Goal: Information Seeking & Learning: Check status

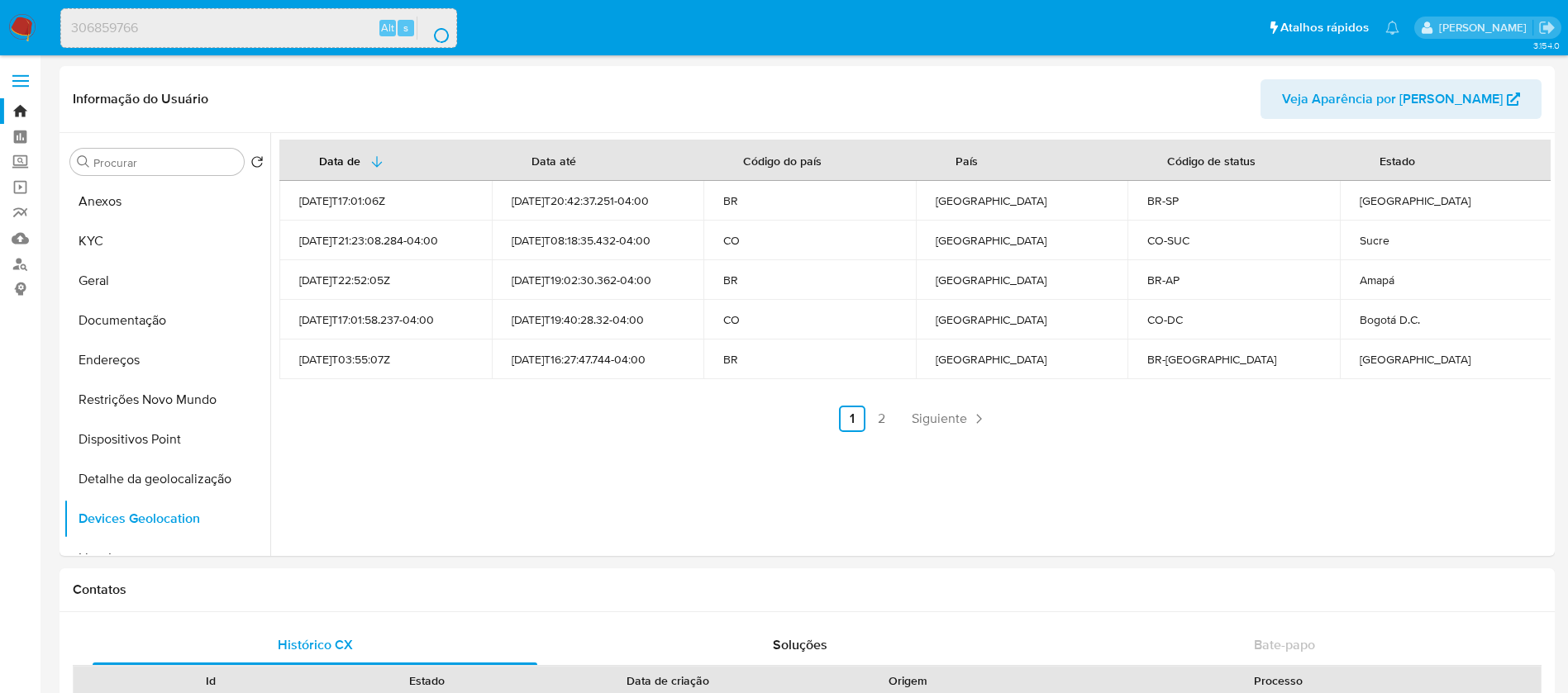
select select "10"
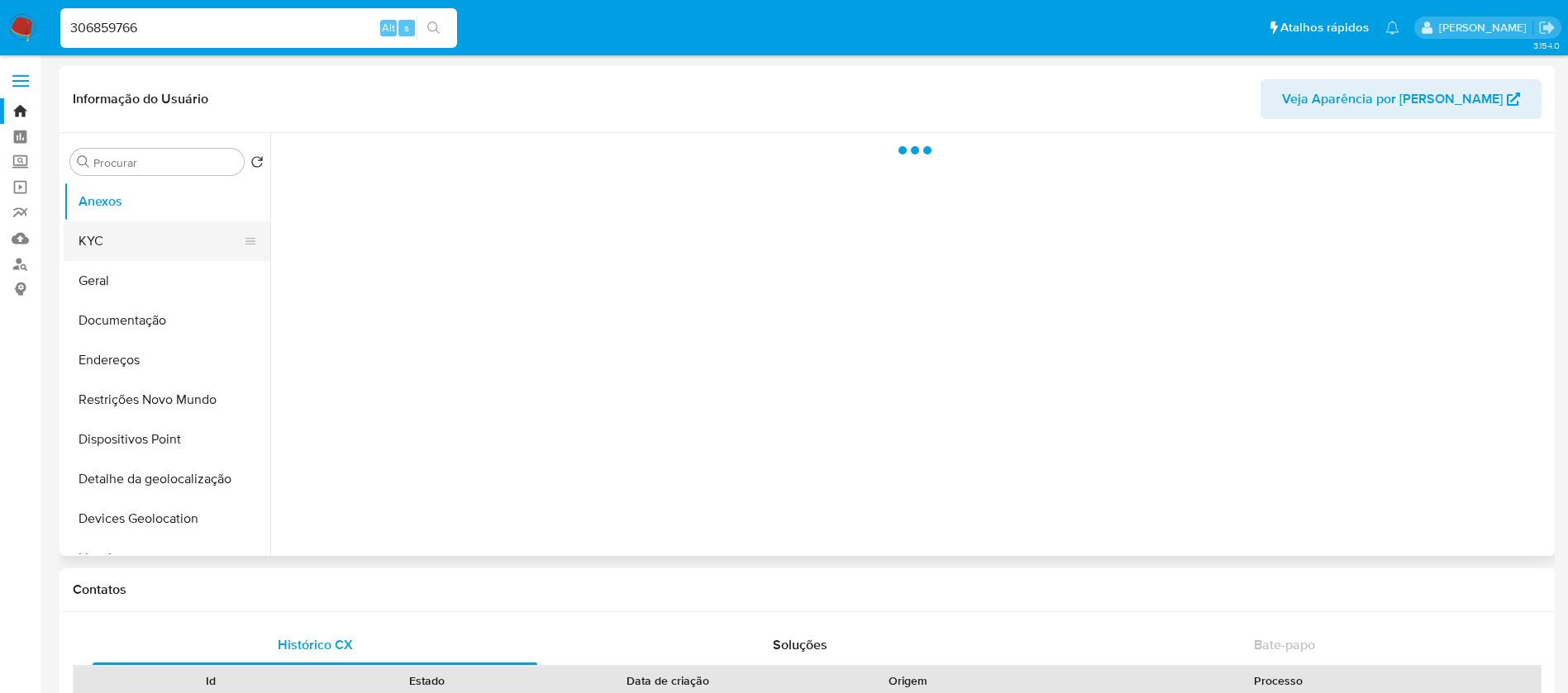
click at [128, 247] on button "KYC" at bounding box center [160, 241] width 193 height 40
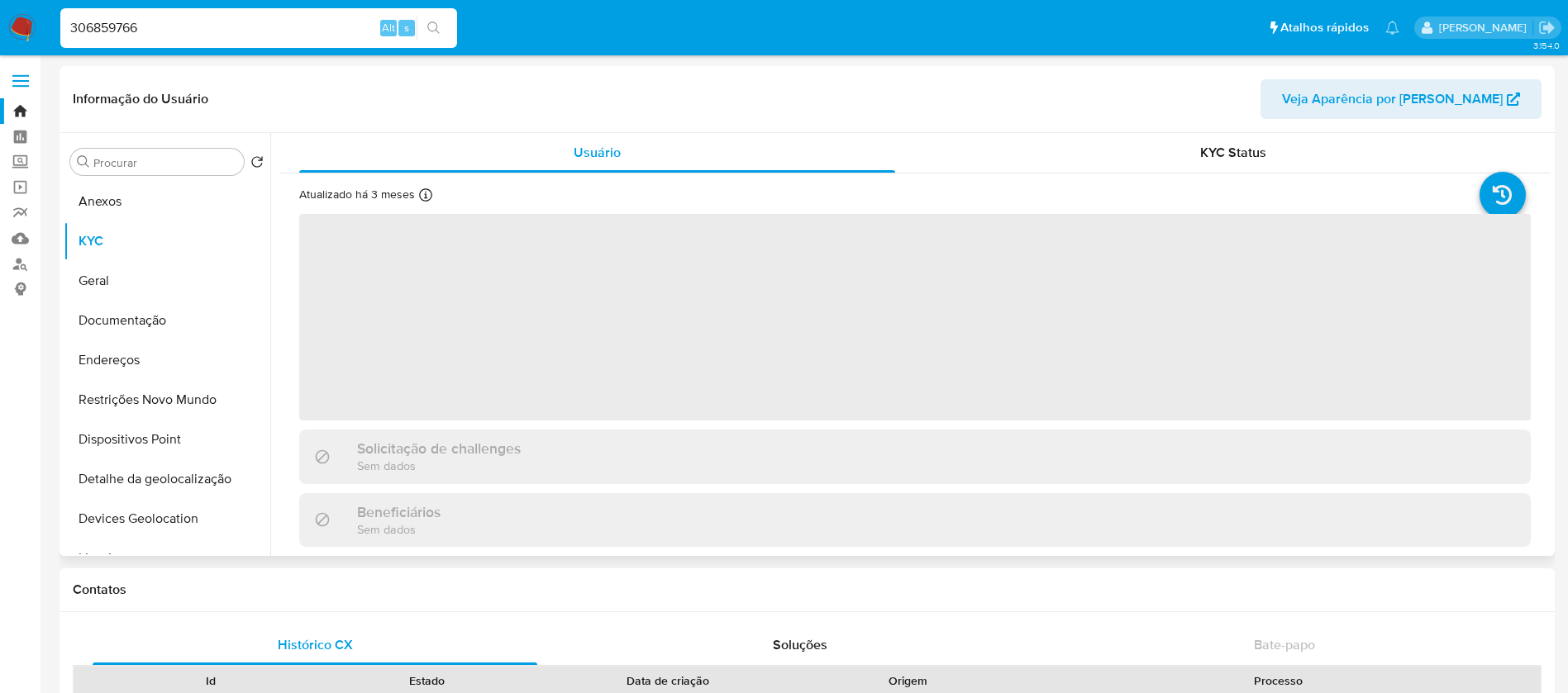
select select "10"
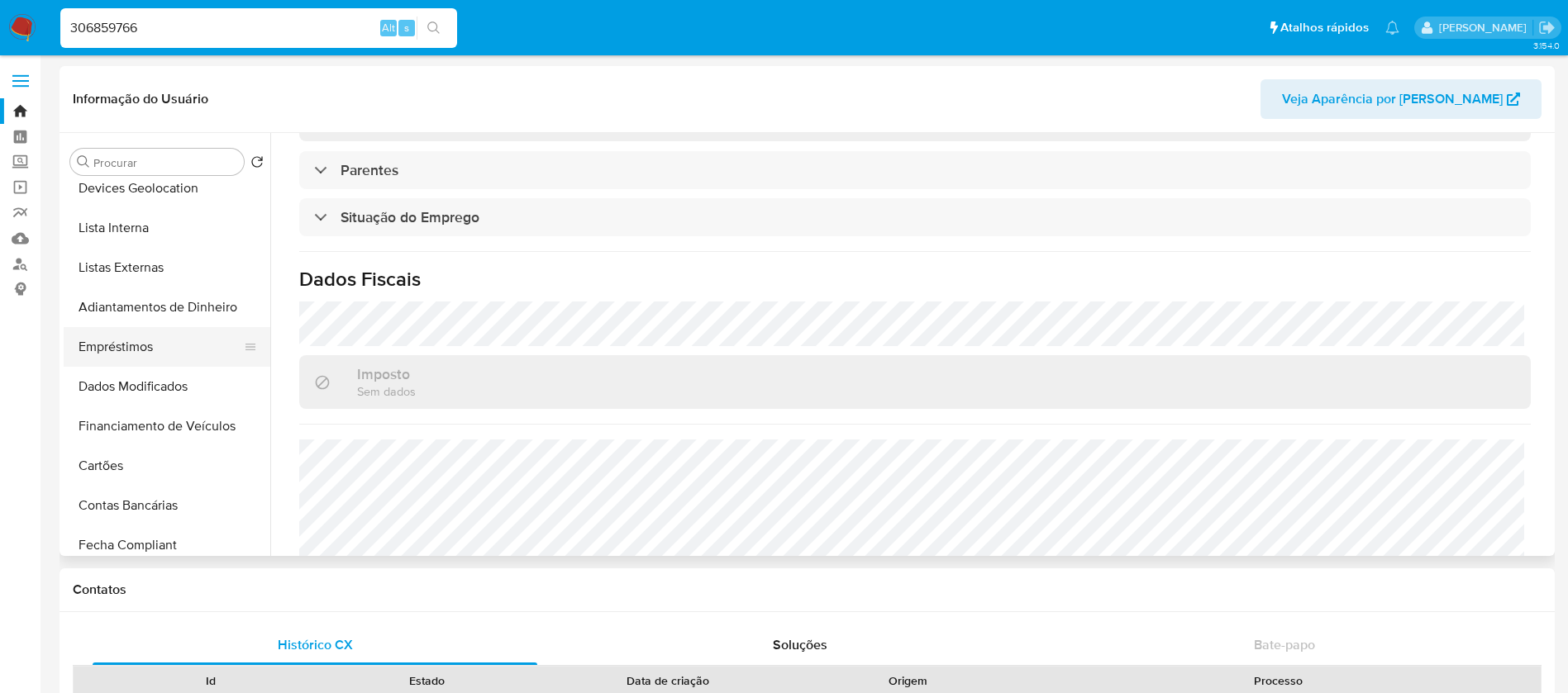
scroll to position [165, 0]
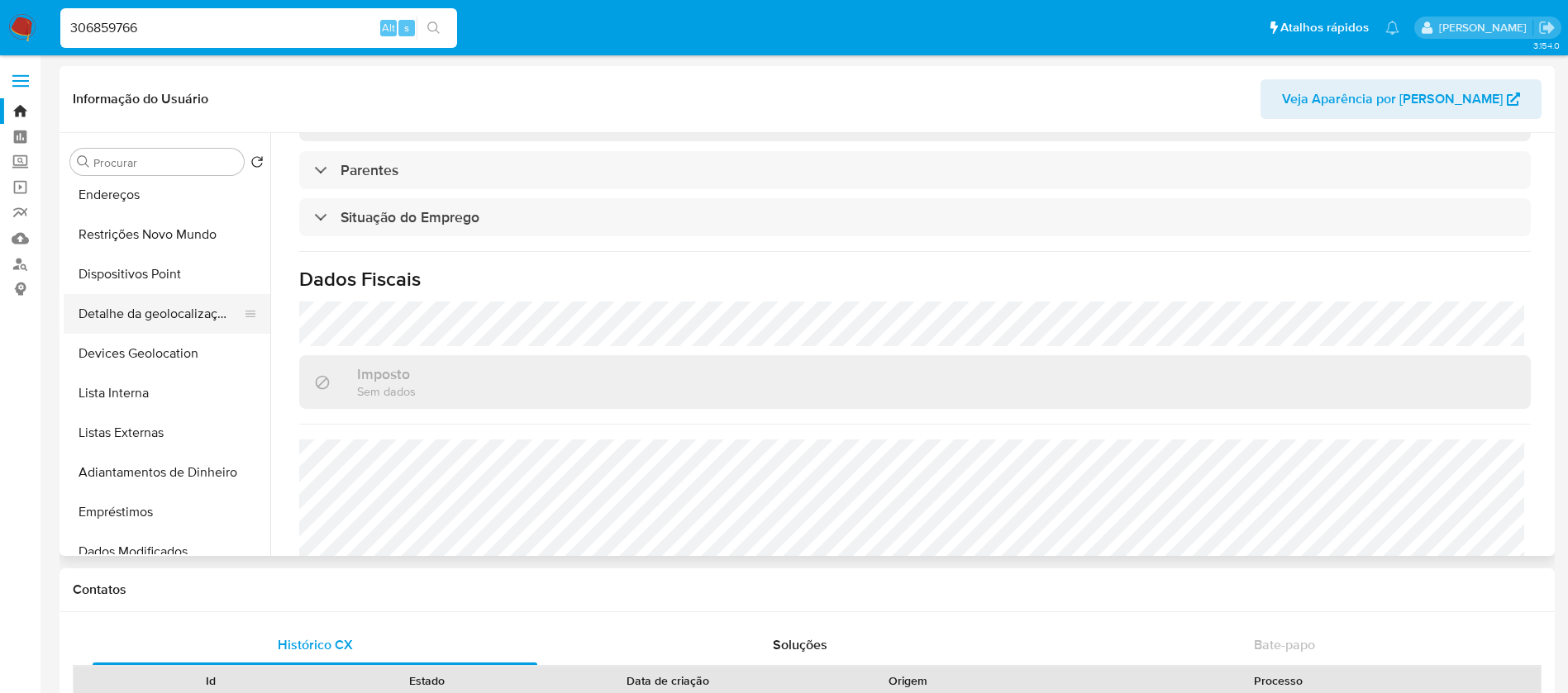
click at [124, 317] on button "Detalhe da geolocalização" at bounding box center [160, 314] width 193 height 40
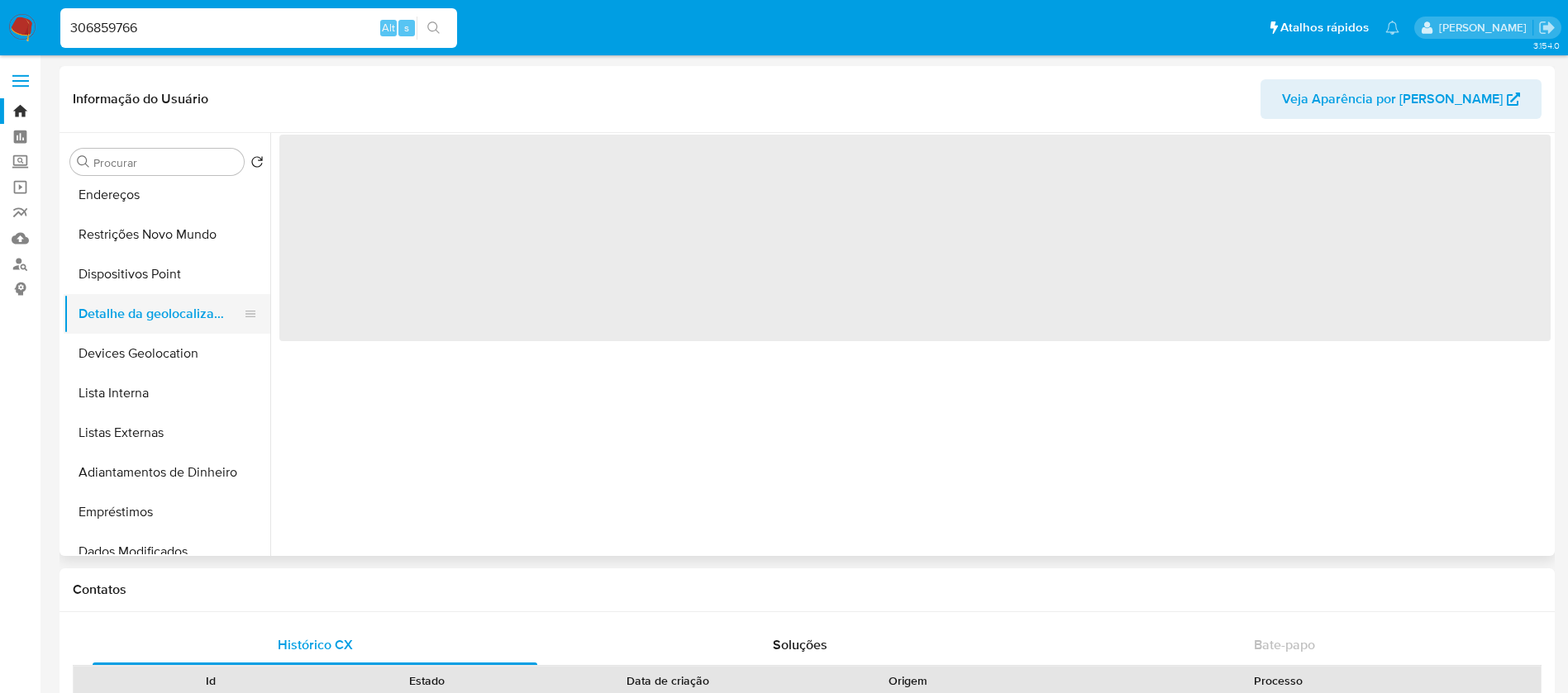
scroll to position [0, 0]
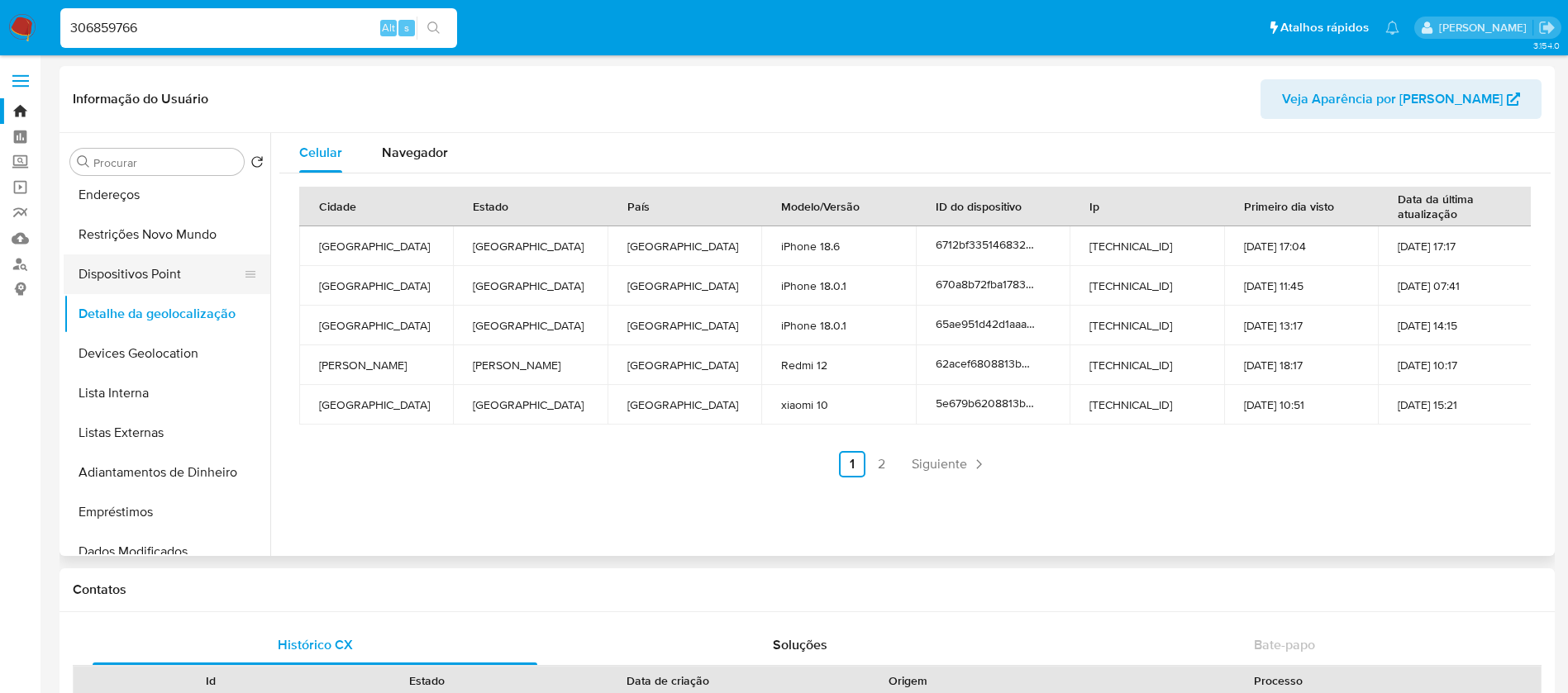
click at [119, 275] on button "Dispositivos Point" at bounding box center [160, 274] width 193 height 40
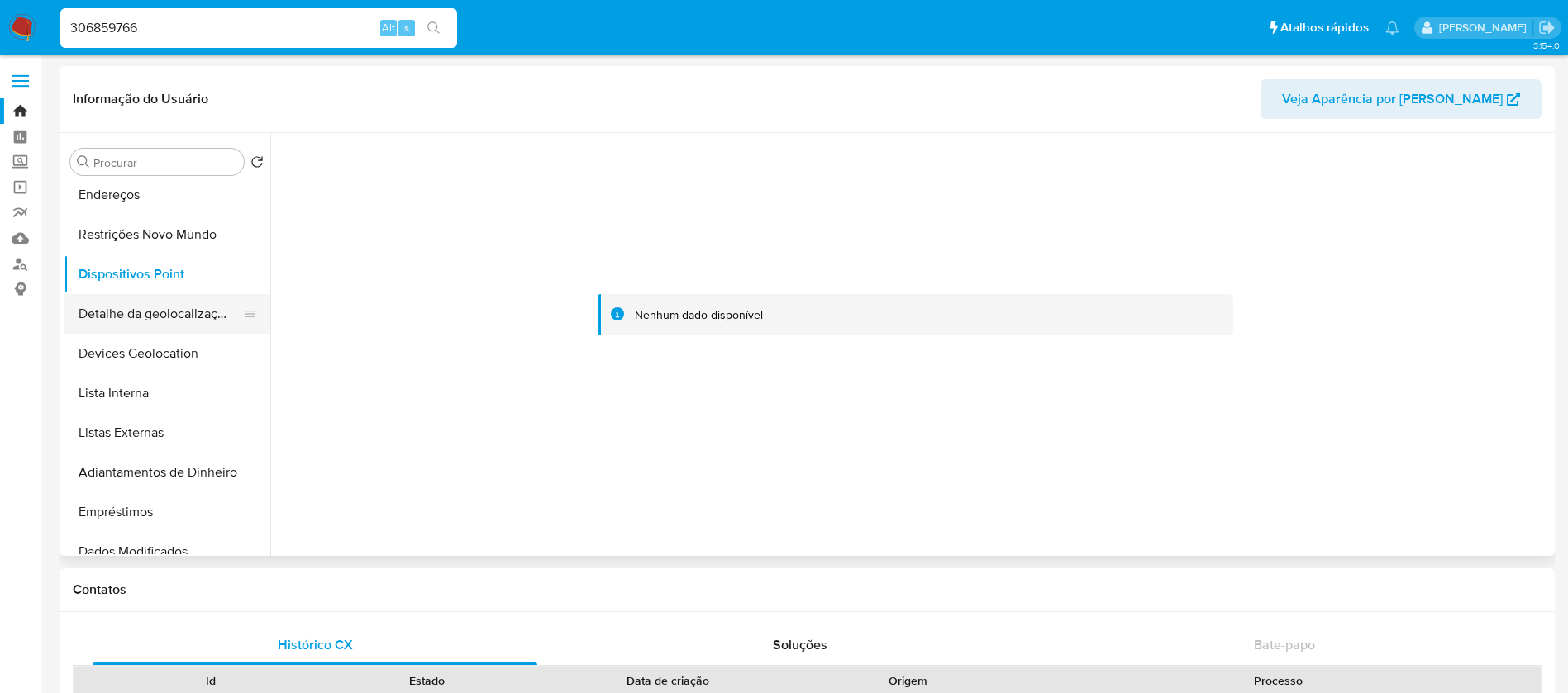
click at [126, 323] on button "Detalhe da geolocalização" at bounding box center [160, 314] width 193 height 40
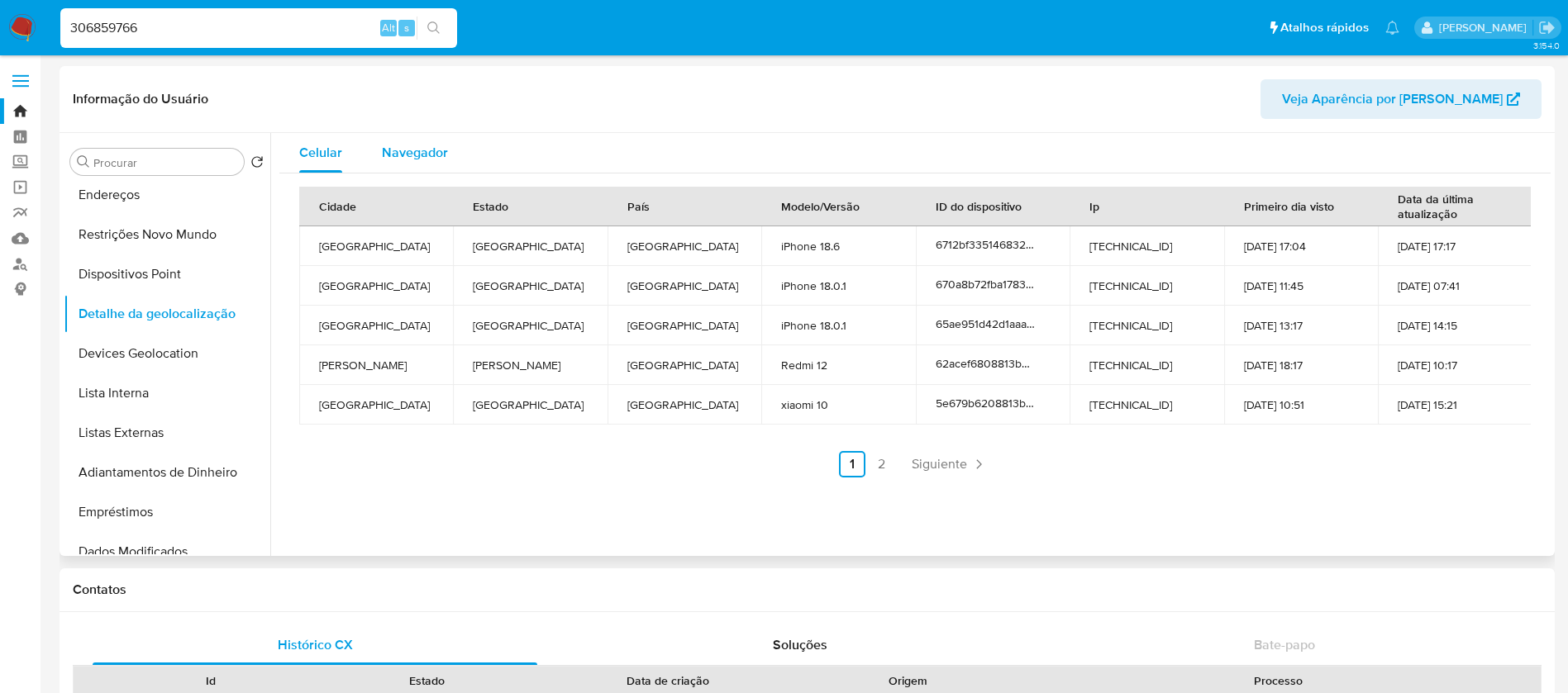
click at [397, 153] on span "Navegador" at bounding box center [414, 153] width 66 height 19
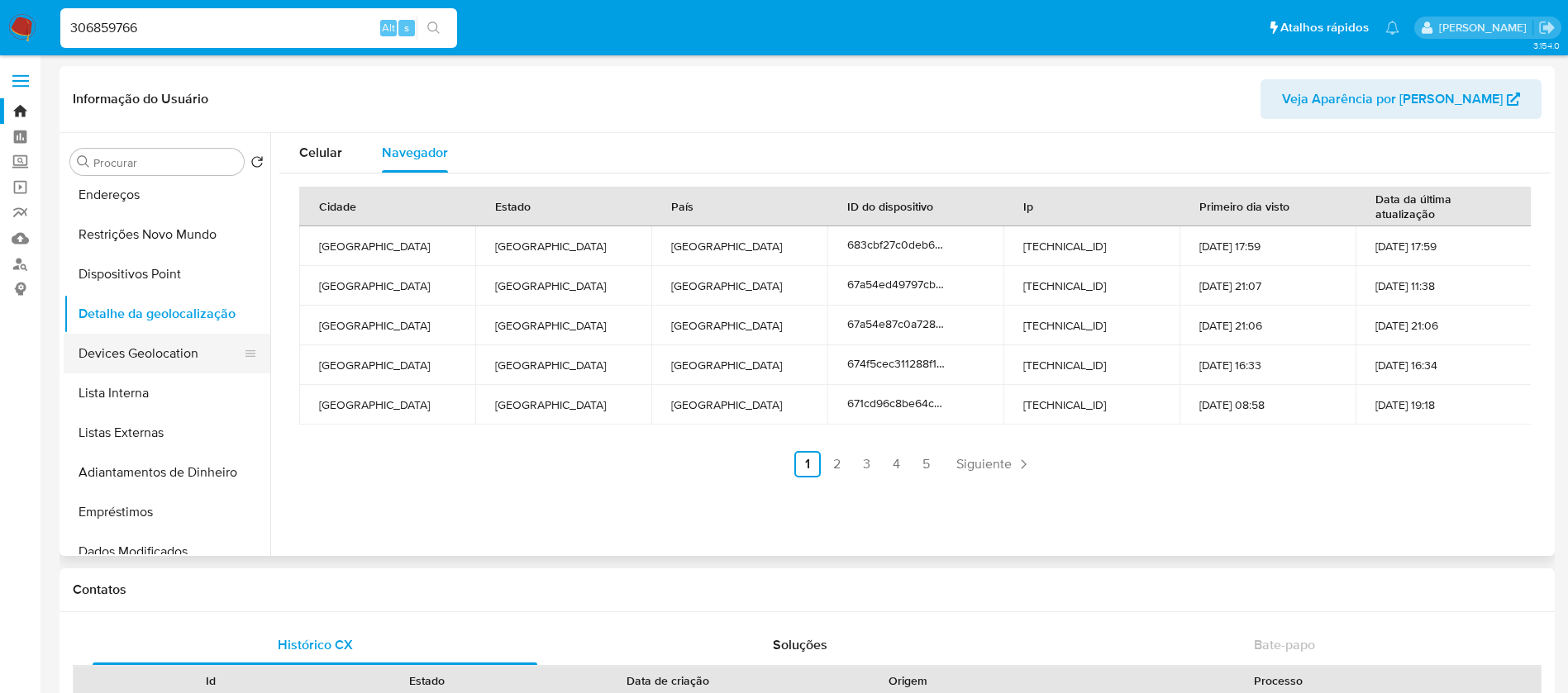
click at [80, 359] on button "Devices Geolocation" at bounding box center [160, 354] width 193 height 40
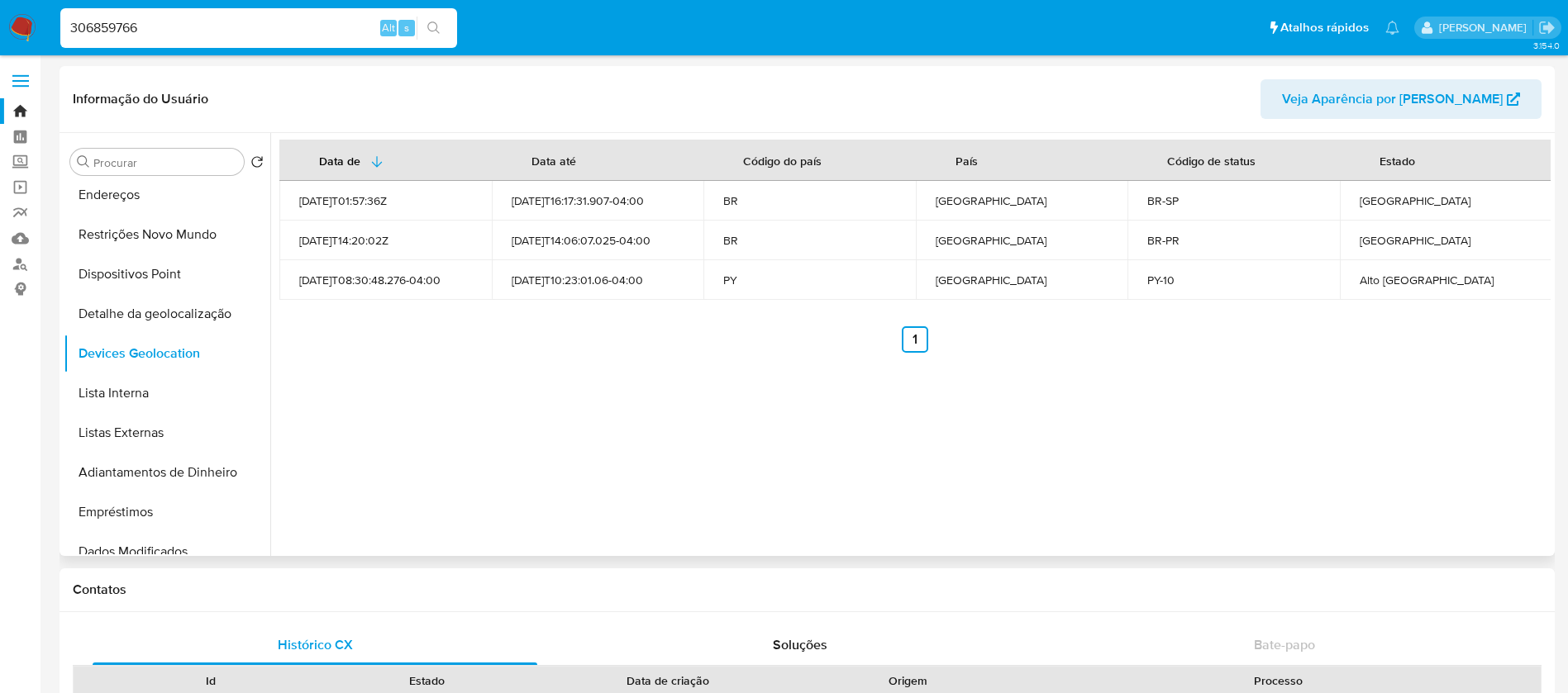
click at [1385, 279] on div "Alto [GEOGRAPHIC_DATA]" at bounding box center [1446, 279] width 173 height 15
click at [188, 24] on input "306859766" at bounding box center [258, 28] width 397 height 21
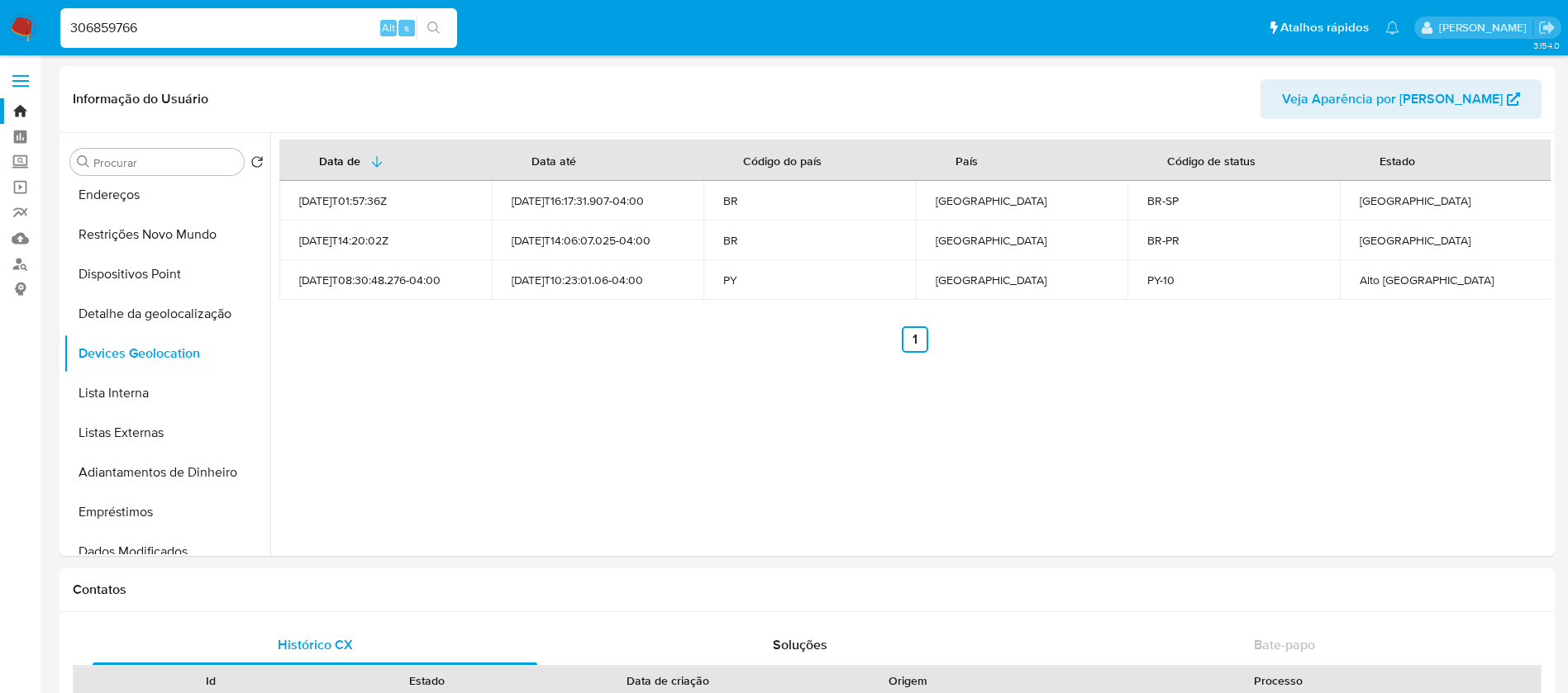
click at [188, 24] on input "306859766" at bounding box center [258, 28] width 397 height 21
paste input "2248720094"
type input "2248720094"
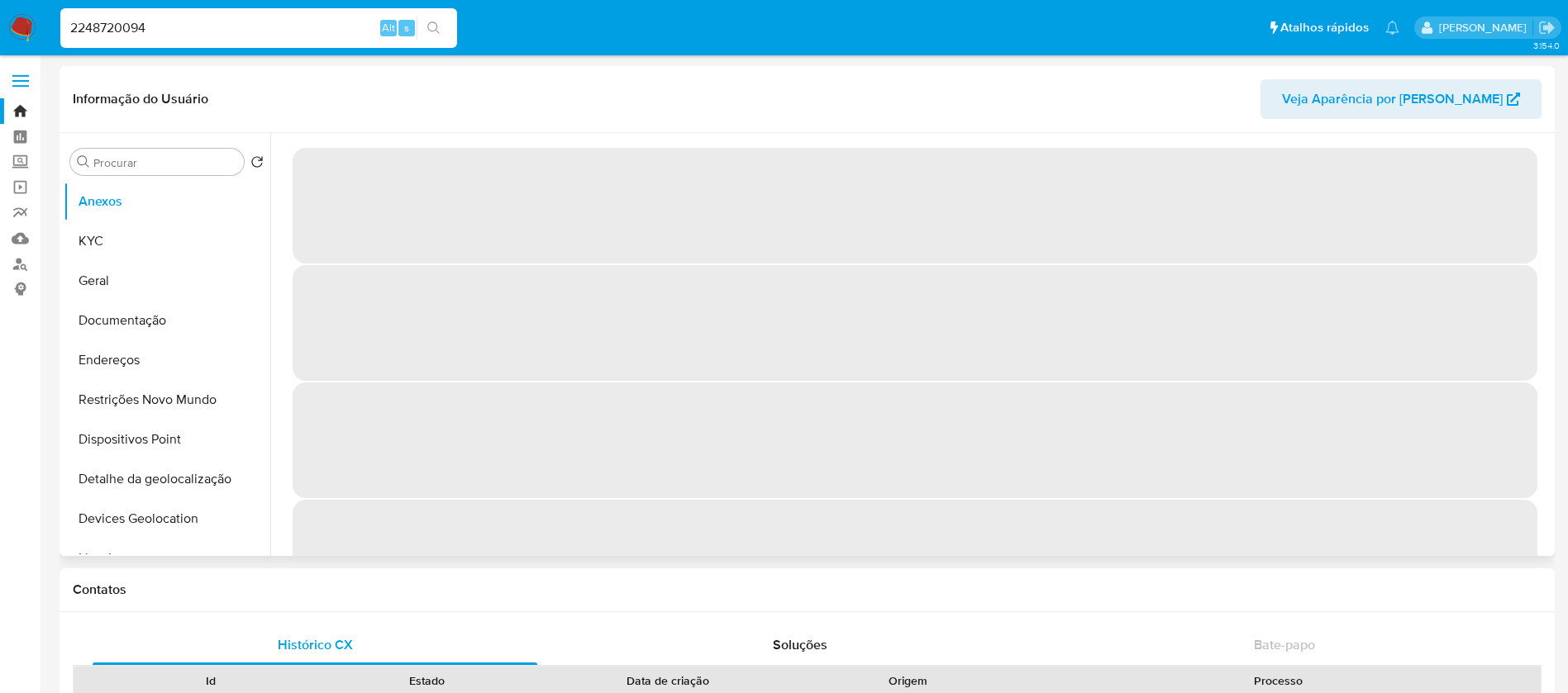
select select "10"
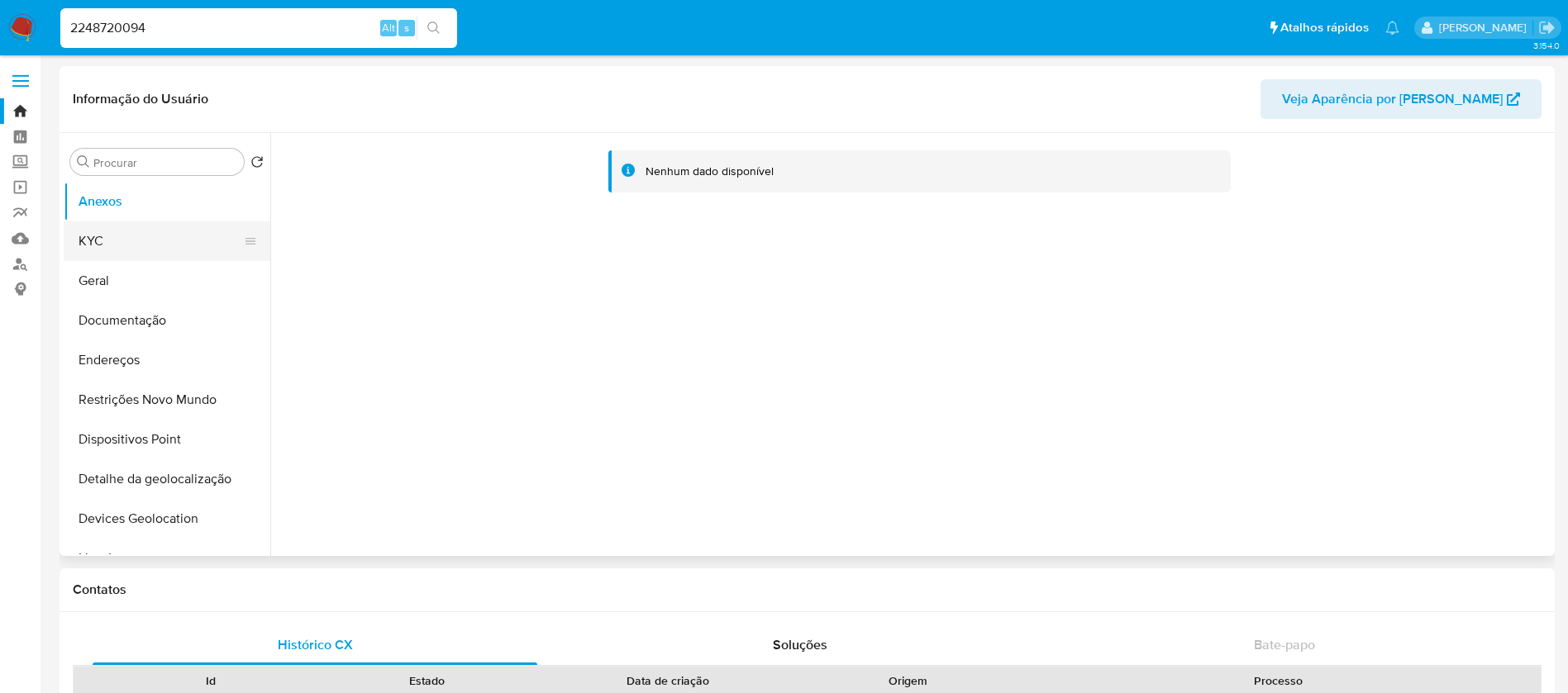
drag, startPoint x: 128, startPoint y: 237, endPoint x: 138, endPoint y: 236, distance: 10.0
click at [128, 237] on button "KYC" at bounding box center [160, 241] width 193 height 40
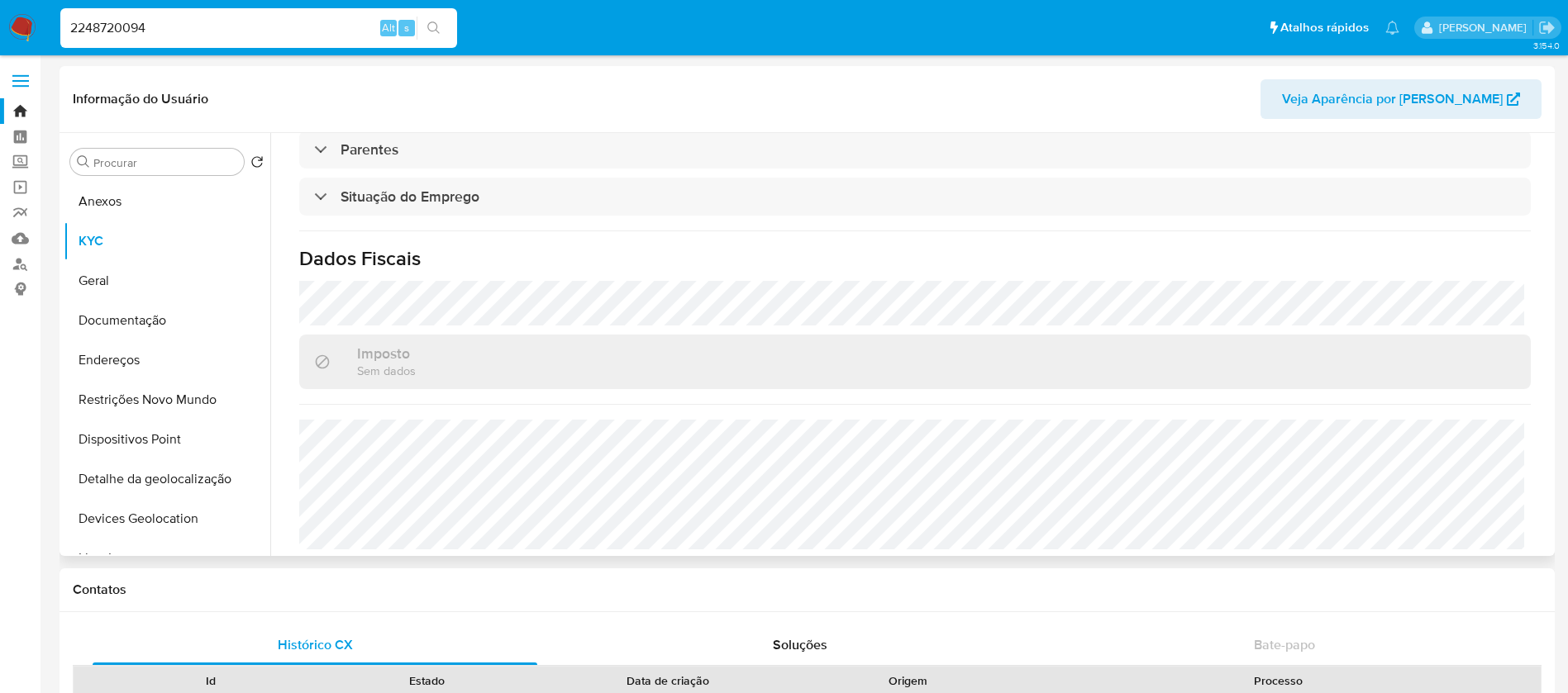
scroll to position [704, 0]
click at [172, 436] on button "Dispositivos Point" at bounding box center [160, 439] width 193 height 40
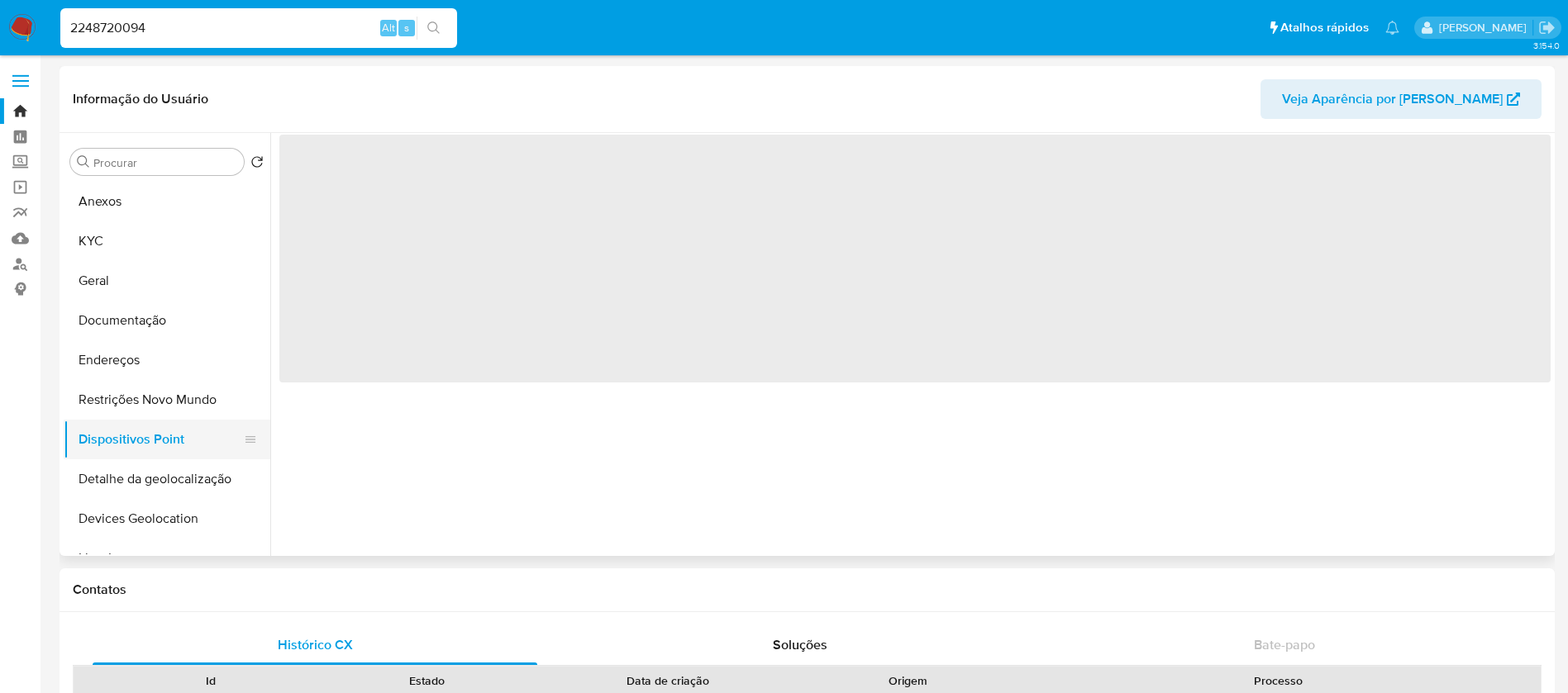
scroll to position [0, 0]
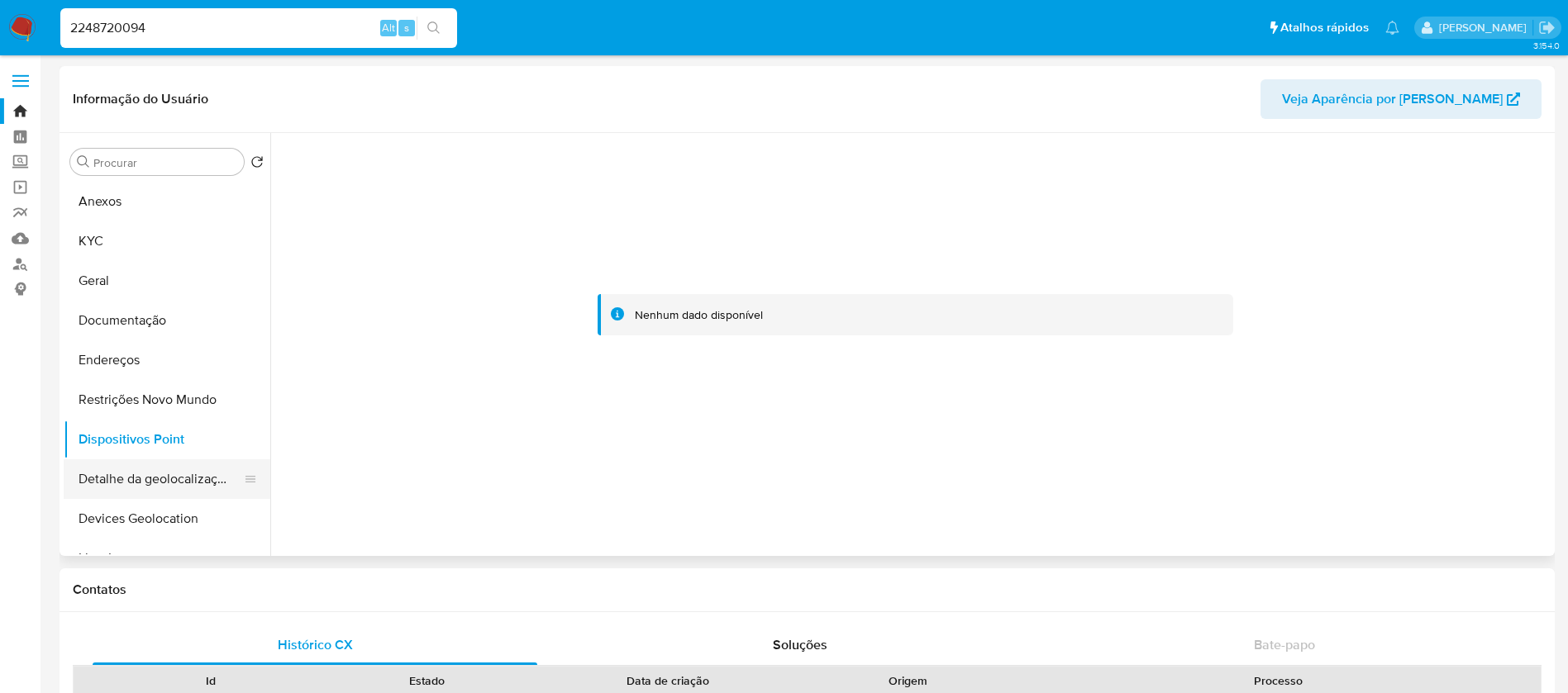
click at [140, 480] on button "Detalhe da geolocalização" at bounding box center [160, 479] width 193 height 40
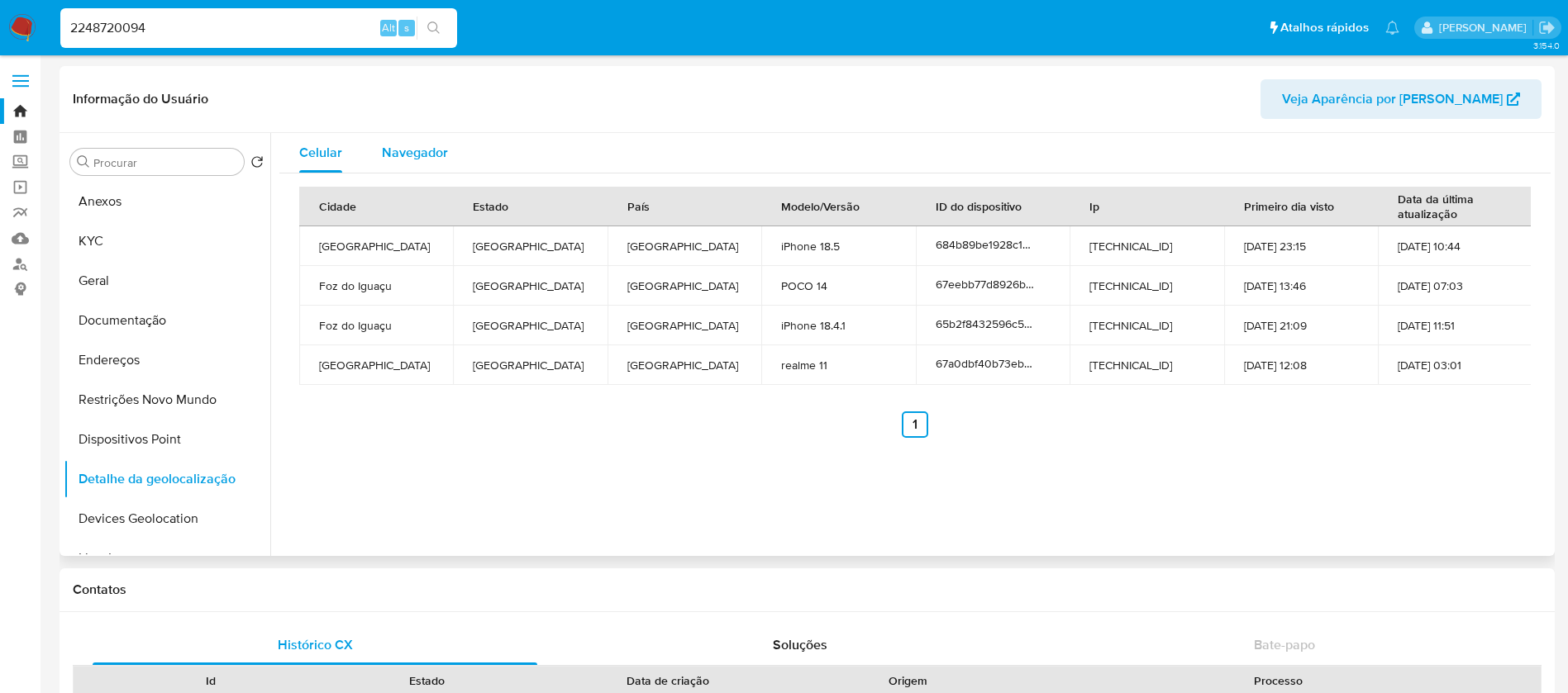
click at [399, 160] on span "Navegador" at bounding box center [414, 153] width 66 height 19
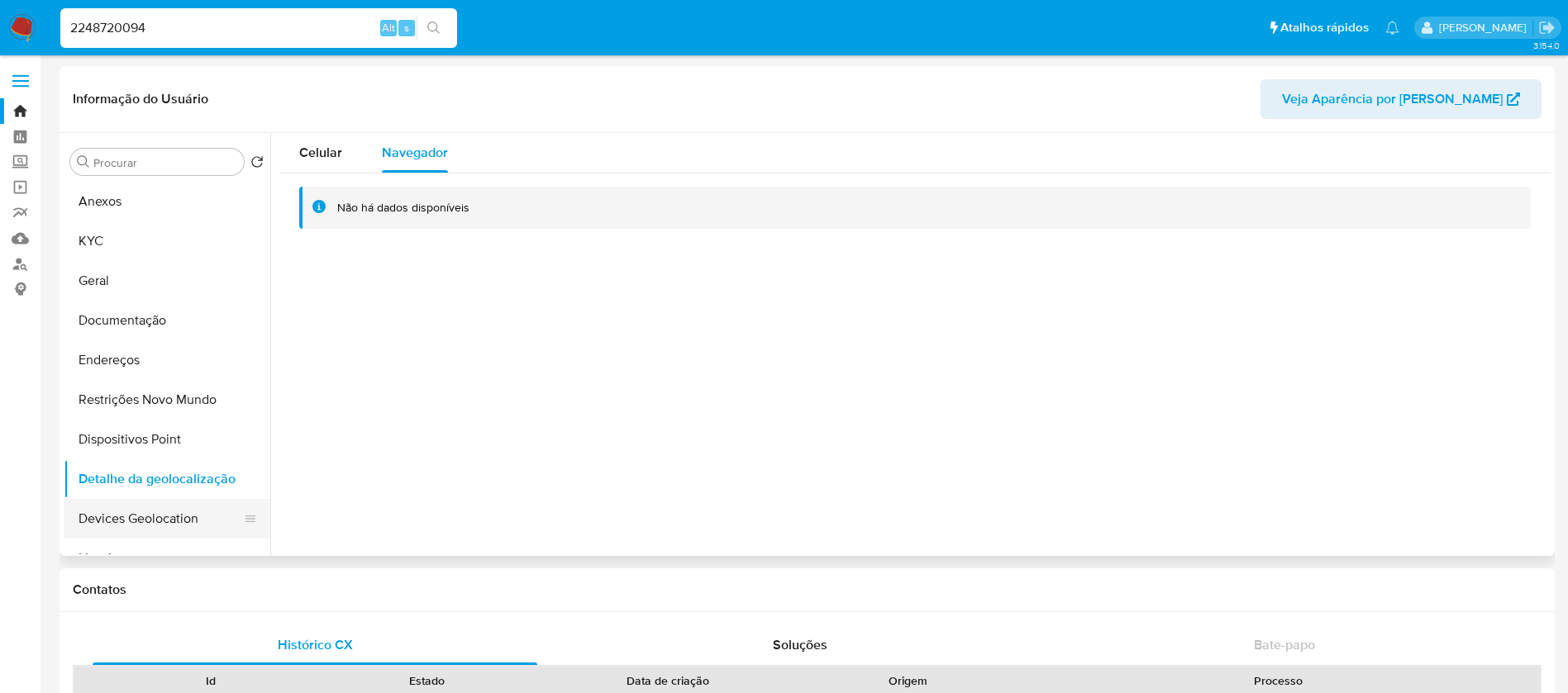
click at [144, 521] on button "Devices Geolocation" at bounding box center [160, 518] width 193 height 40
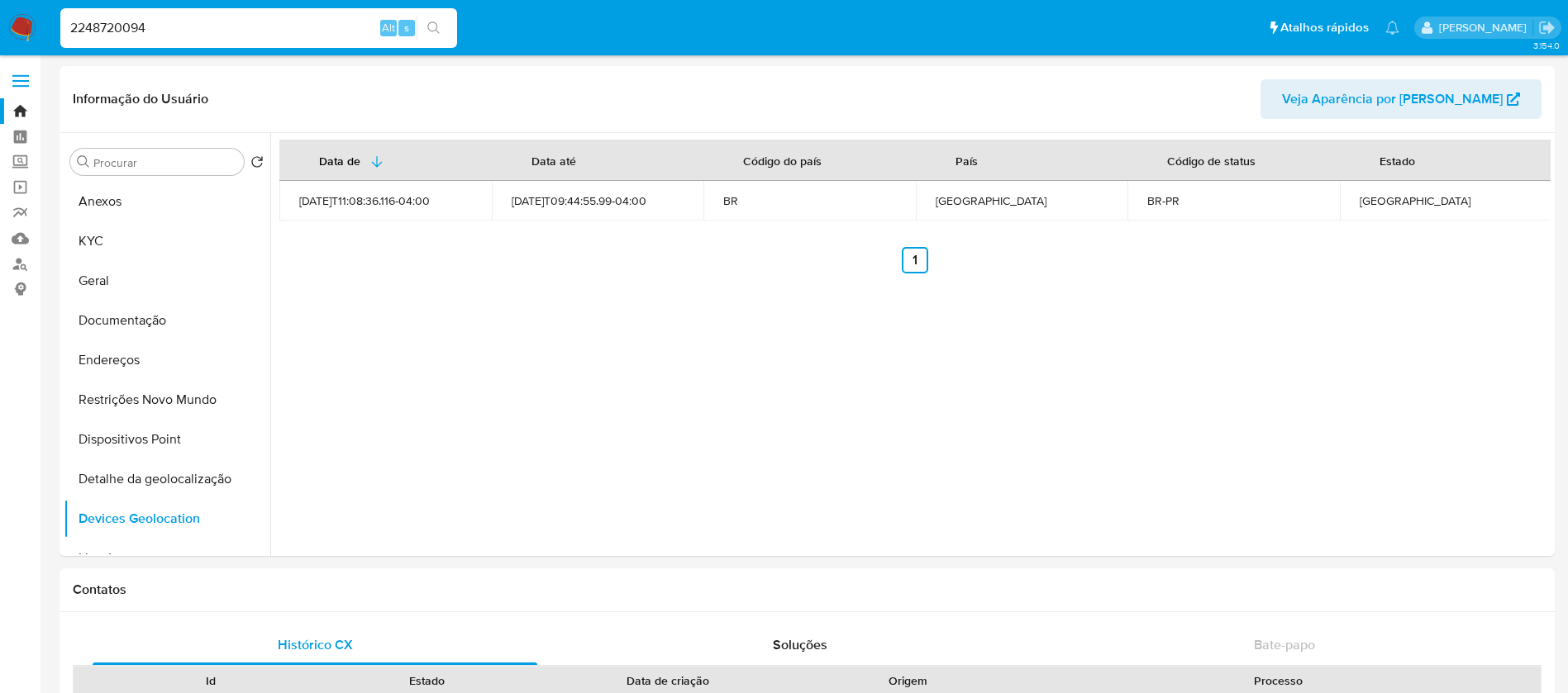
click at [190, 33] on input "2248720094" at bounding box center [258, 28] width 397 height 21
paste input "655003841"
type input "655003841"
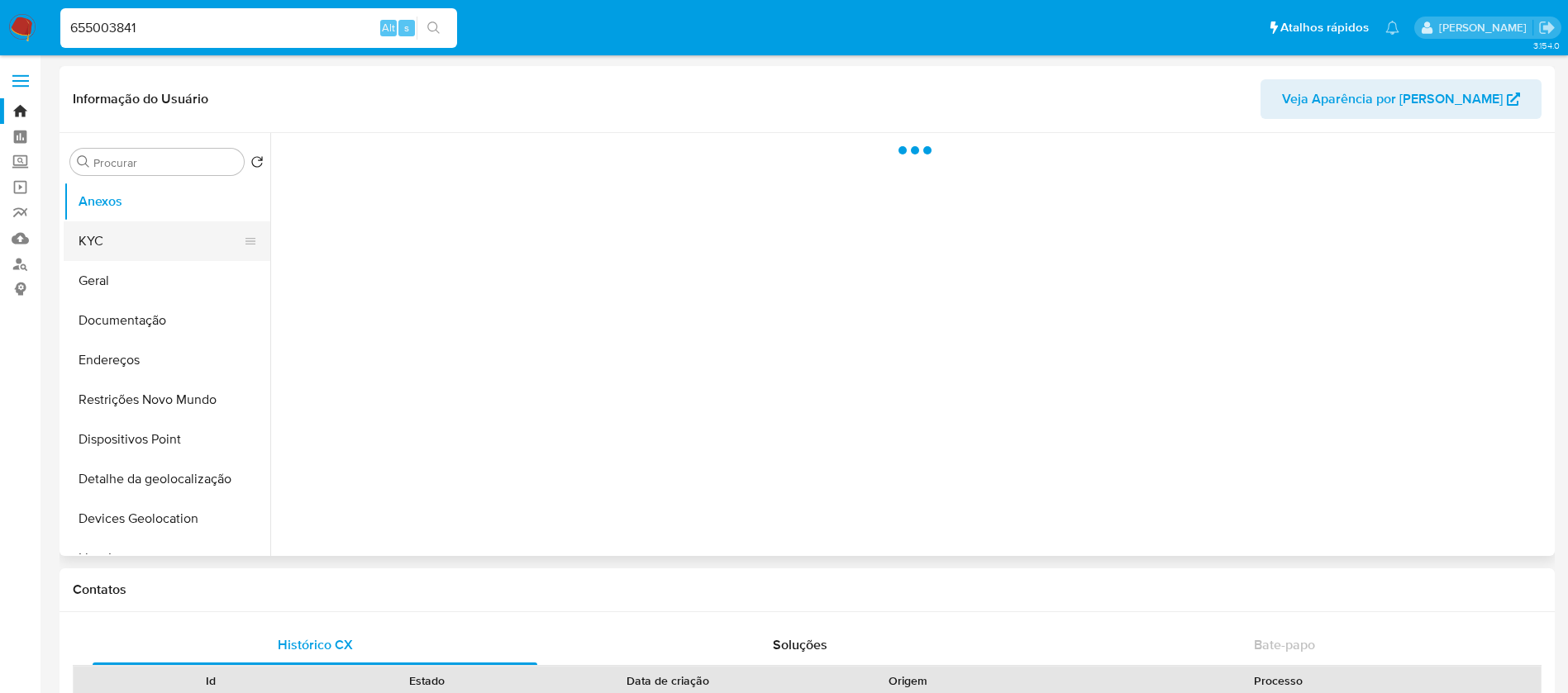
click at [108, 257] on button "KYC" at bounding box center [160, 241] width 193 height 40
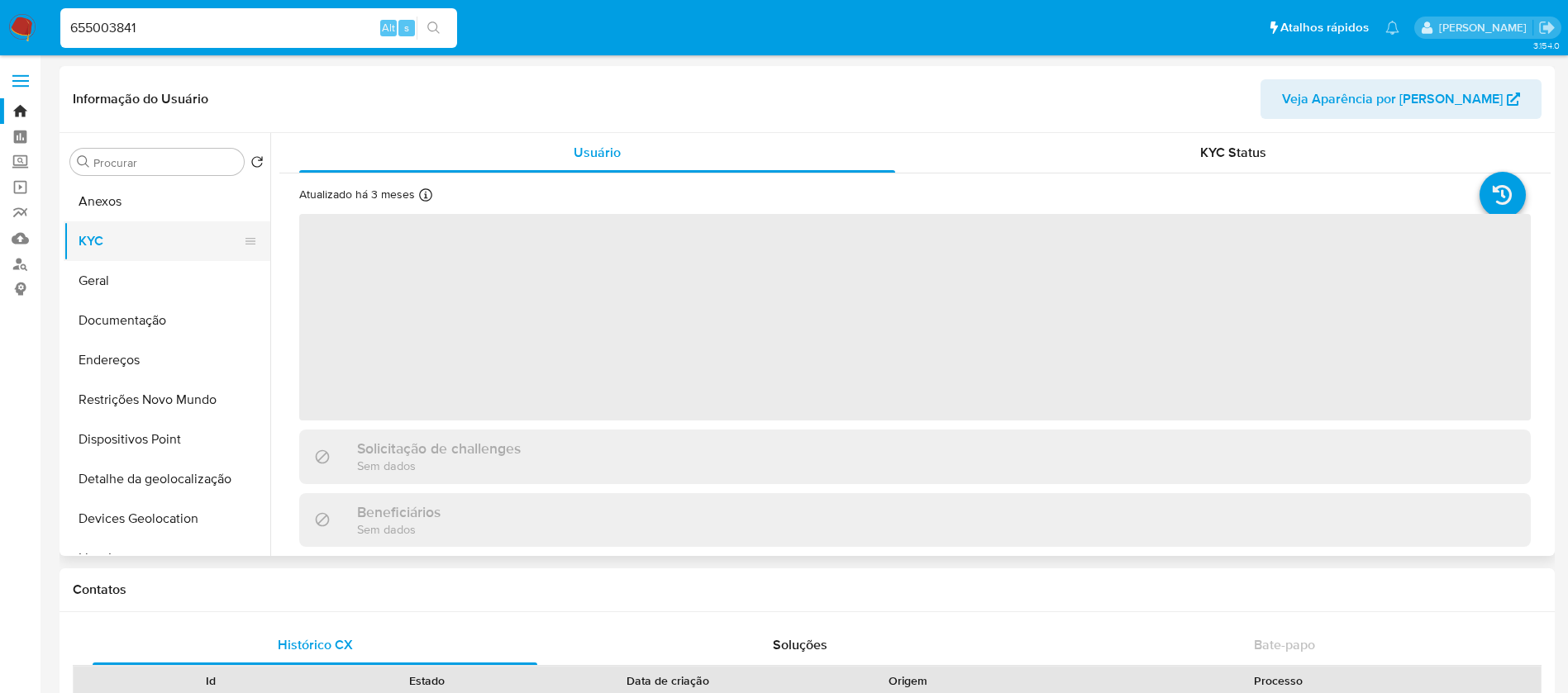
select select "10"
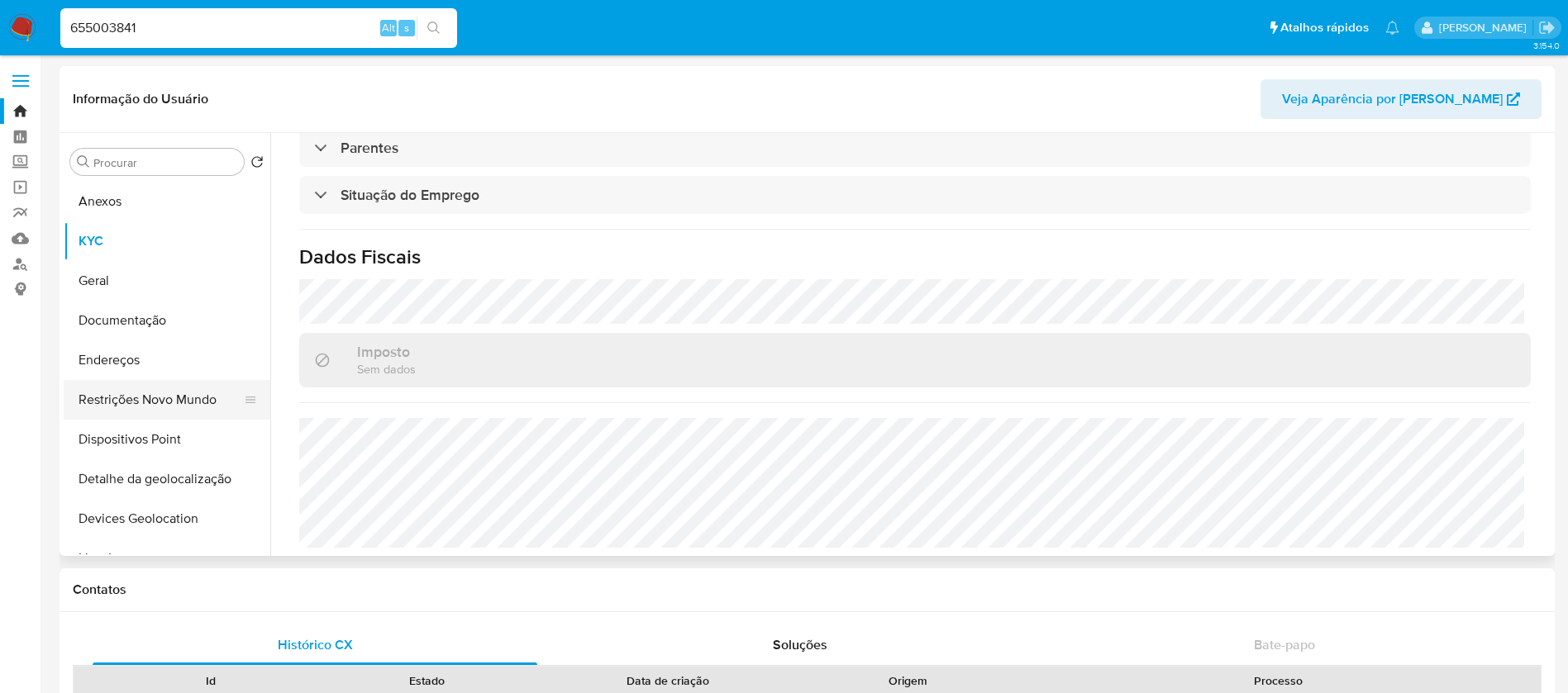
click at [106, 402] on button "Restrições Novo Mundo" at bounding box center [160, 399] width 193 height 40
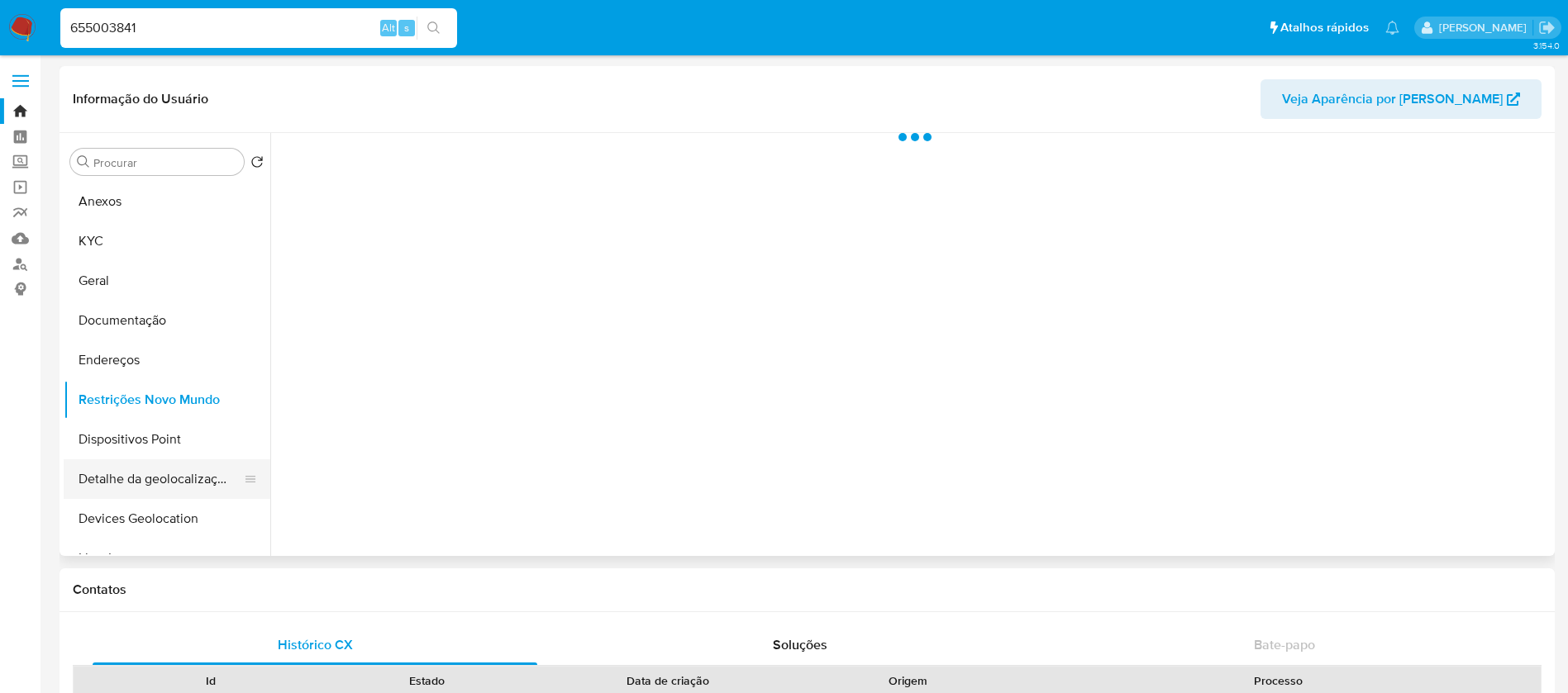
click at [125, 476] on button "Detalhe da geolocalização" at bounding box center [160, 479] width 193 height 40
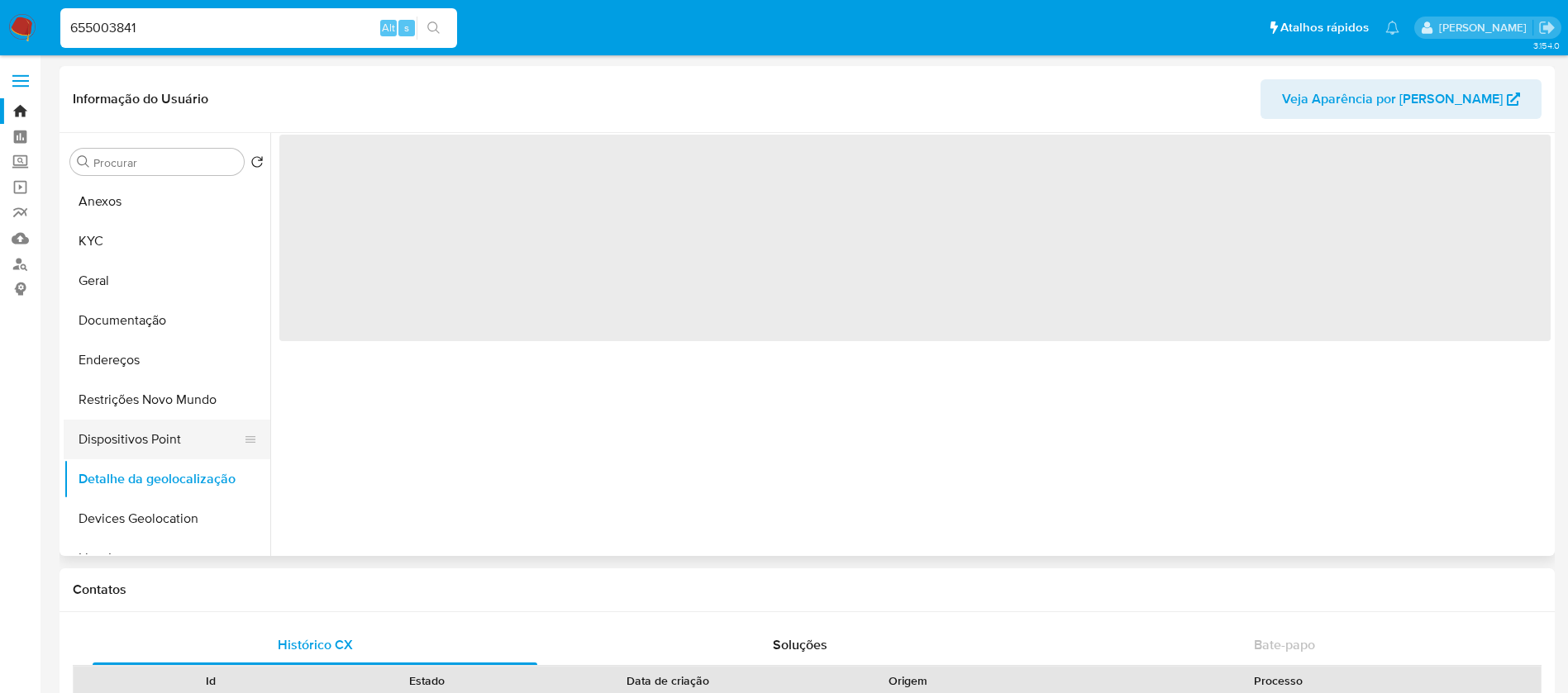
click at [116, 450] on button "Dispositivos Point" at bounding box center [160, 439] width 193 height 40
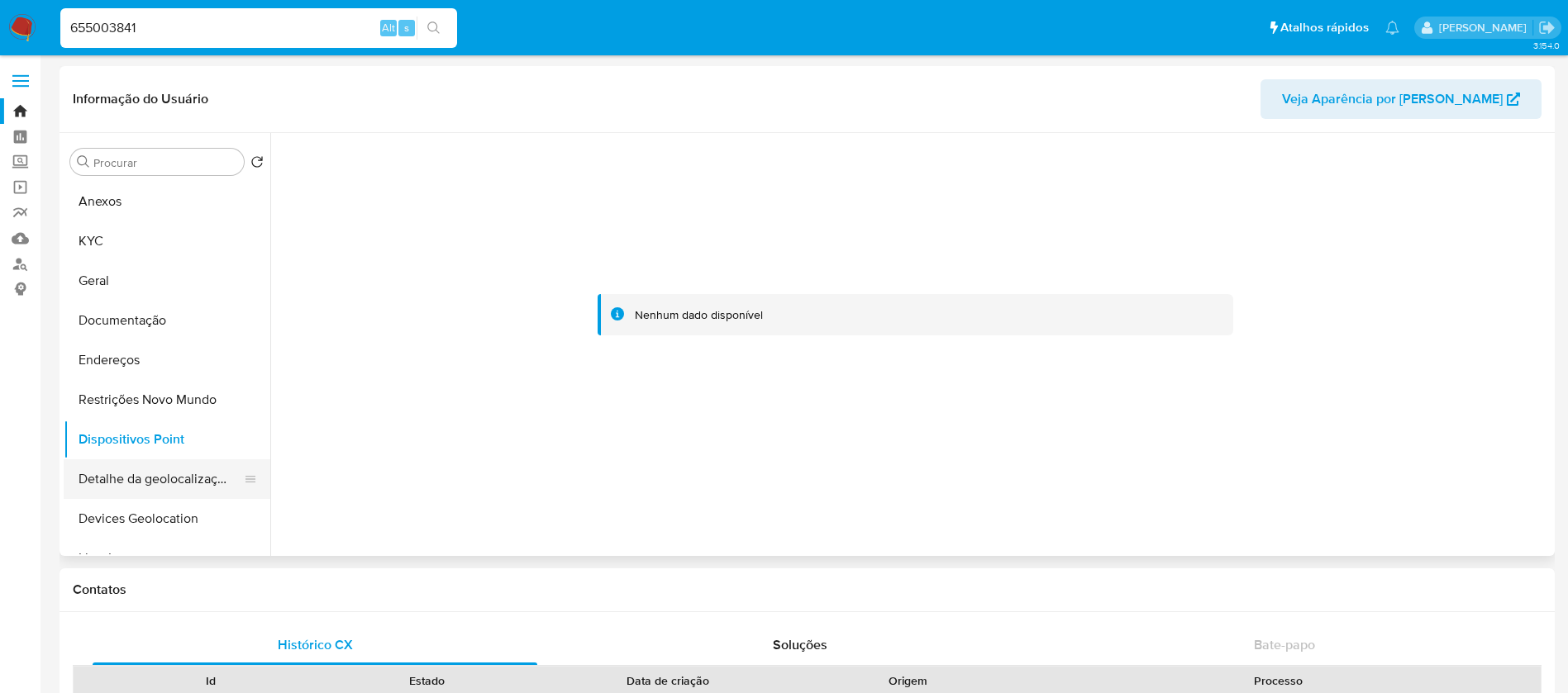
click at [116, 472] on button "Detalhe da geolocalização" at bounding box center [160, 479] width 193 height 40
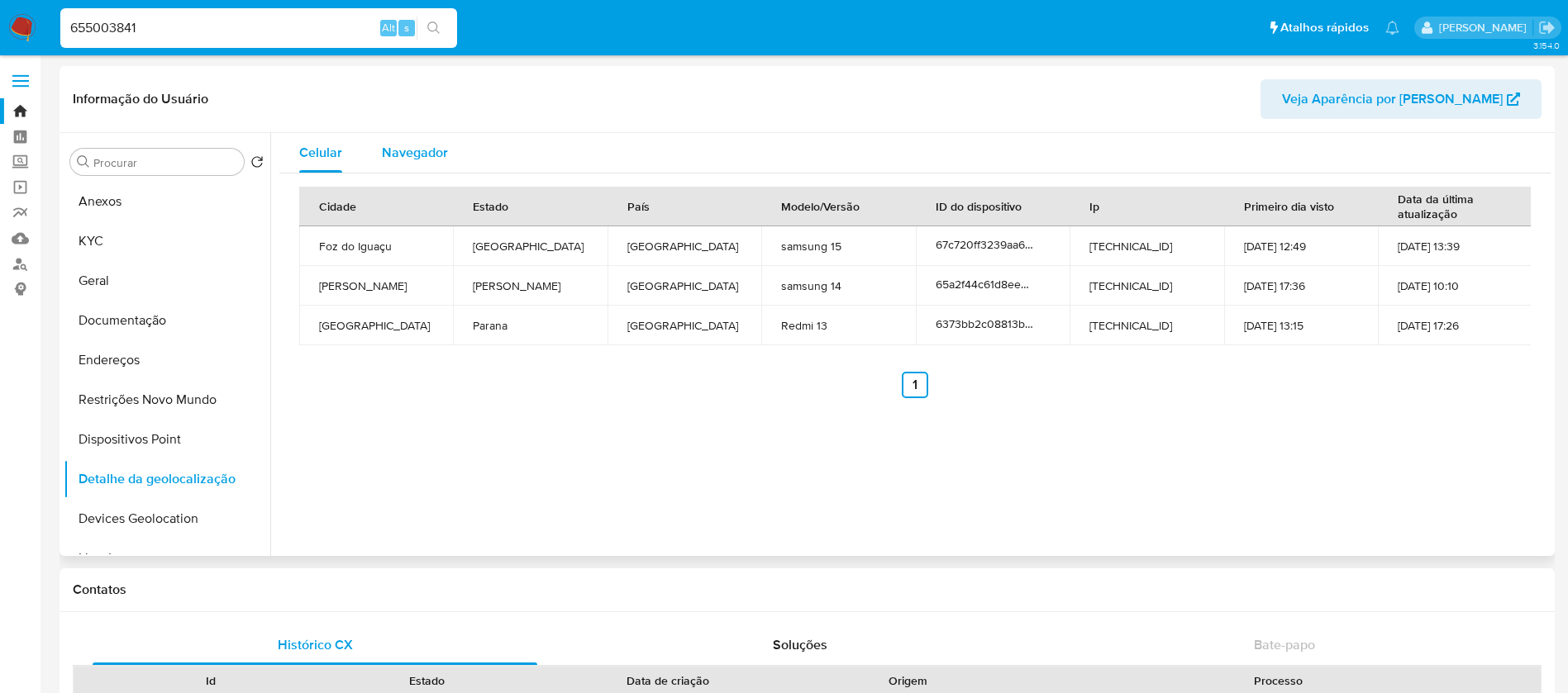
click at [426, 145] on span "Navegador" at bounding box center [414, 153] width 66 height 19
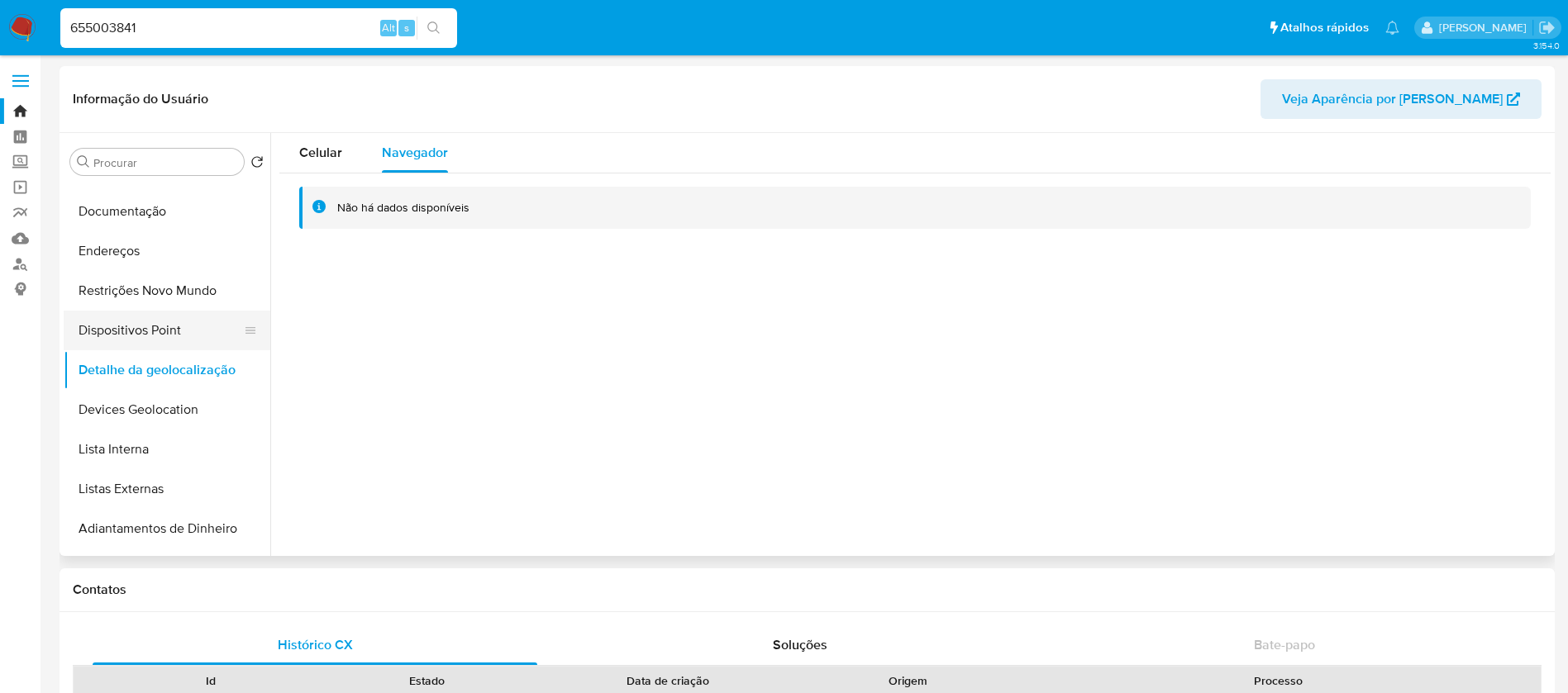
scroll to position [165, 0]
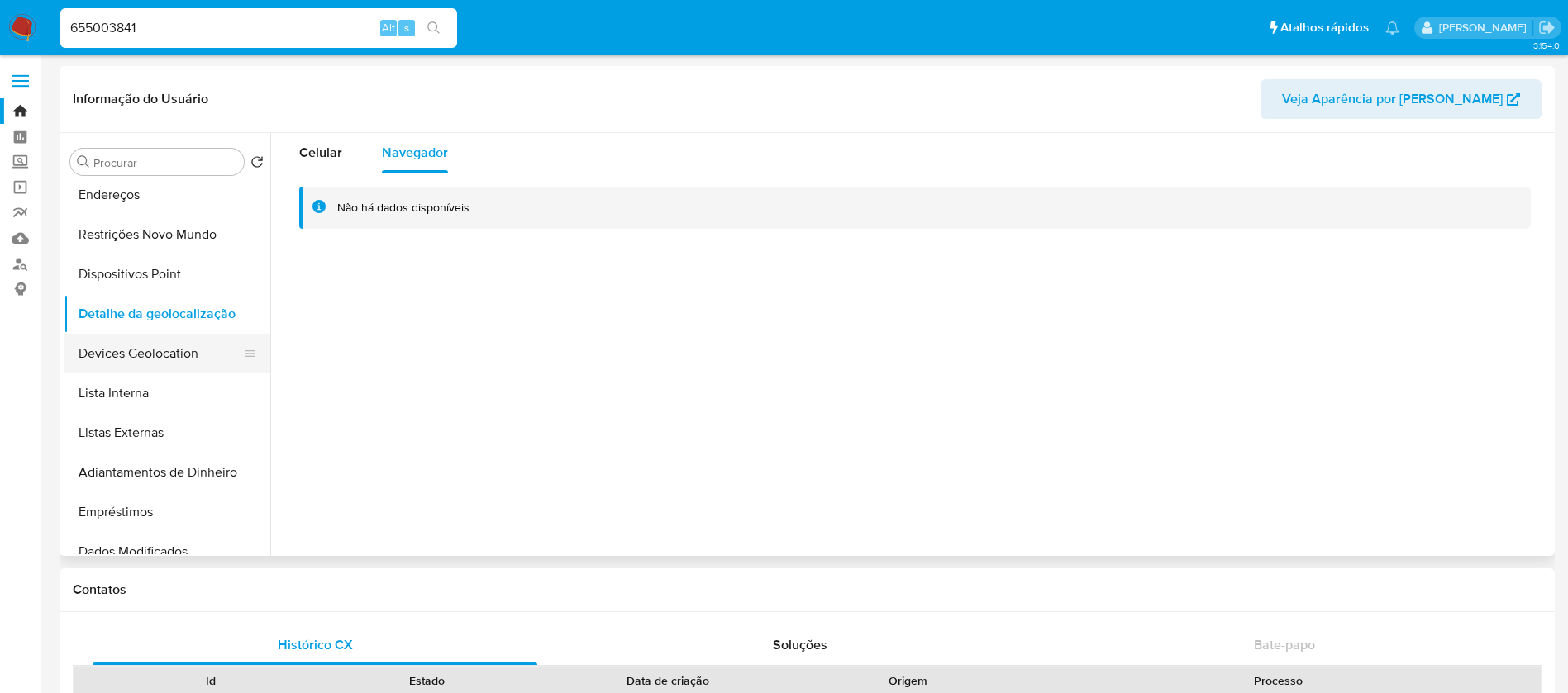
click at [141, 359] on button "Devices Geolocation" at bounding box center [160, 354] width 193 height 40
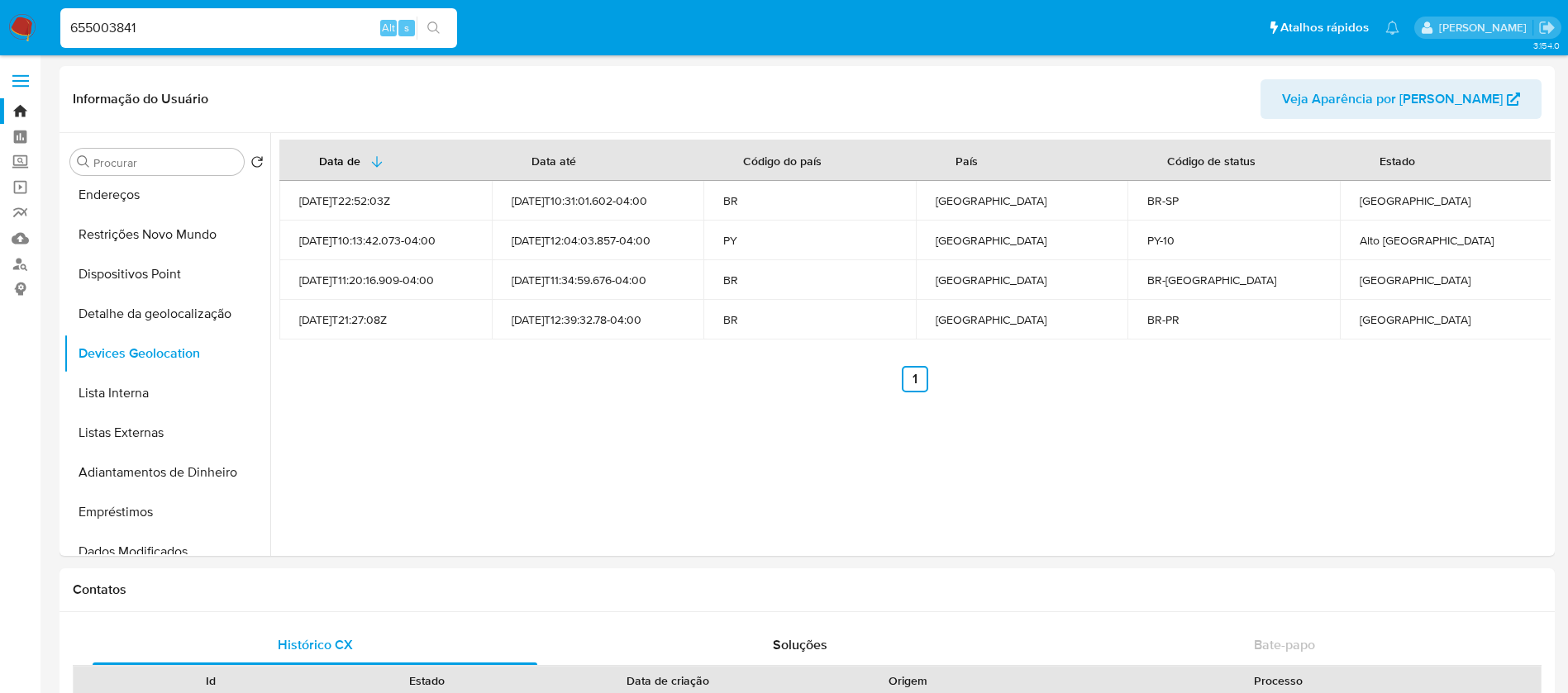
click at [177, 33] on input "655003841" at bounding box center [258, 28] width 397 height 21
paste input "1321614012"
type input "1321614012"
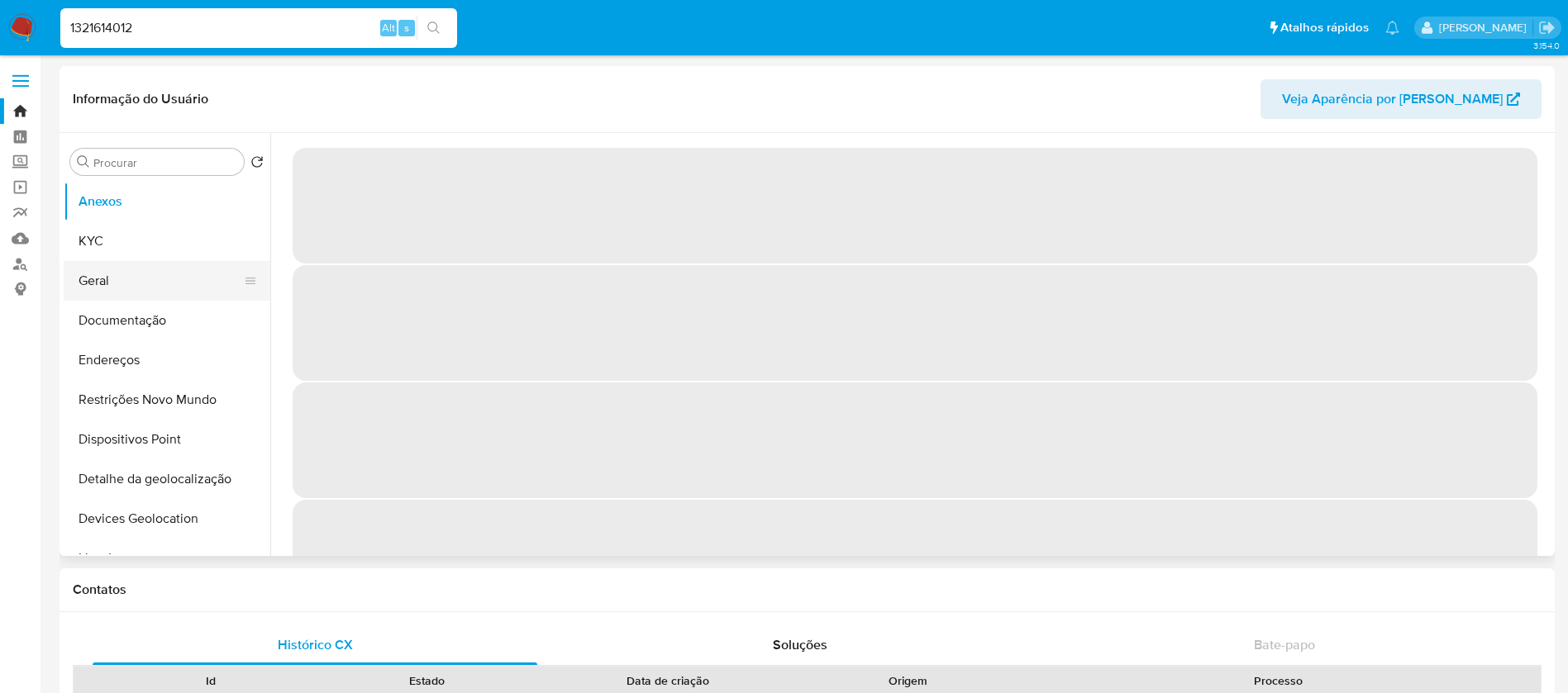
select select "10"
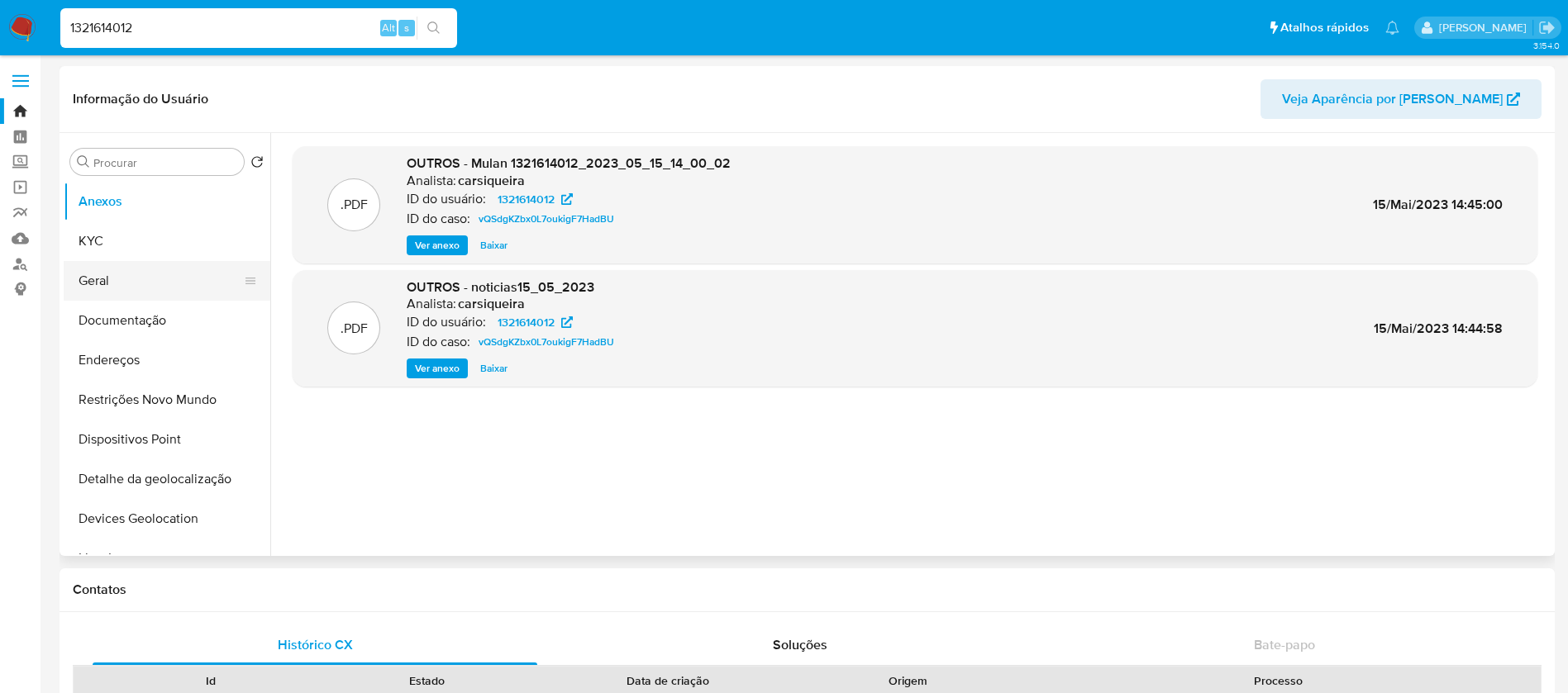
click at [92, 261] on button "Geral" at bounding box center [160, 280] width 193 height 40
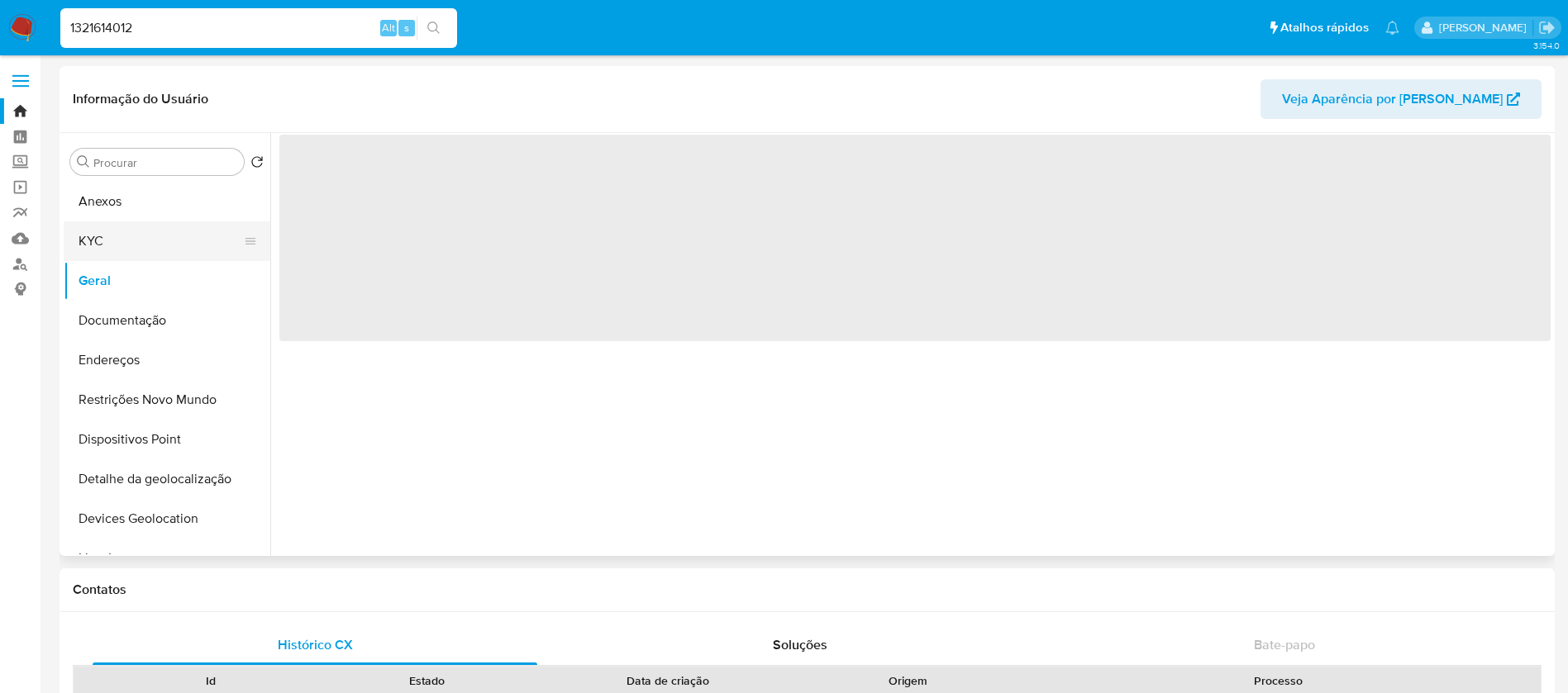
click at [91, 239] on button "KYC" at bounding box center [160, 241] width 193 height 40
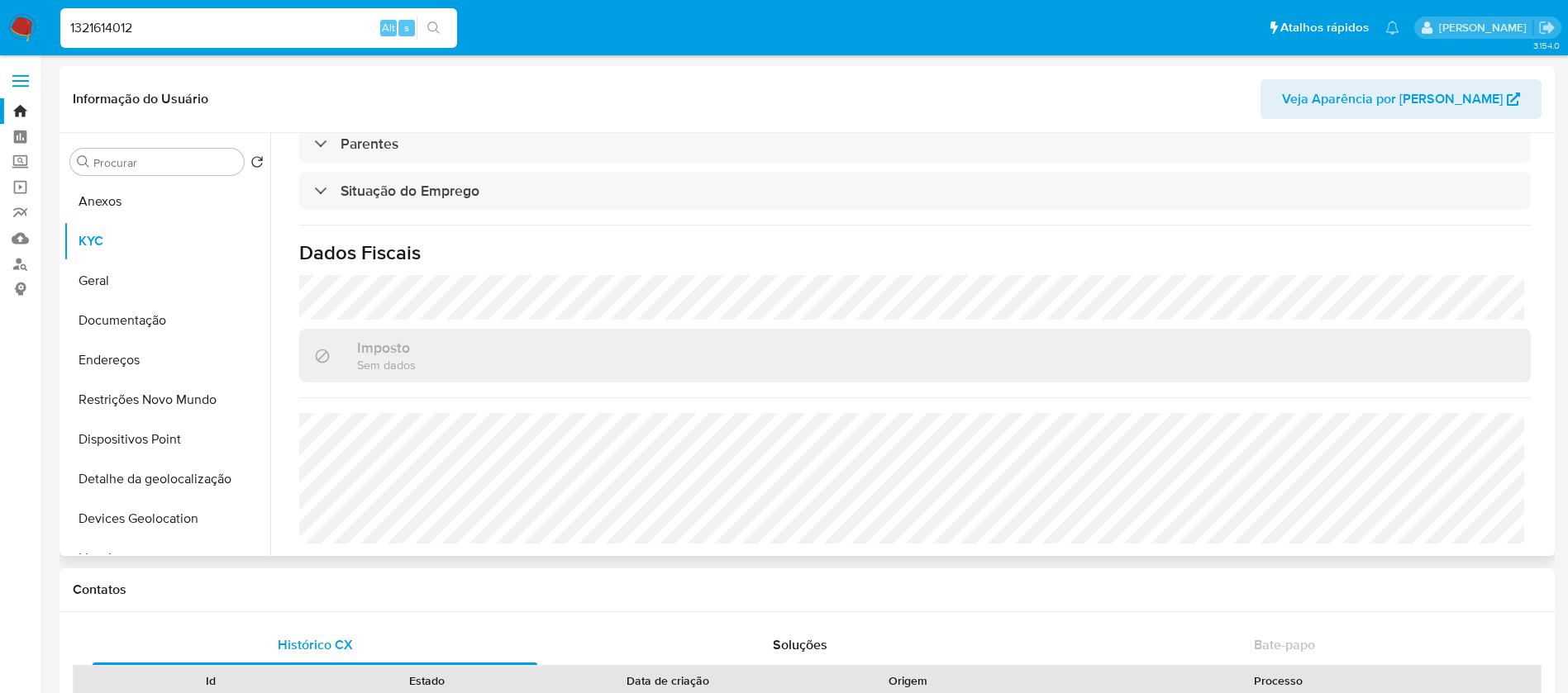
scroll to position [689, 0]
click at [116, 415] on button "Restrições Novo Mundo" at bounding box center [160, 399] width 193 height 40
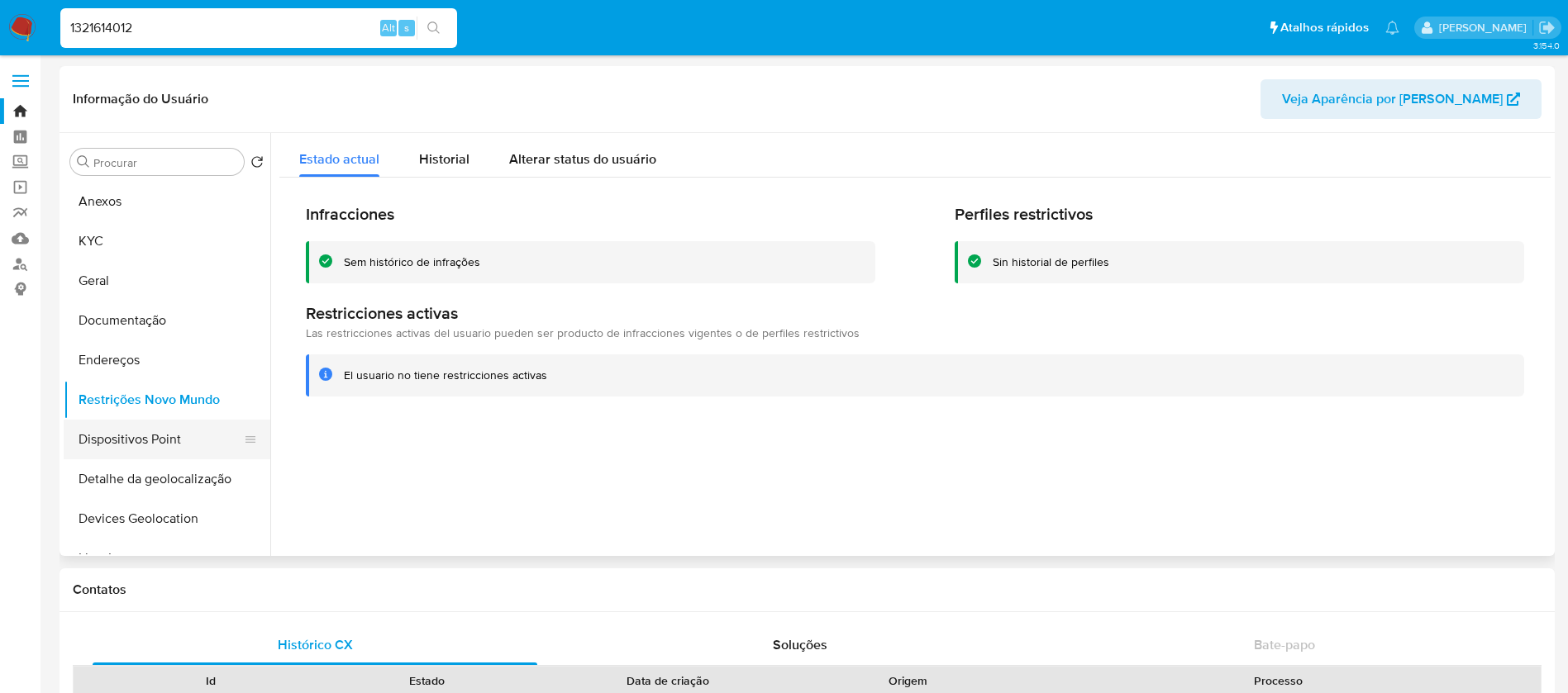
click at [147, 446] on button "Dispositivos Point" at bounding box center [160, 439] width 193 height 40
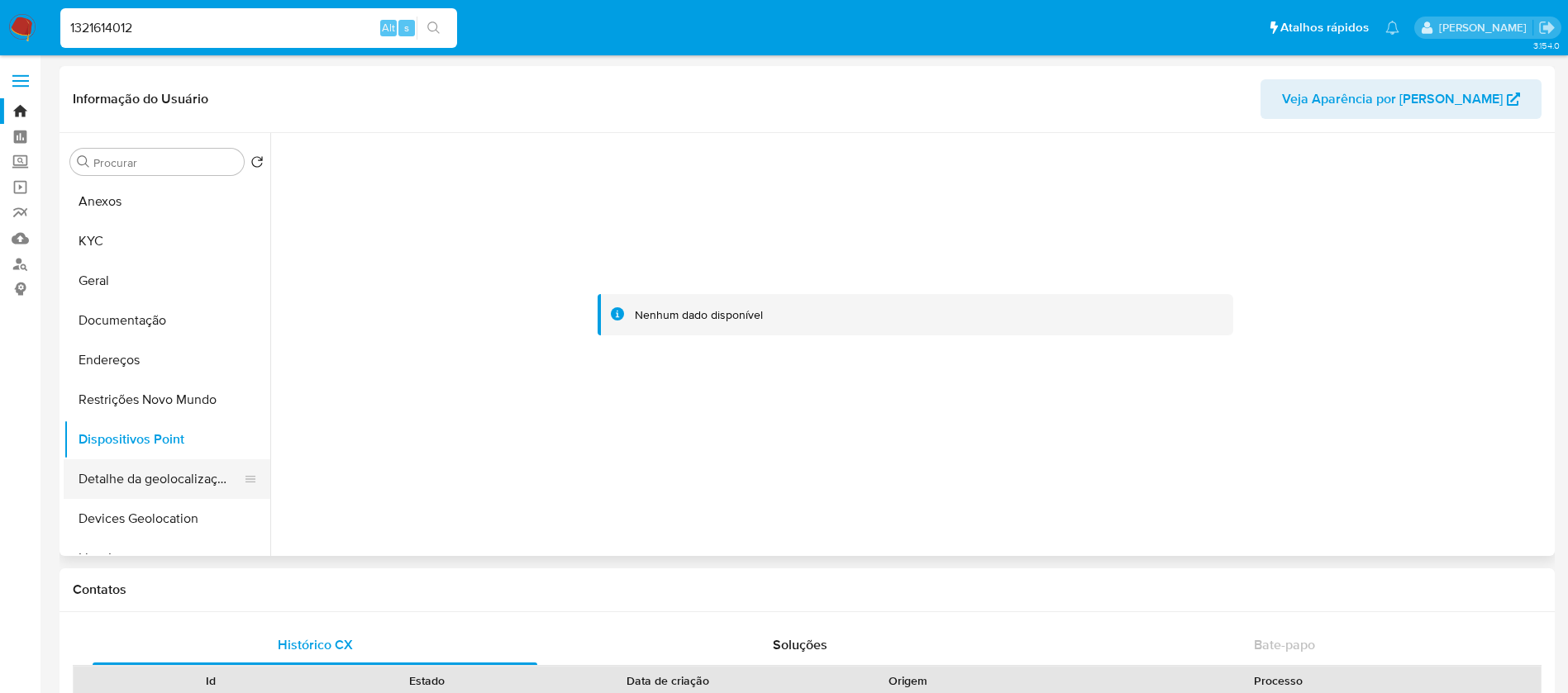
click at [138, 471] on button "Detalhe da geolocalização" at bounding box center [160, 479] width 193 height 40
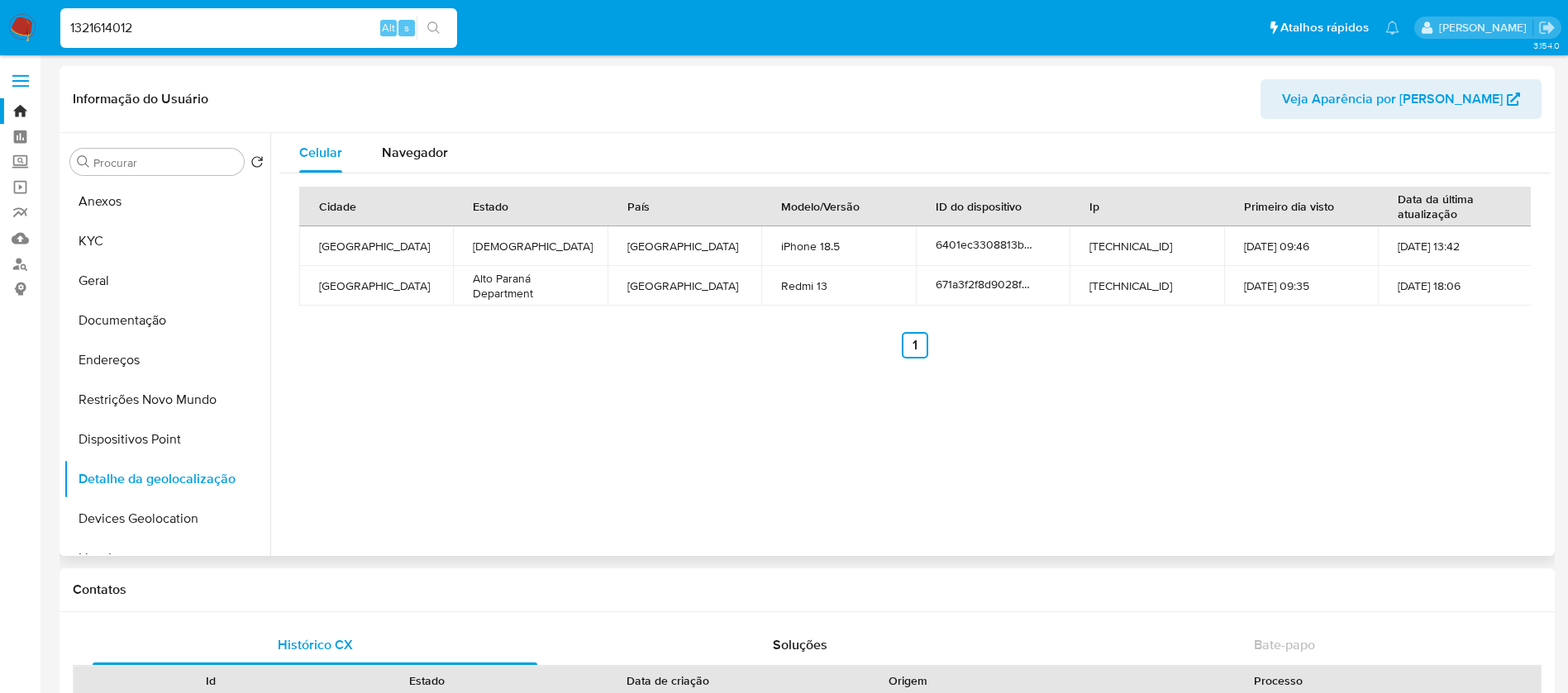
click at [354, 287] on td "[GEOGRAPHIC_DATA]" at bounding box center [376, 286] width 153 height 40
copy td "[GEOGRAPHIC_DATA]"
click at [410, 153] on span "Navegador" at bounding box center [414, 153] width 66 height 19
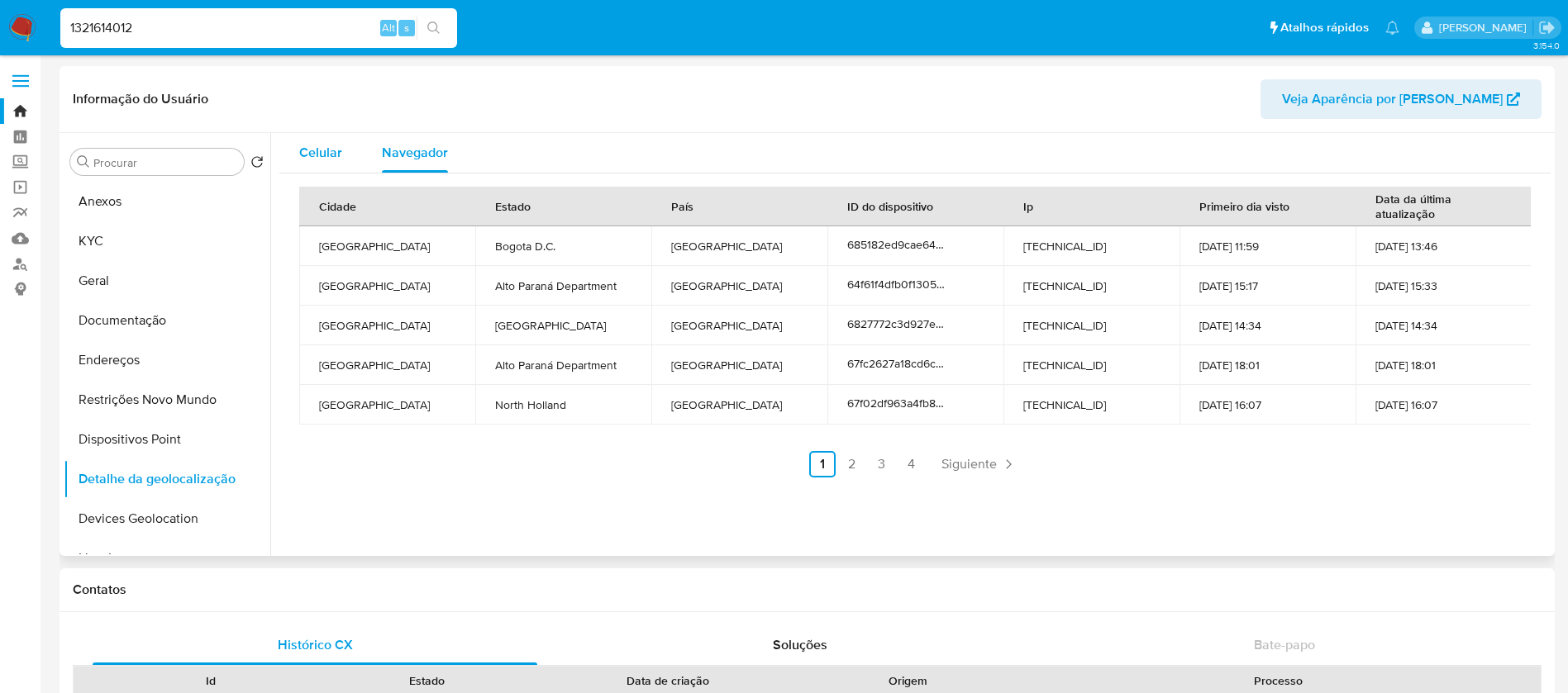
click at [302, 151] on span "Celular" at bounding box center [320, 153] width 43 height 19
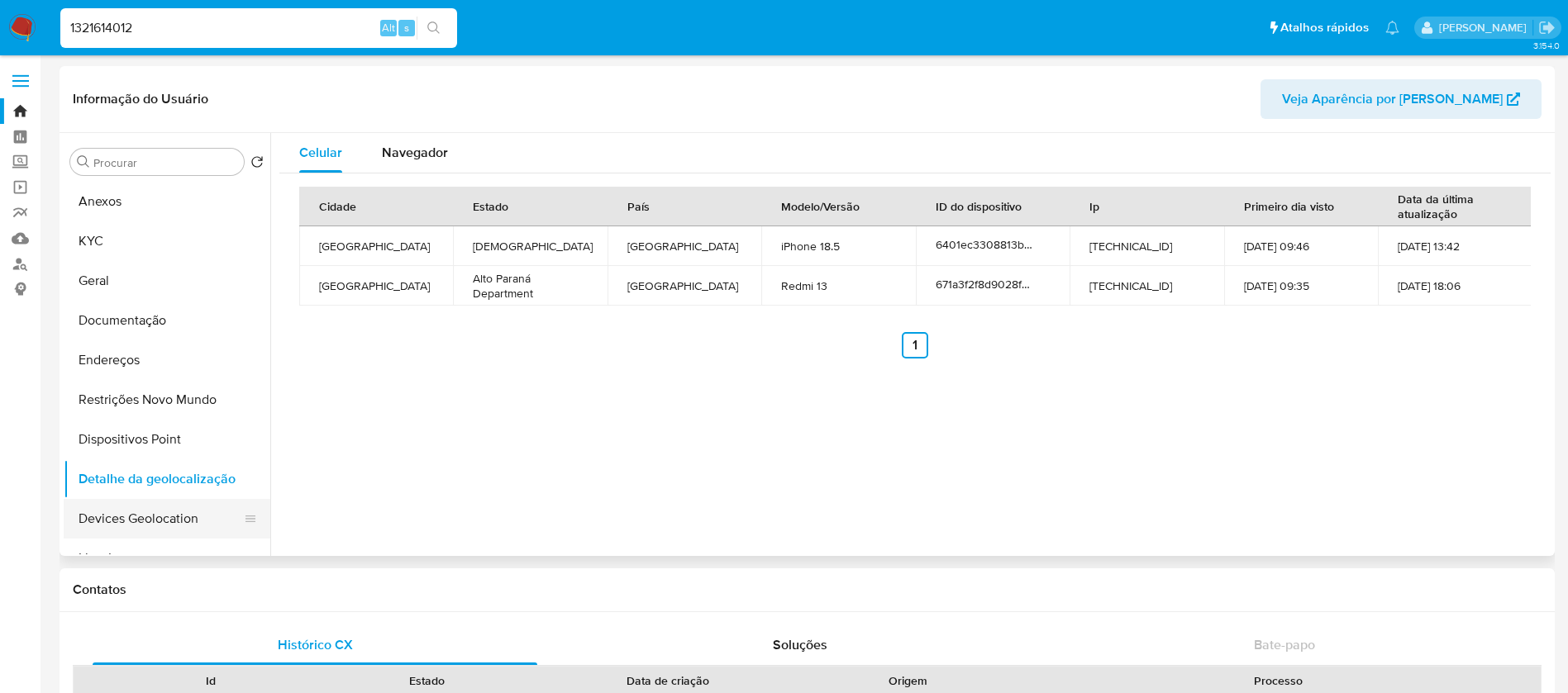
click at [140, 528] on button "Devices Geolocation" at bounding box center [160, 518] width 193 height 40
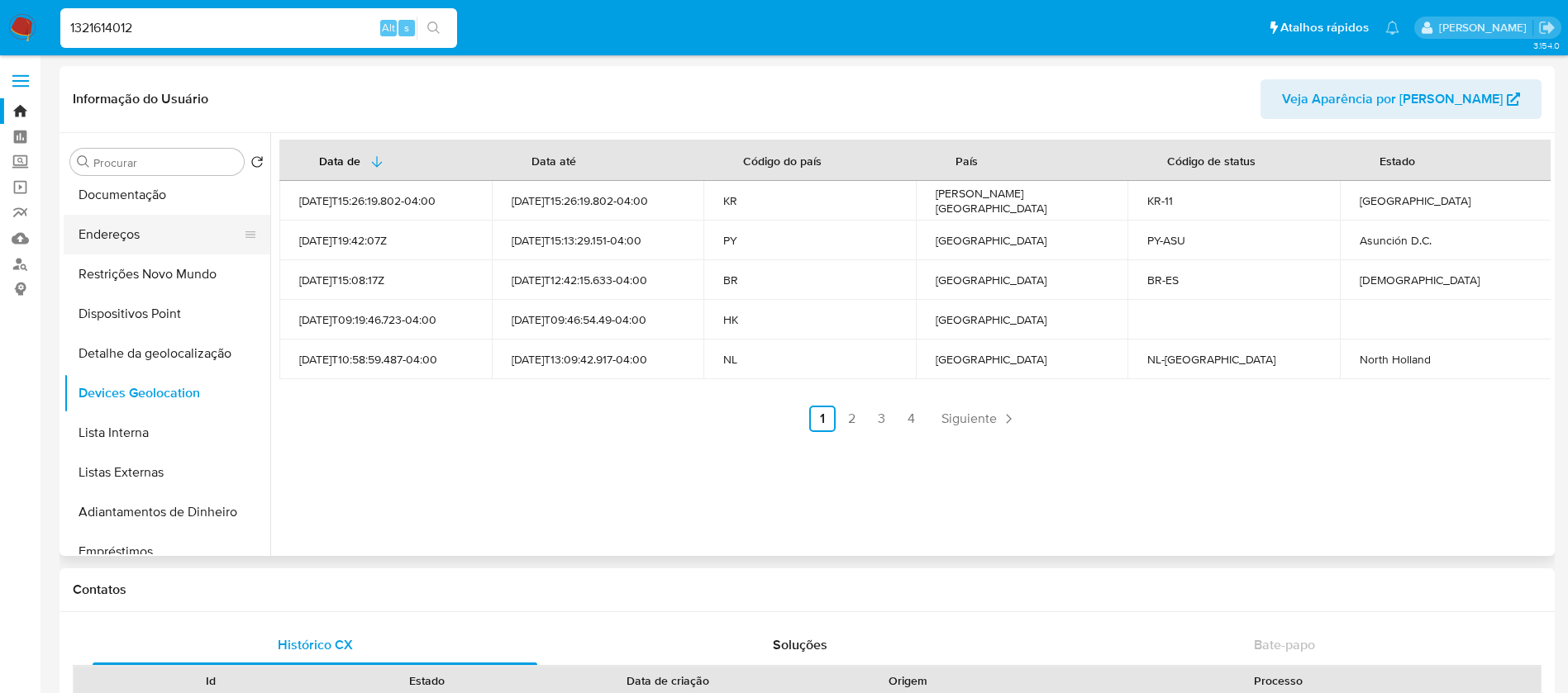
scroll to position [165, 0]
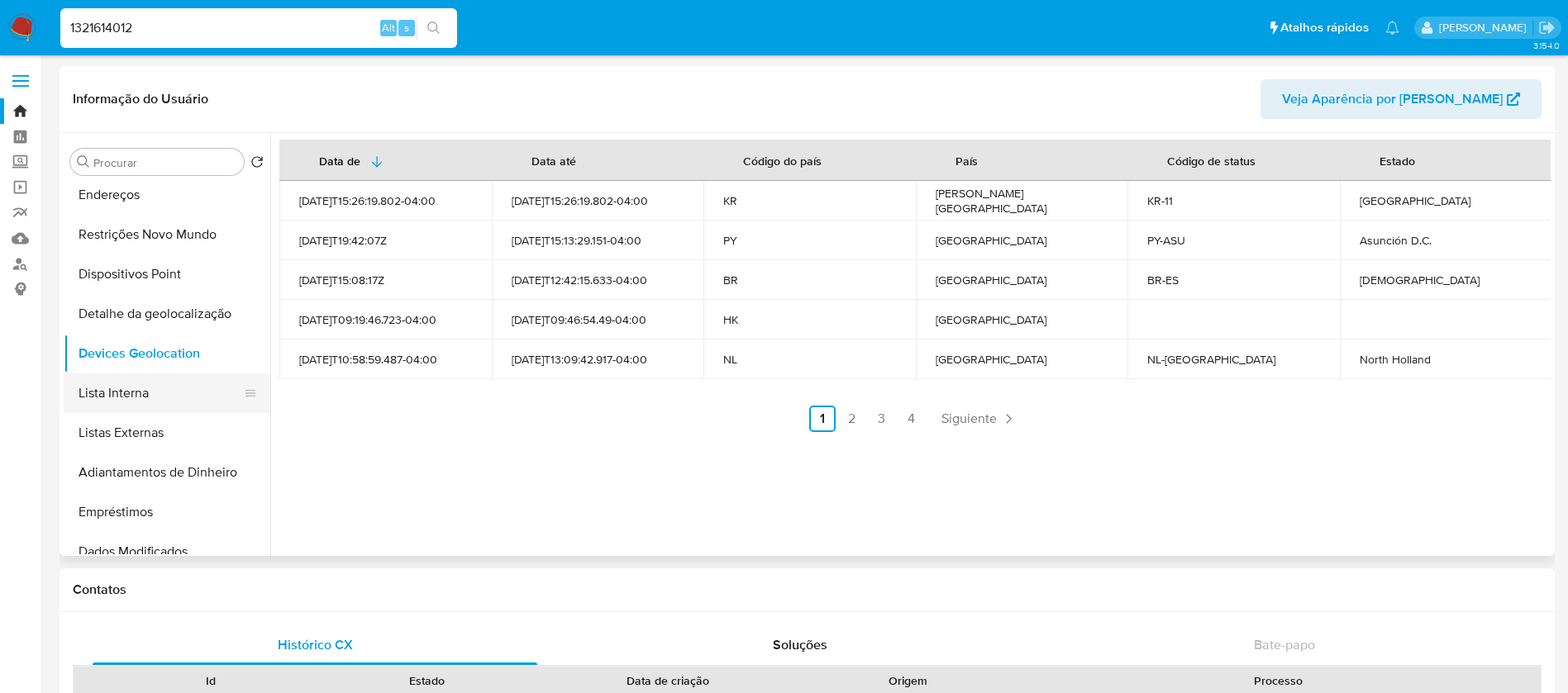
click at [122, 390] on button "Lista Interna" at bounding box center [160, 393] width 193 height 40
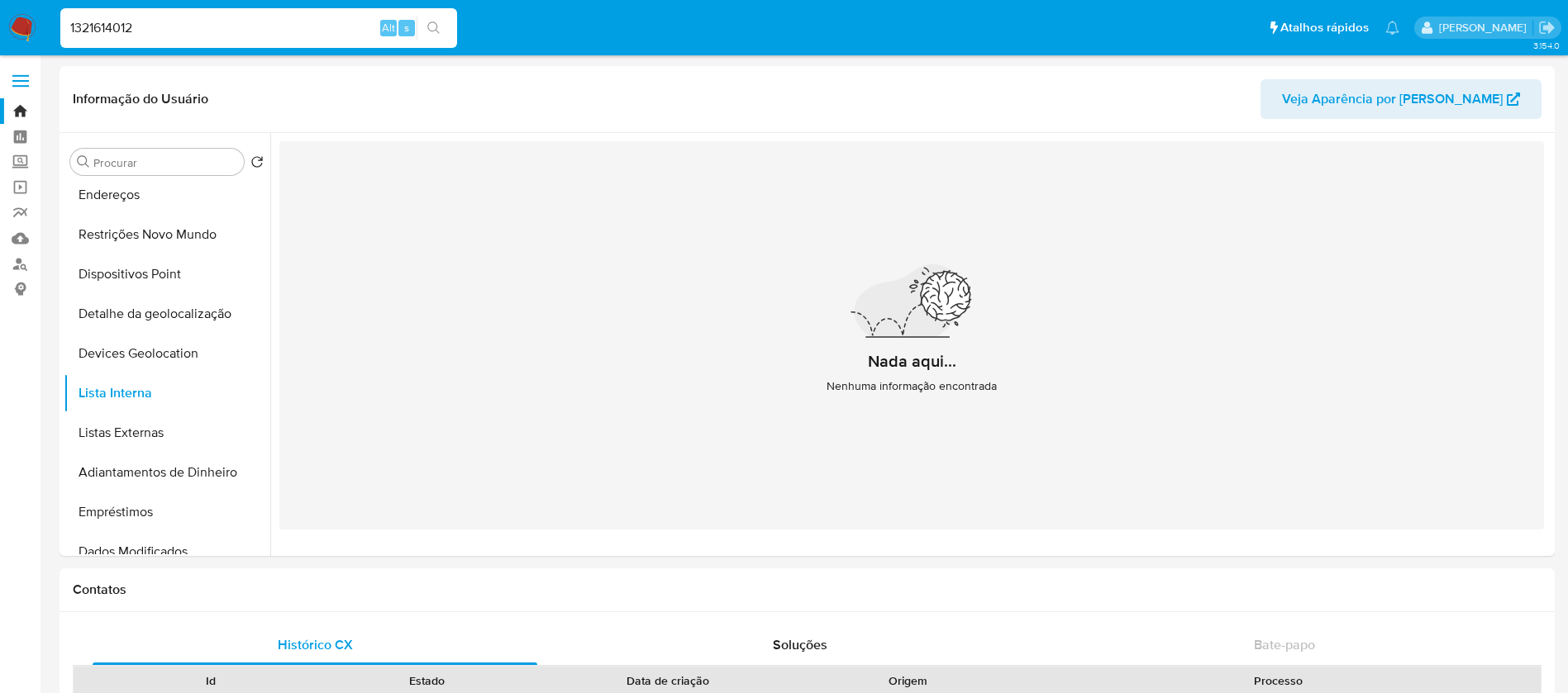
click at [170, 21] on input "1321614012" at bounding box center [258, 28] width 397 height 21
paste input "25130351"
type input "125130351"
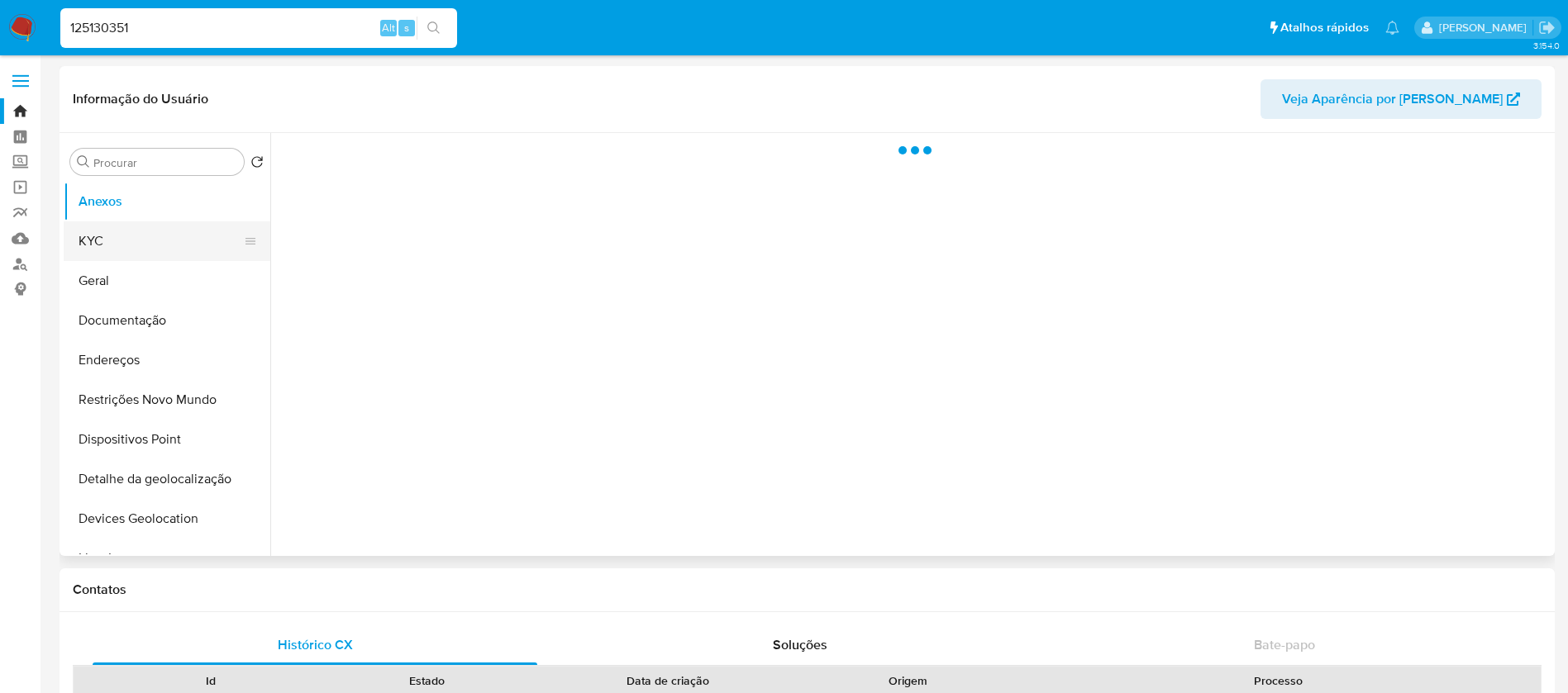
click at [126, 243] on button "KYC" at bounding box center [160, 241] width 193 height 40
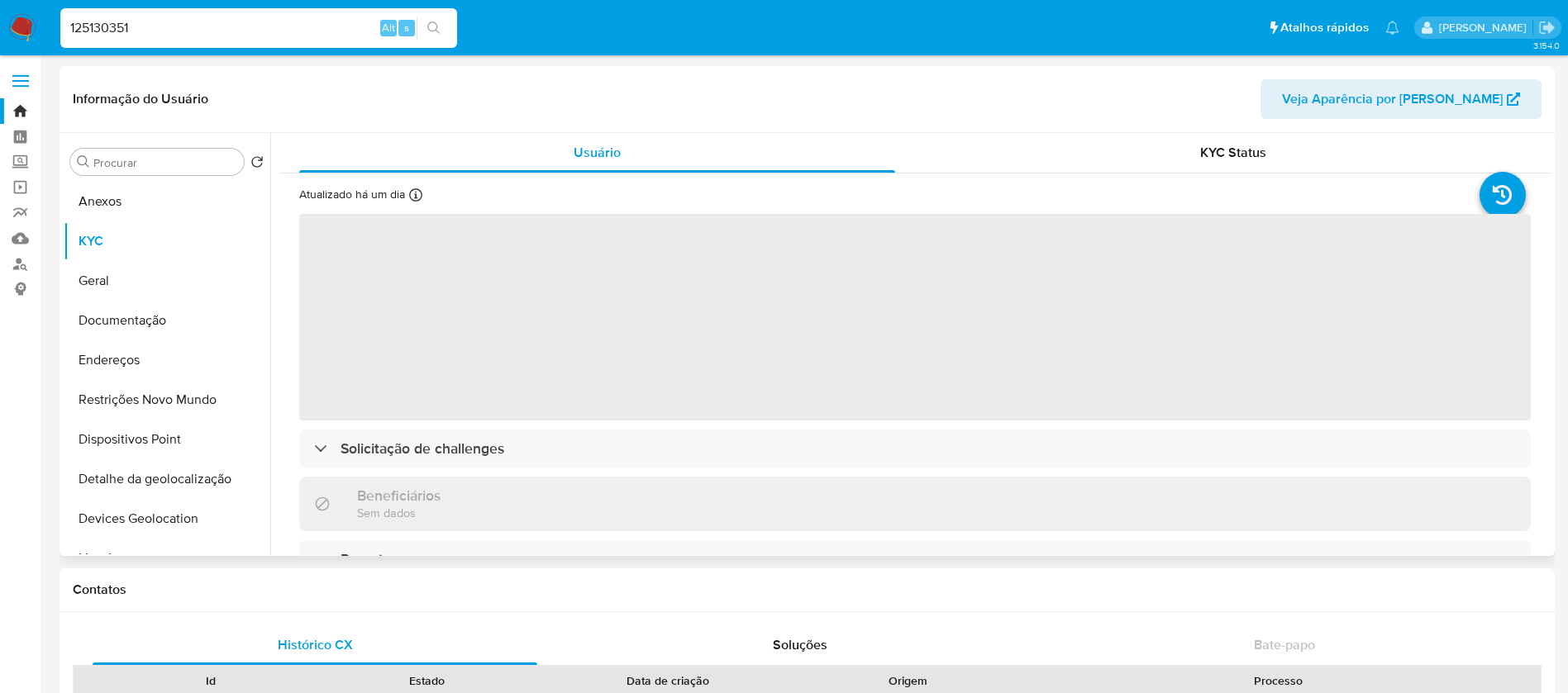
select select "10"
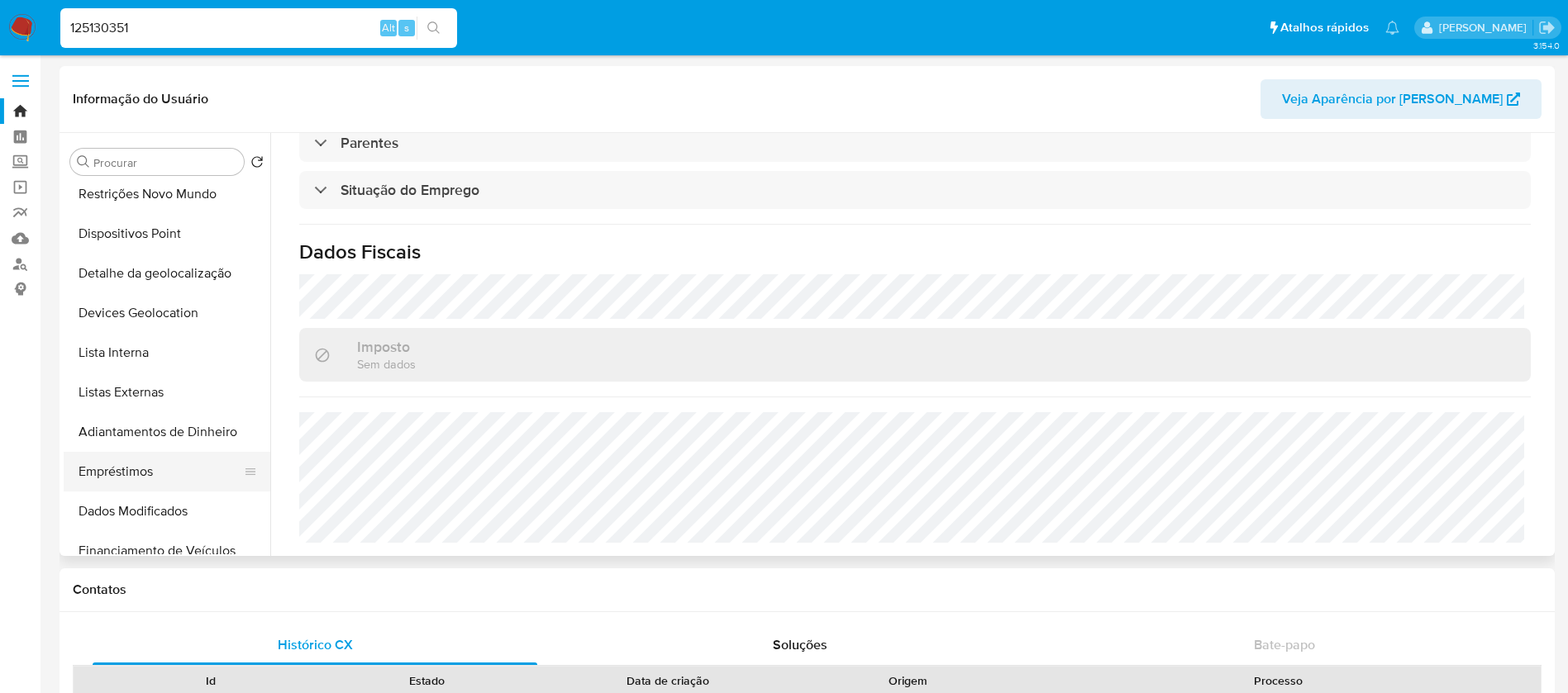
scroll to position [165, 0]
click at [118, 275] on button "Dispositivos Point" at bounding box center [160, 274] width 193 height 40
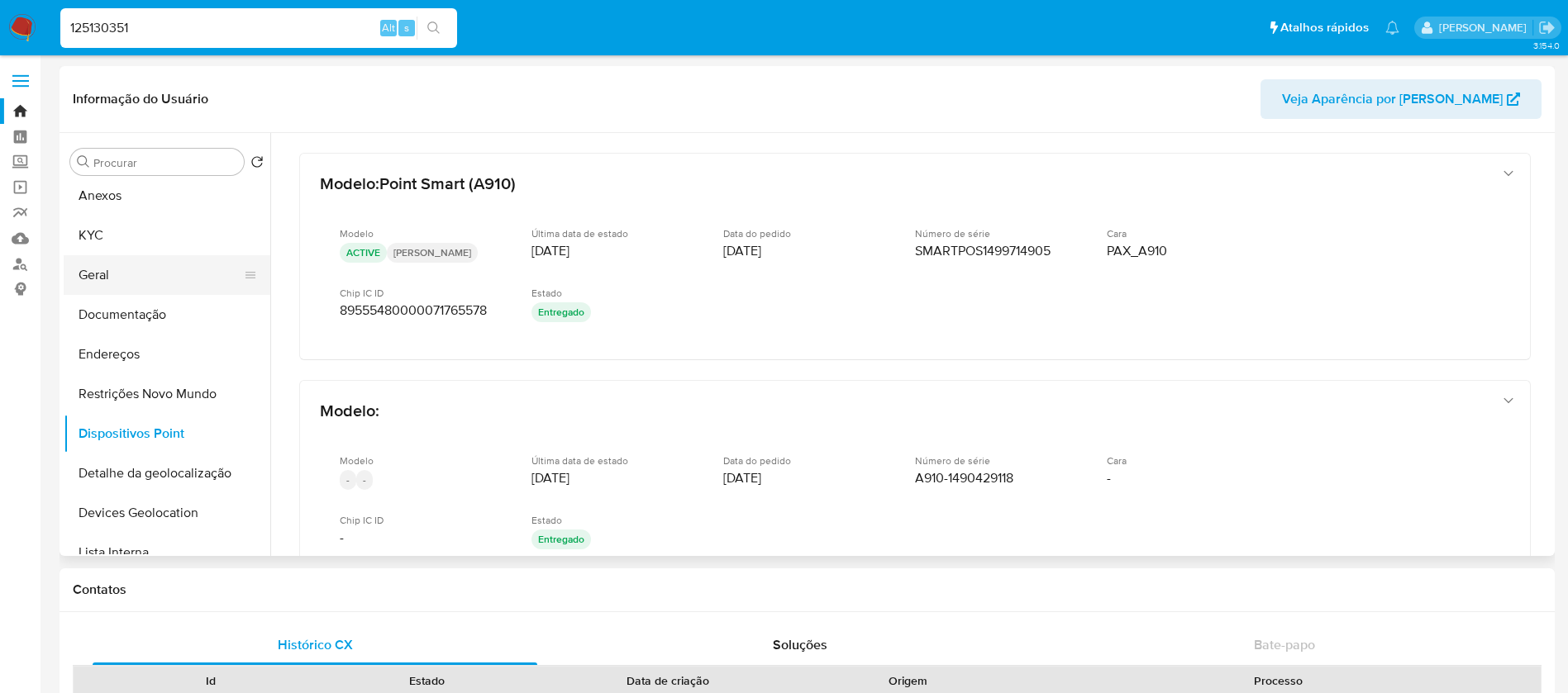
scroll to position [0, 0]
click at [112, 281] on button "Geral" at bounding box center [160, 280] width 193 height 40
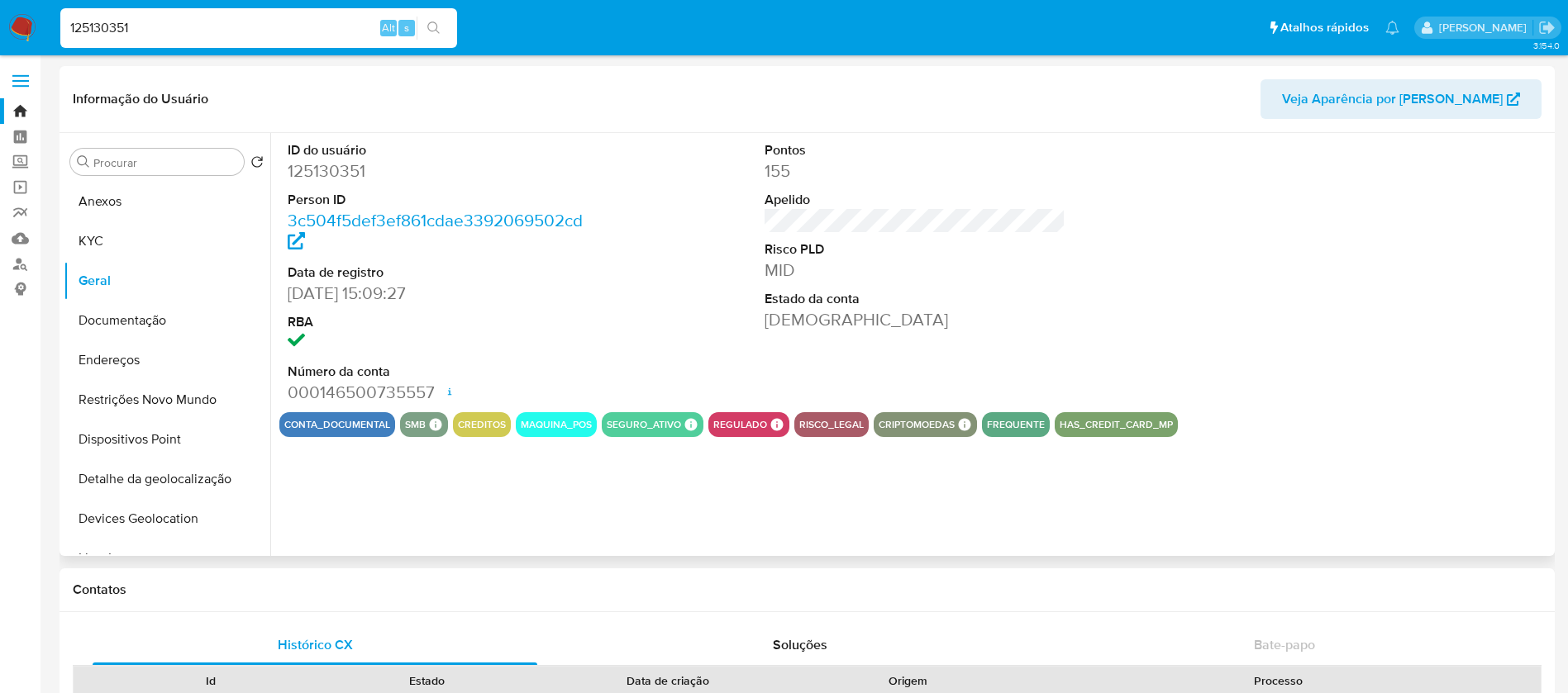
click at [335, 176] on dd "125130351" at bounding box center [438, 171] width 302 height 23
copy dd "125130351"
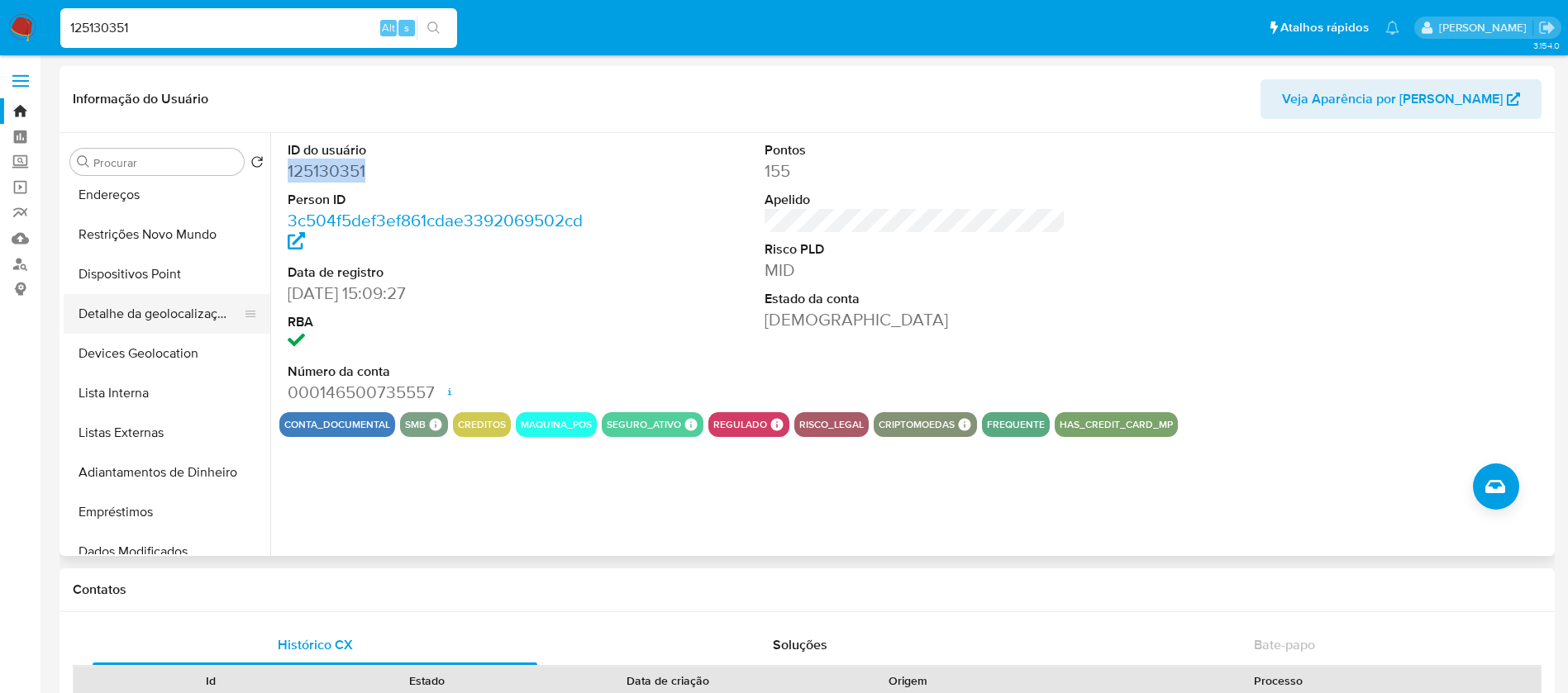
click at [119, 324] on button "Detalhe da geolocalização" at bounding box center [160, 314] width 193 height 40
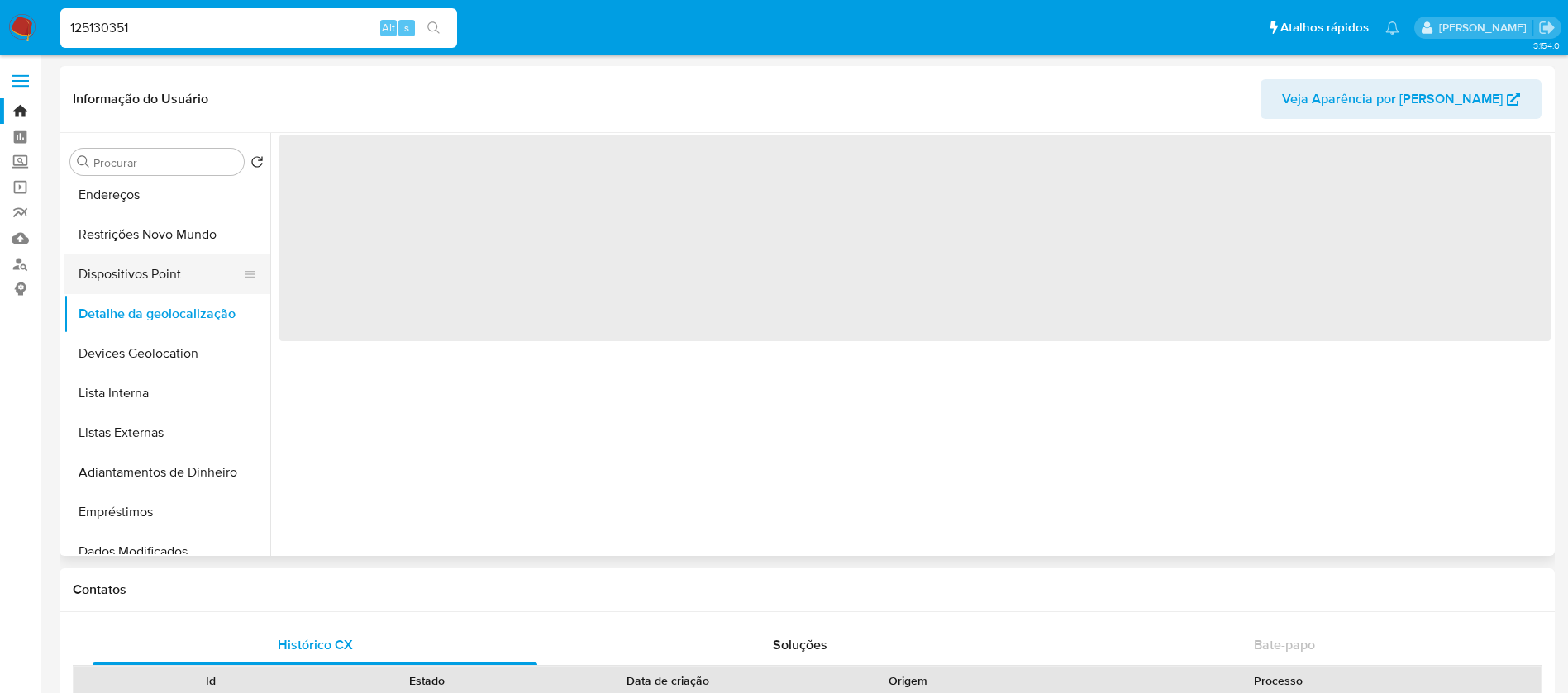
click at [115, 286] on button "Dispositivos Point" at bounding box center [160, 274] width 193 height 40
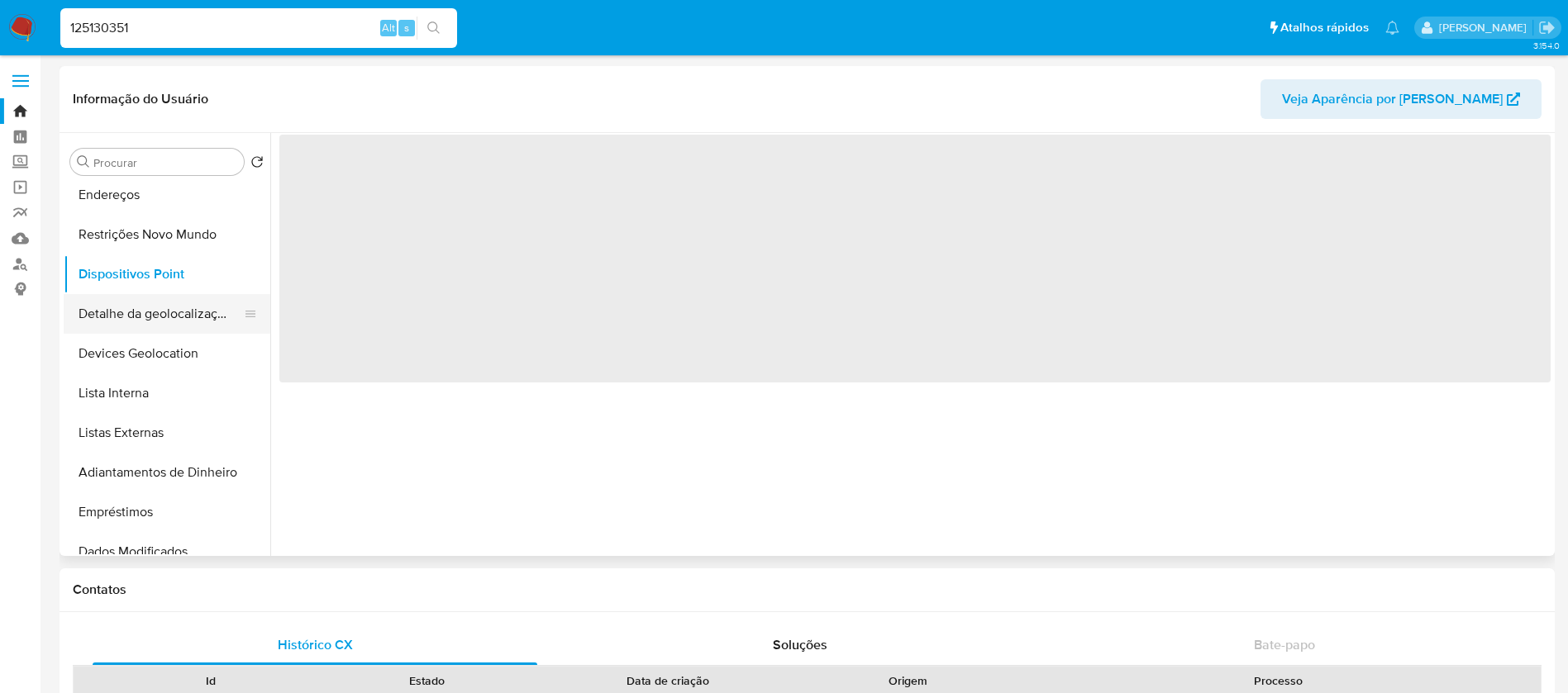
click at [116, 317] on button "Detalhe da geolocalização" at bounding box center [160, 314] width 193 height 40
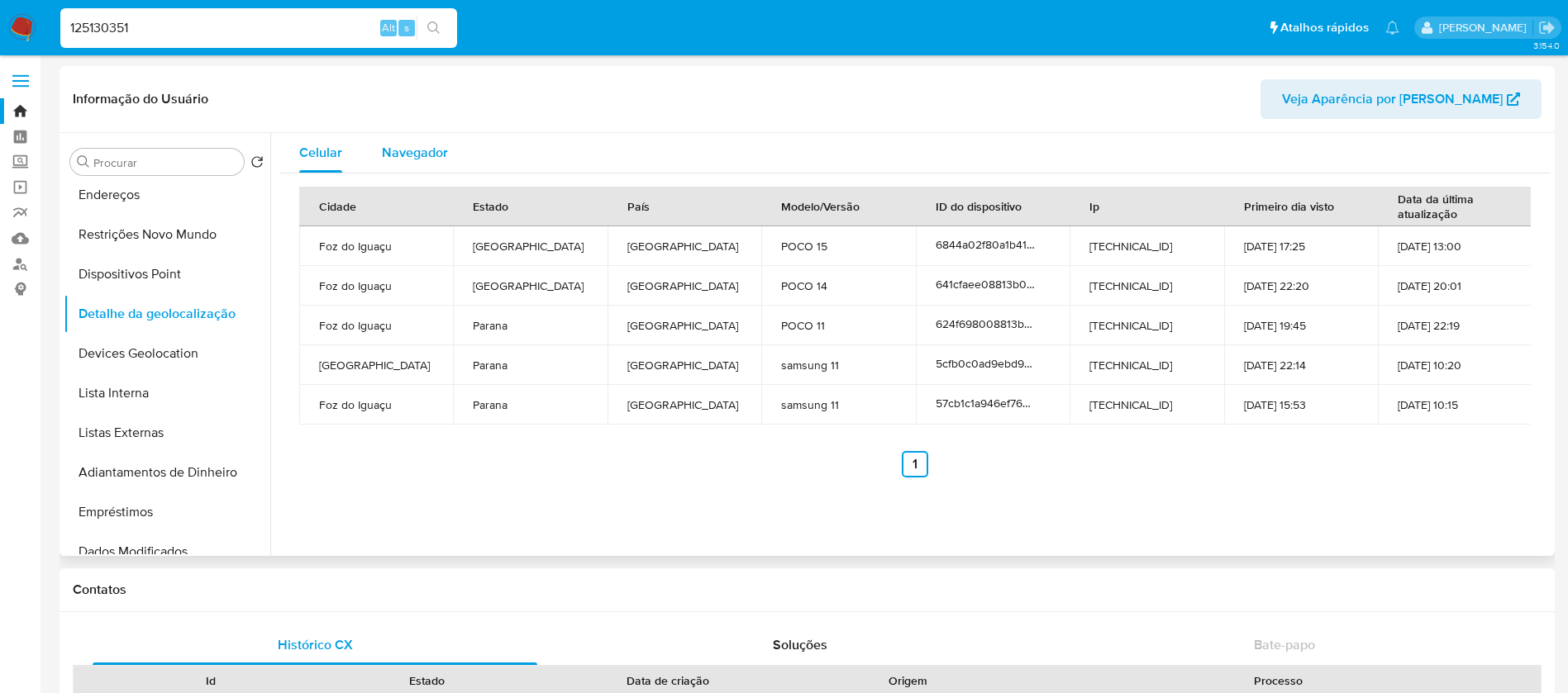
click at [416, 158] on span "Navegador" at bounding box center [414, 153] width 66 height 19
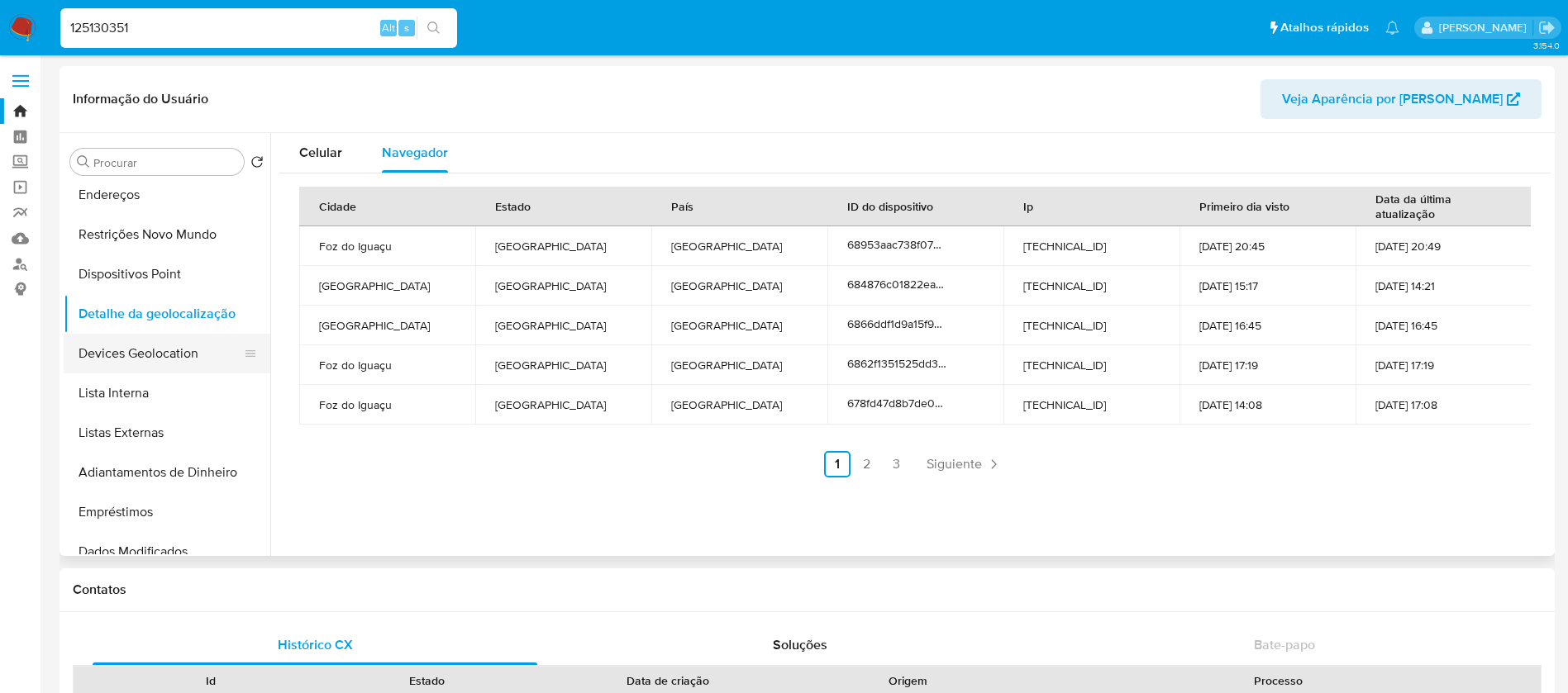
click at [115, 360] on button "Devices Geolocation" at bounding box center [160, 354] width 193 height 40
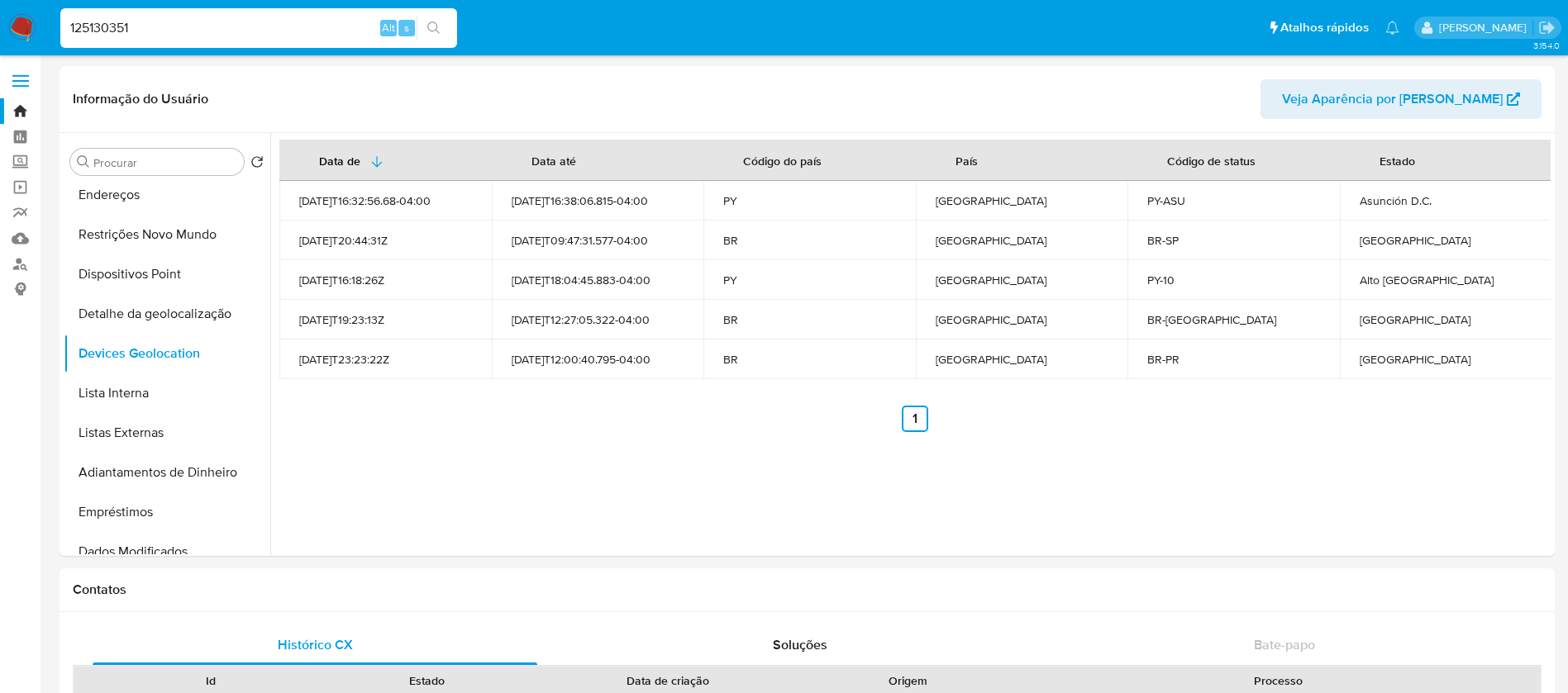
click at [155, 30] on input "125130351" at bounding box center [258, 28] width 397 height 21
paste input "378827653"
type input "378827653"
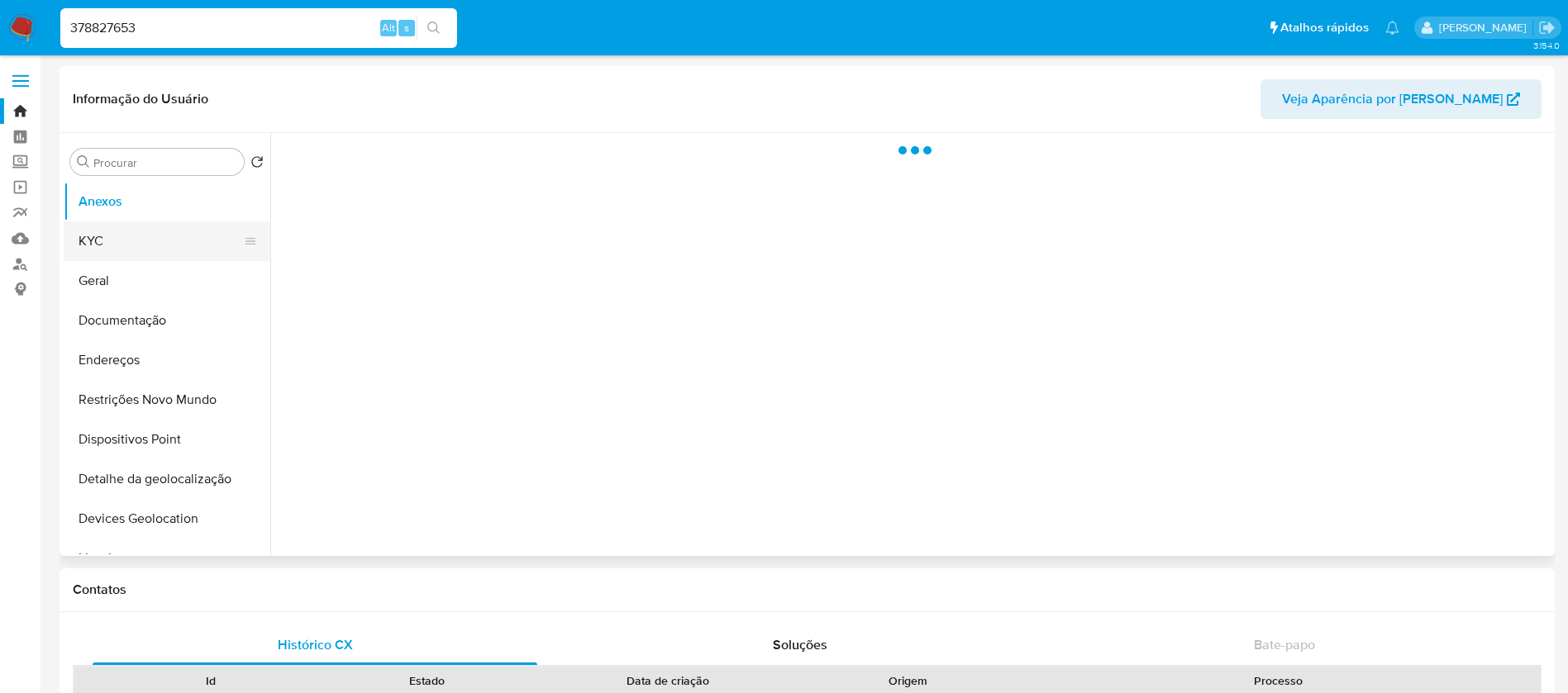
click at [100, 247] on button "KYC" at bounding box center [160, 241] width 193 height 40
select select "10"
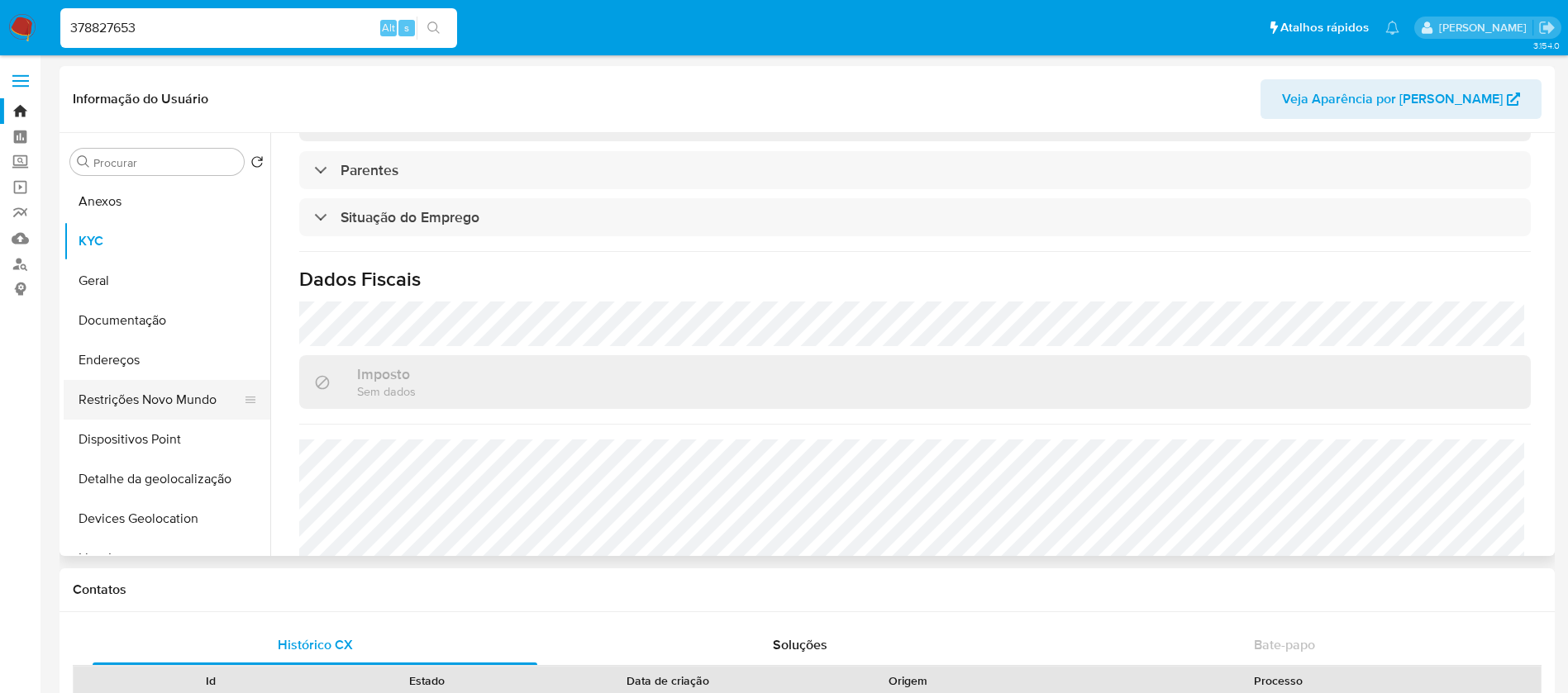
scroll to position [165, 0]
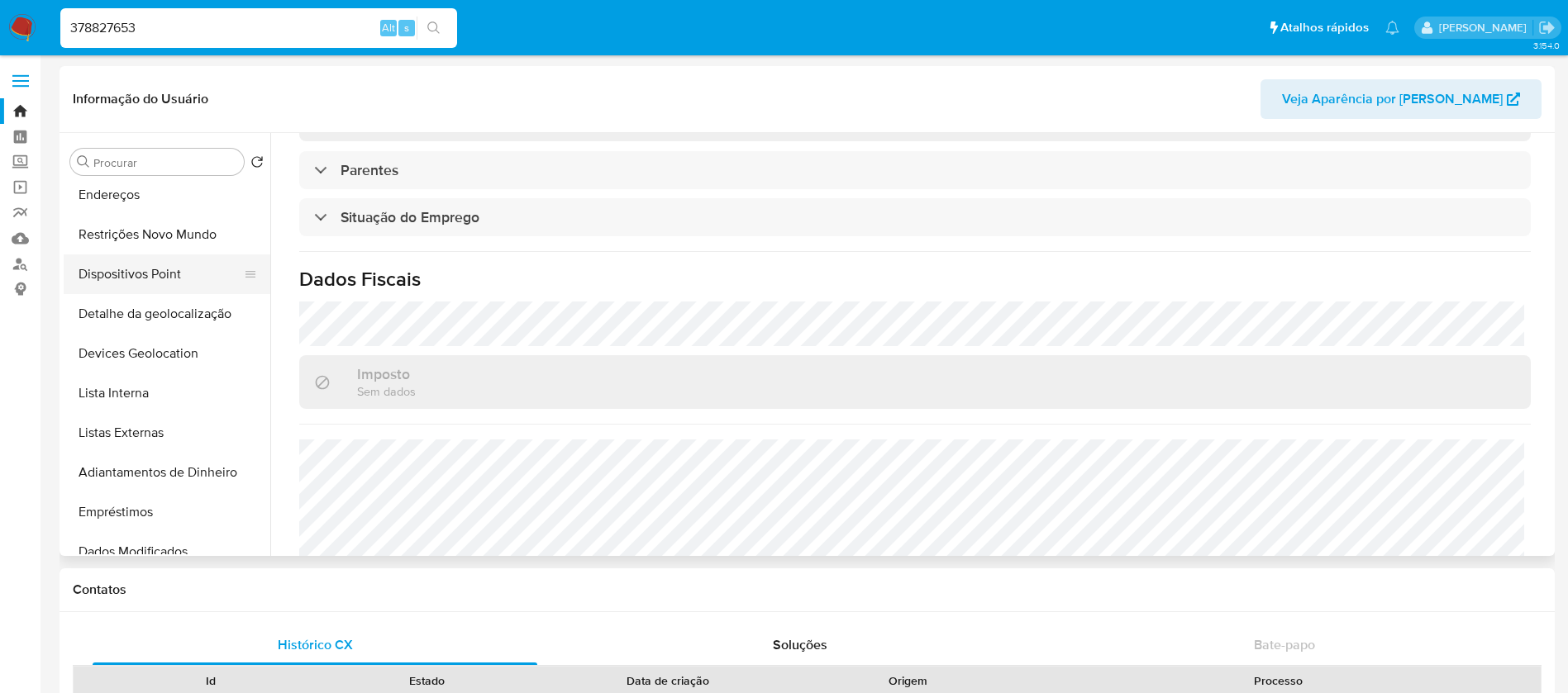
click at [108, 270] on button "Dispositivos Point" at bounding box center [160, 274] width 193 height 40
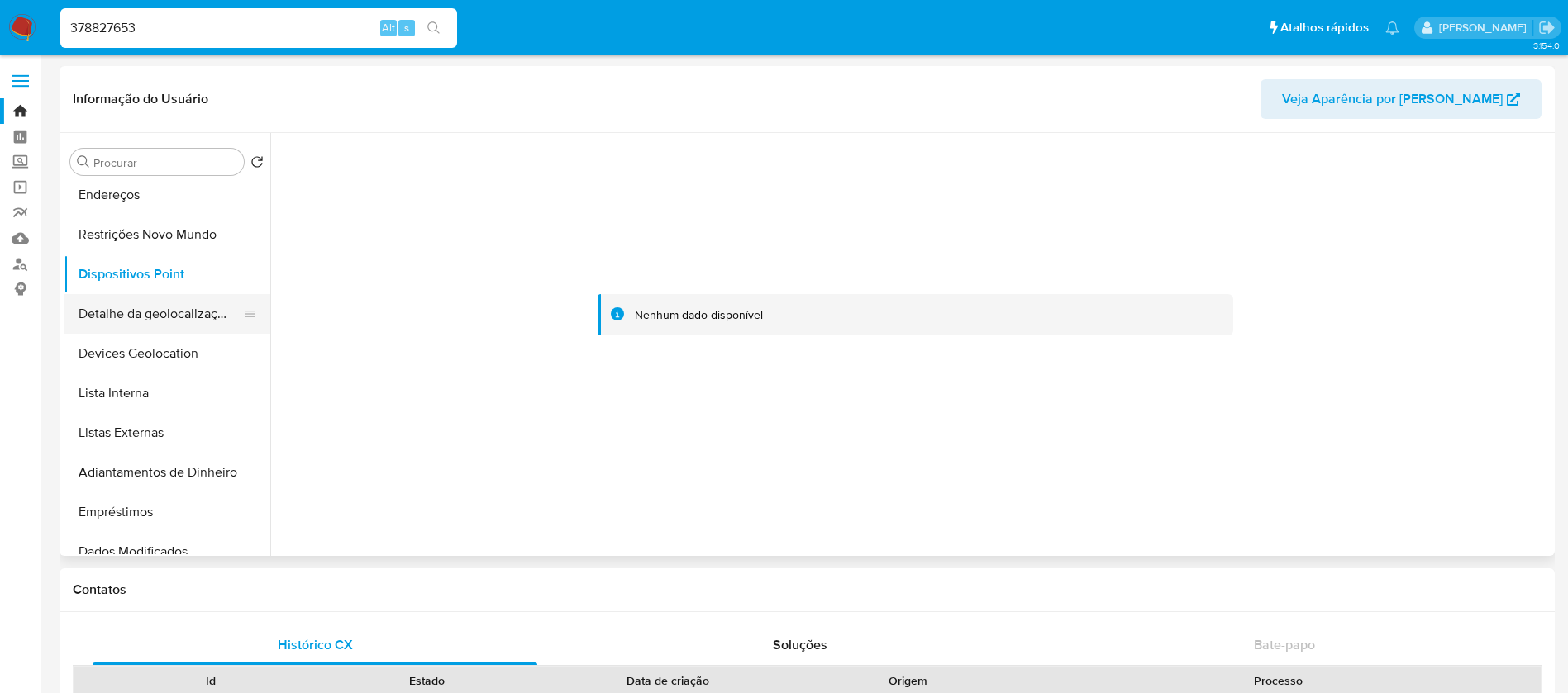
click at [105, 312] on button "Detalhe da geolocalização" at bounding box center [160, 314] width 193 height 40
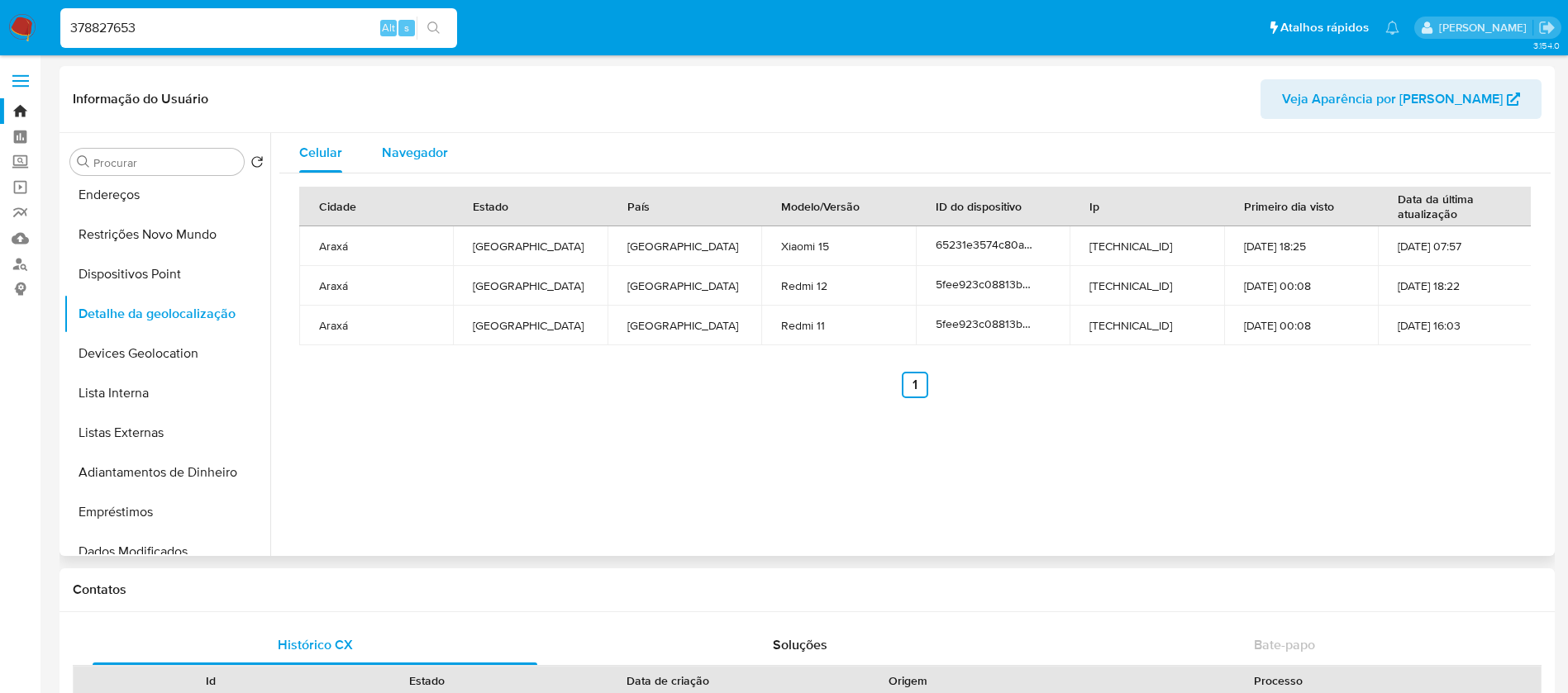
click at [414, 161] on span "Navegador" at bounding box center [414, 153] width 66 height 19
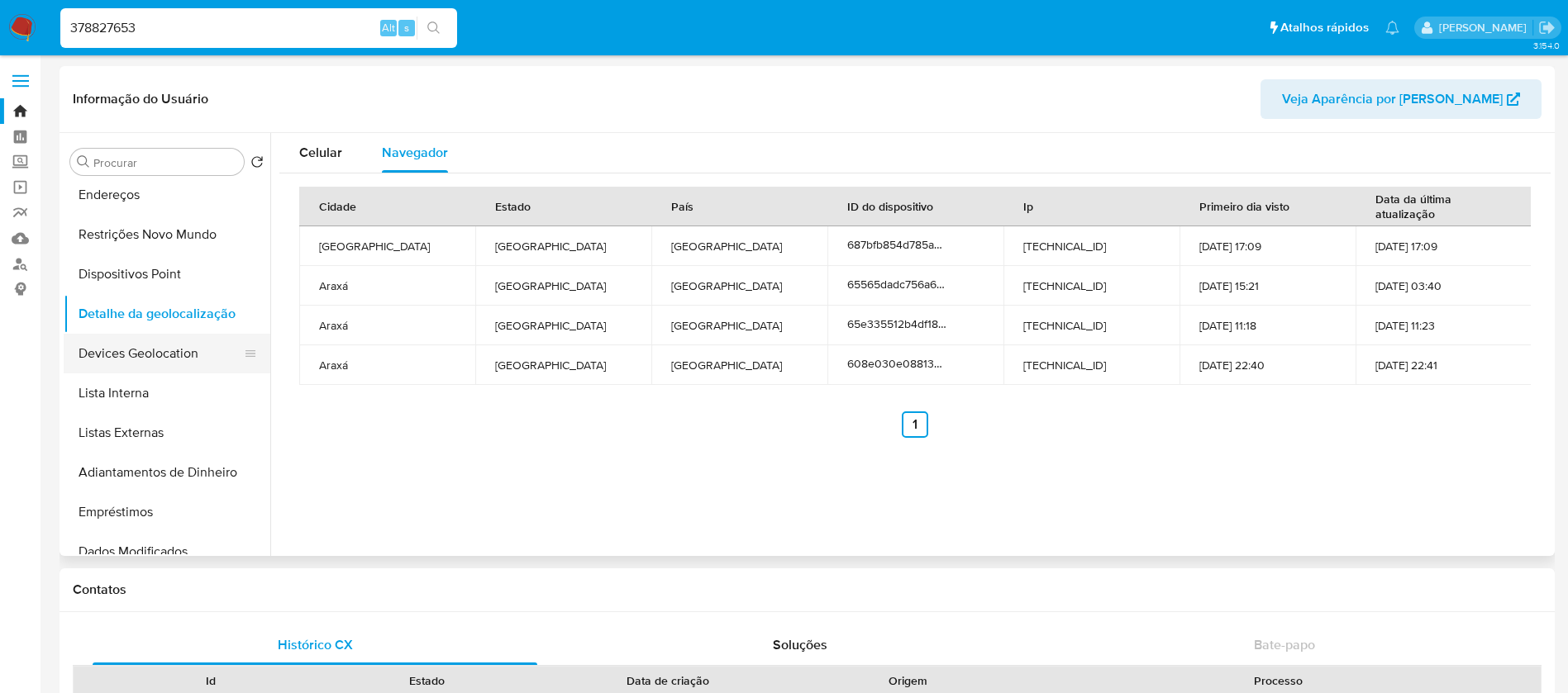
click at [129, 354] on button "Devices Geolocation" at bounding box center [160, 354] width 193 height 40
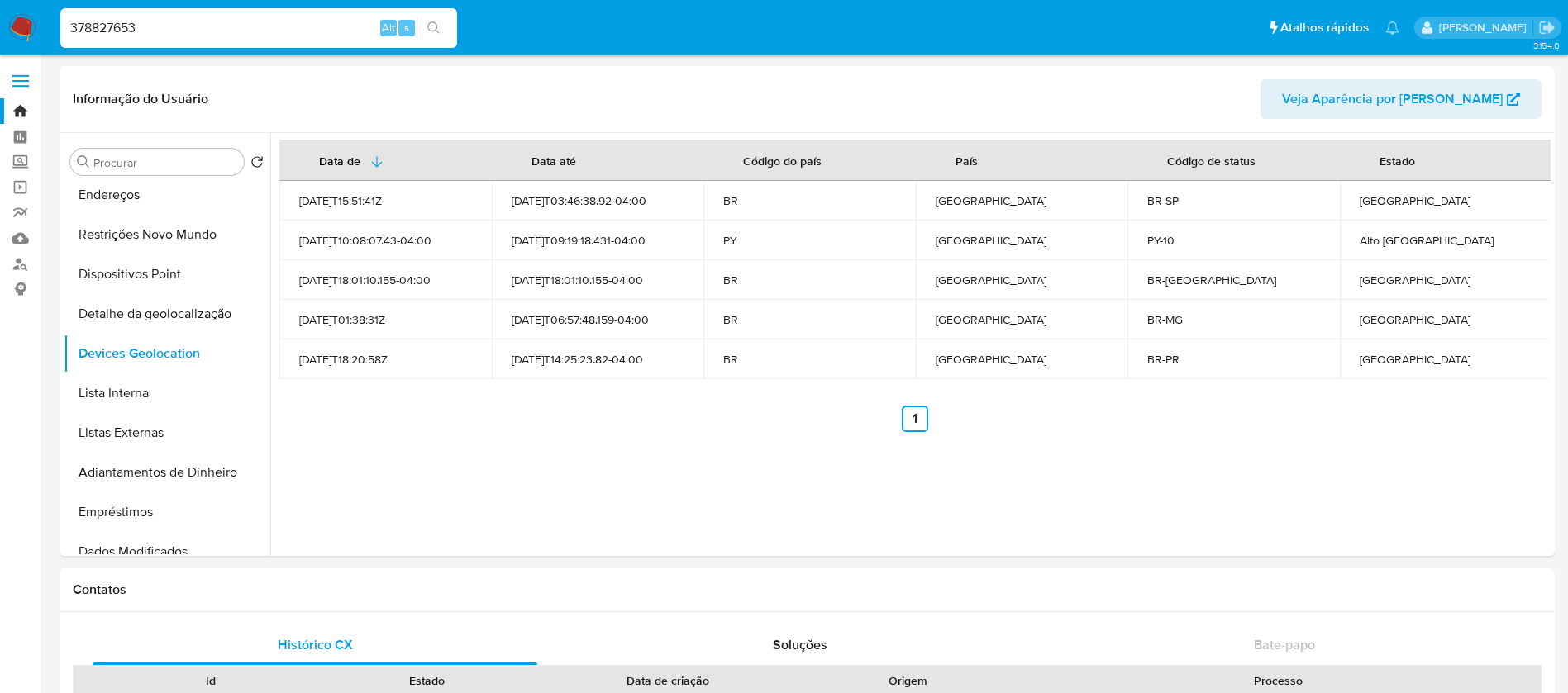
click at [289, 11] on div "378827653 Alt s" at bounding box center [258, 27] width 397 height 40
click at [258, 31] on input "378827653" at bounding box center [258, 28] width 397 height 21
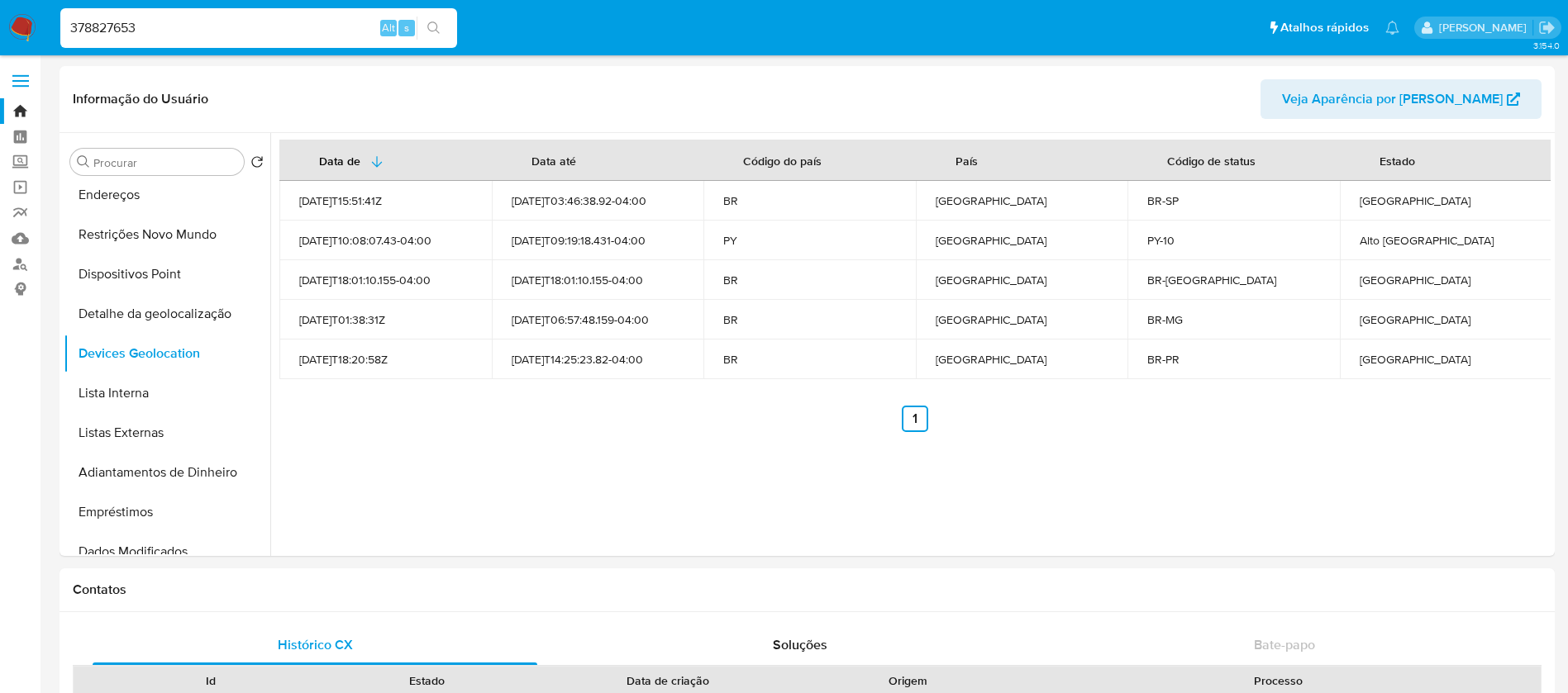
paste input "280172740"
type input "280172740"
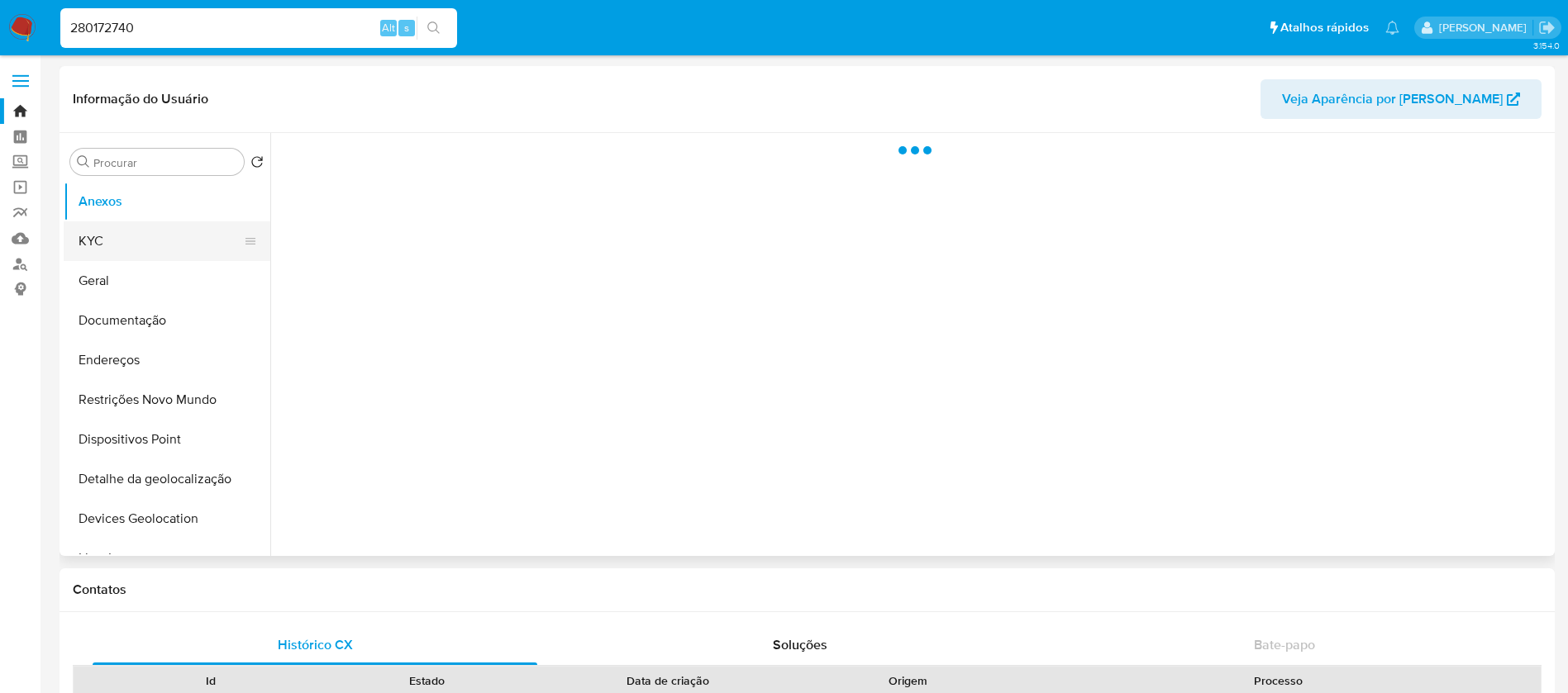
click at [116, 249] on button "KYC" at bounding box center [160, 241] width 193 height 40
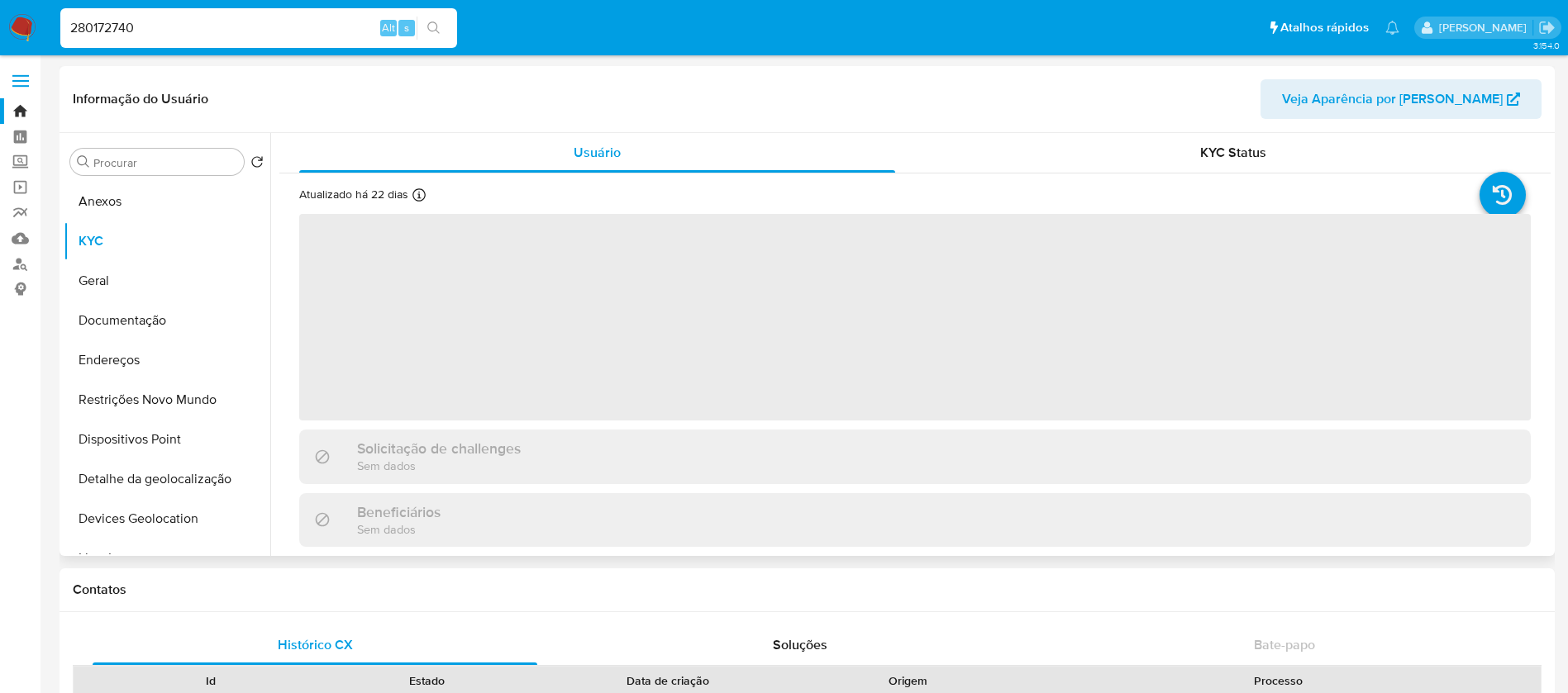
select select "10"
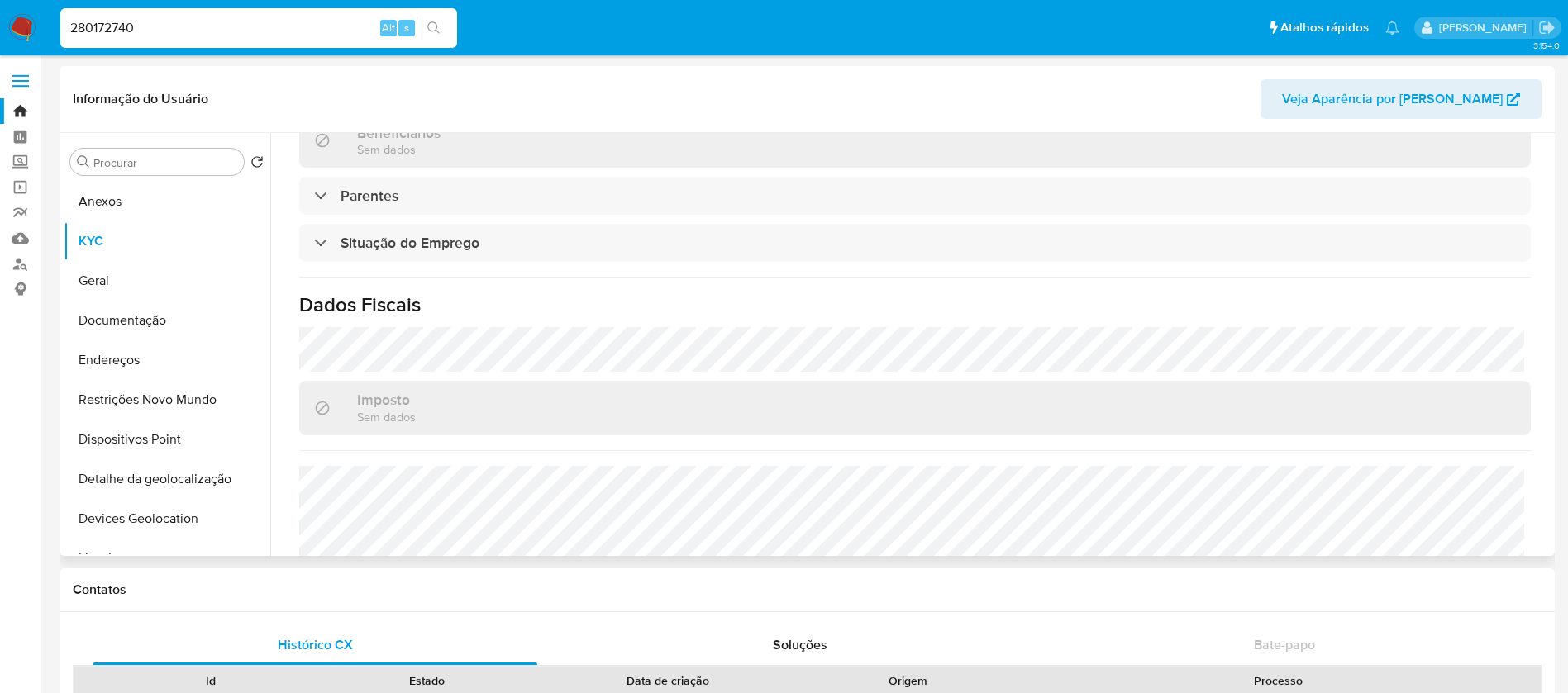
scroll to position [704, 0]
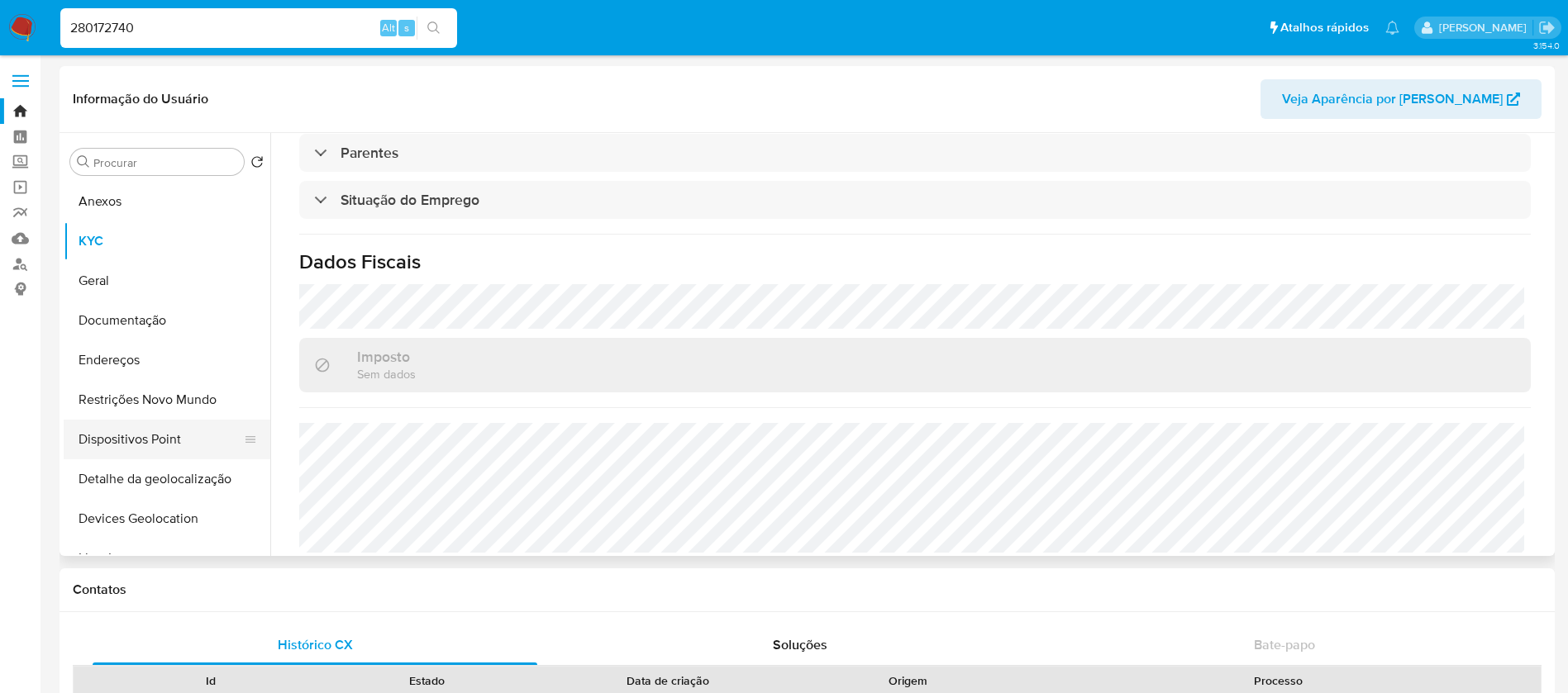
click at [146, 442] on button "Dispositivos Point" at bounding box center [160, 439] width 193 height 40
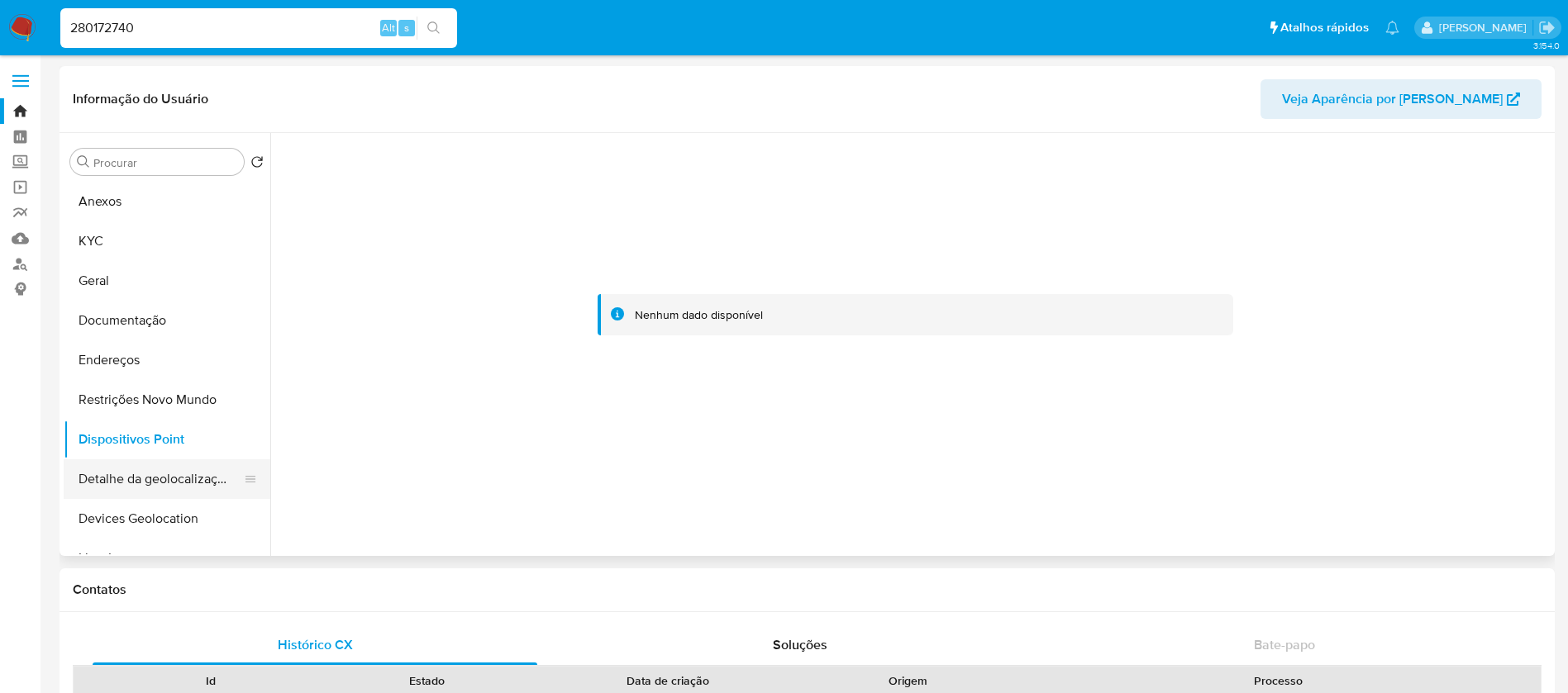
click at [141, 479] on button "Detalhe da geolocalização" at bounding box center [160, 479] width 193 height 40
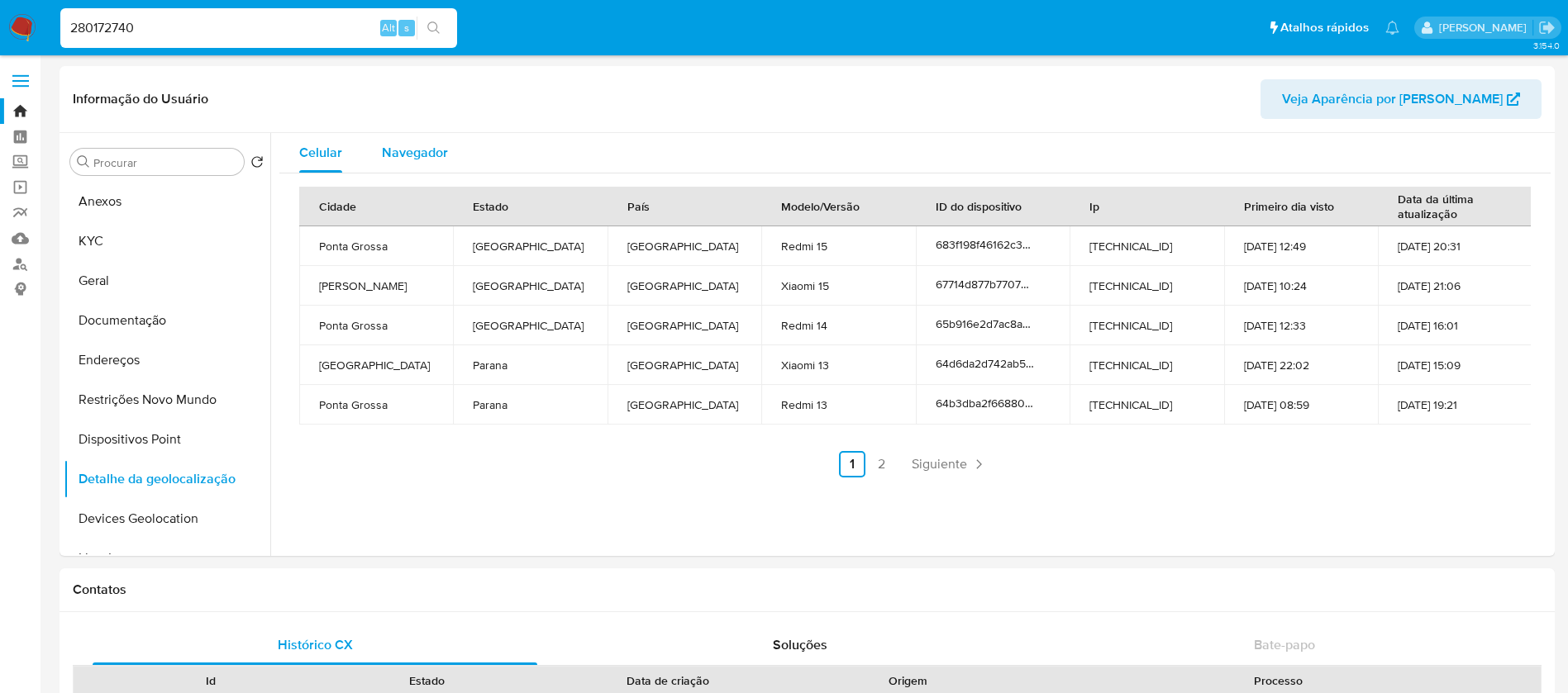
click at [429, 153] on span "Navegador" at bounding box center [414, 153] width 66 height 19
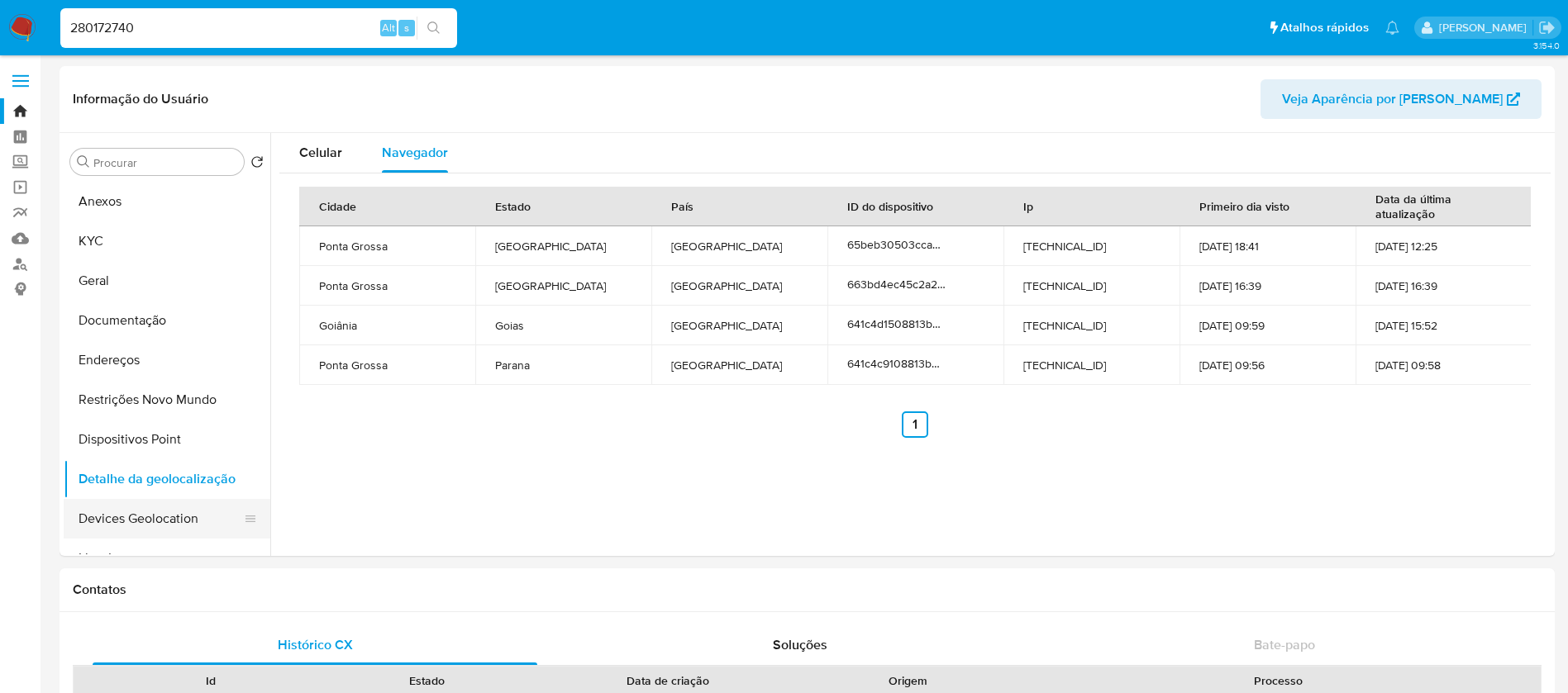
click at [138, 517] on button "Devices Geolocation" at bounding box center [160, 518] width 193 height 40
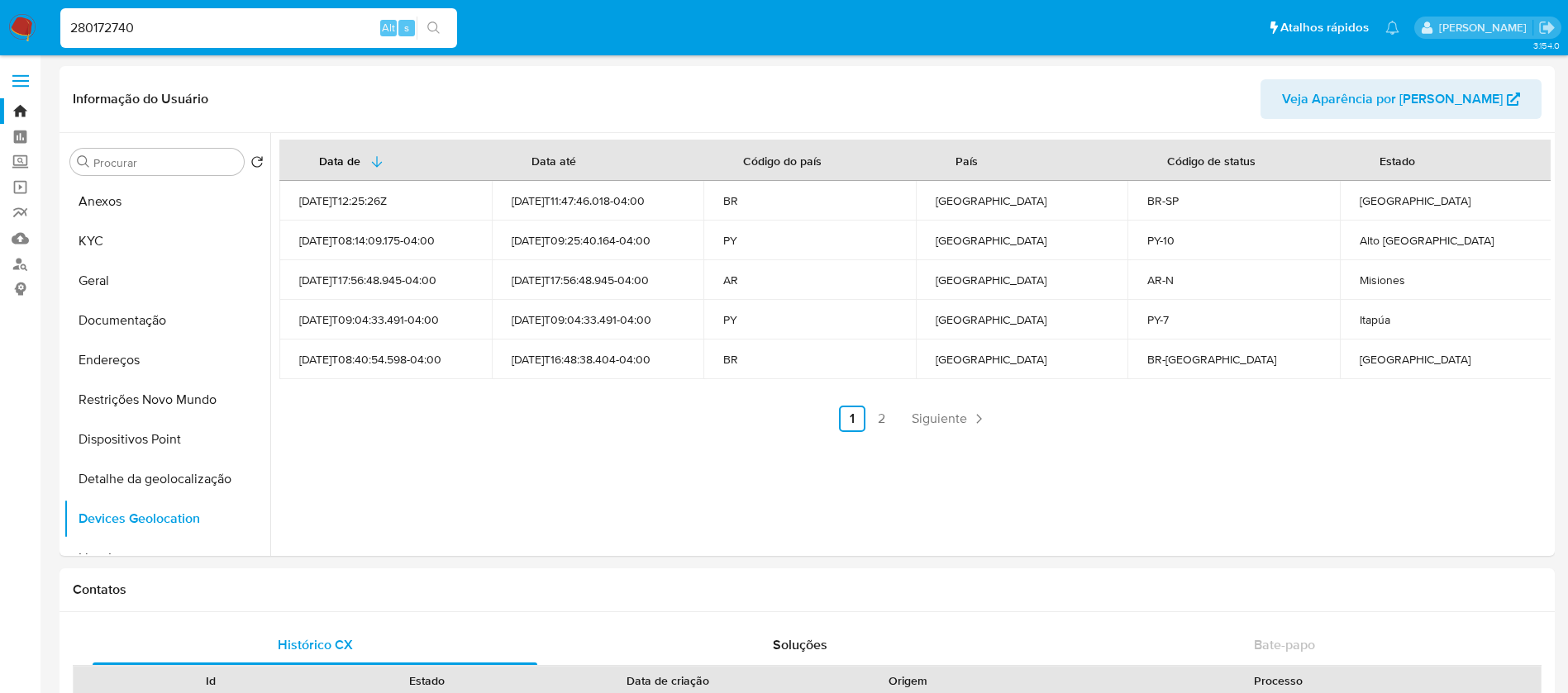
drag, startPoint x: 175, startPoint y: 46, endPoint x: 168, endPoint y: 34, distance: 13.9
click at [175, 46] on div "280172740 Alt s" at bounding box center [258, 27] width 397 height 40
click at [168, 34] on input "280172740" at bounding box center [258, 28] width 397 height 21
paste input "173472551"
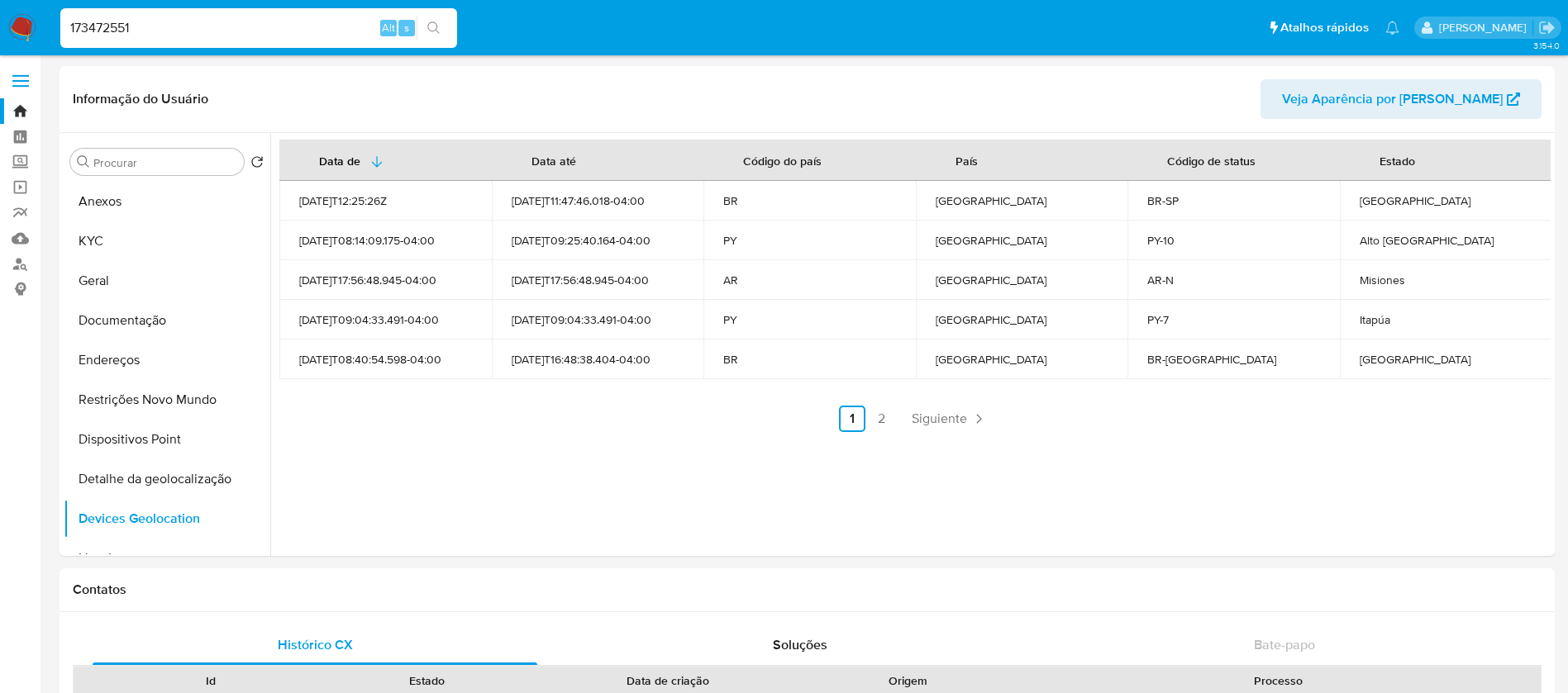
type input "173472551"
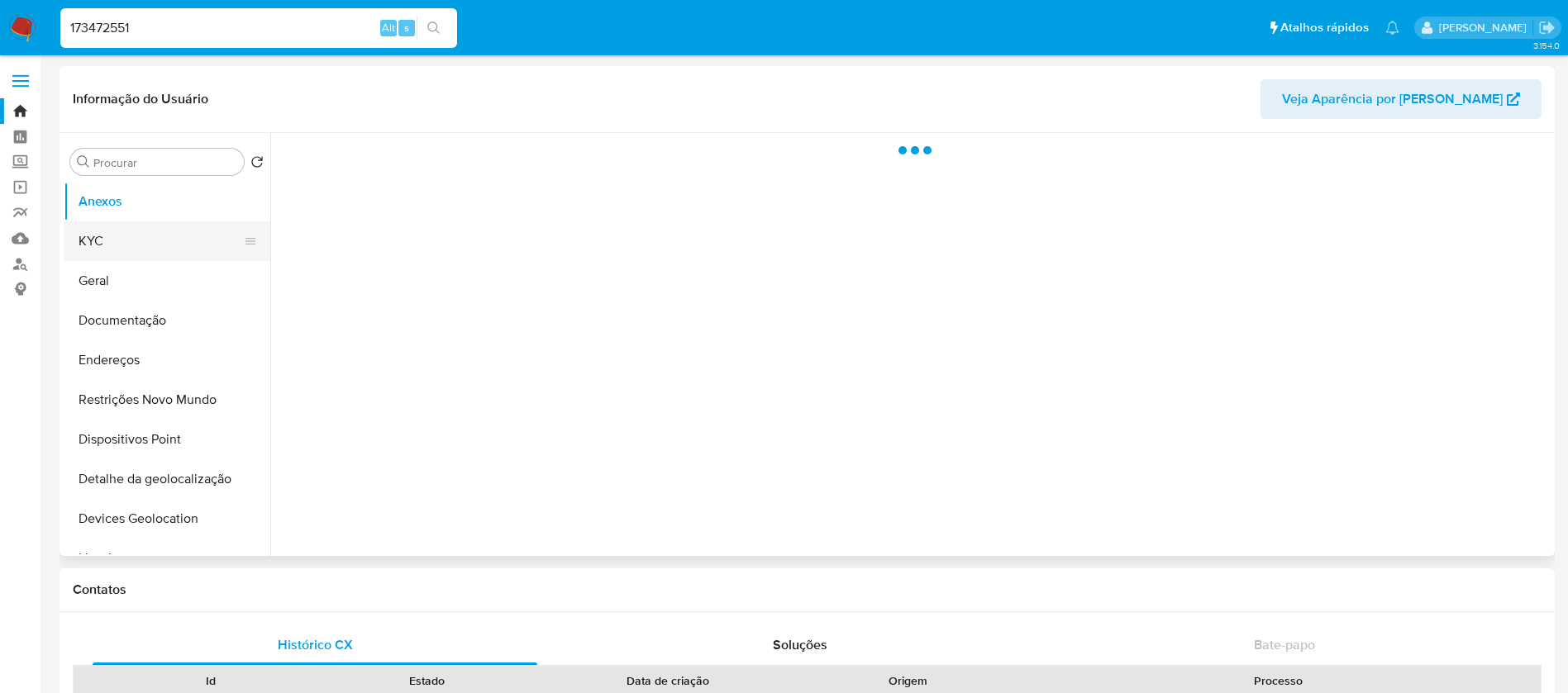
click at [92, 242] on button "KYC" at bounding box center [160, 241] width 193 height 40
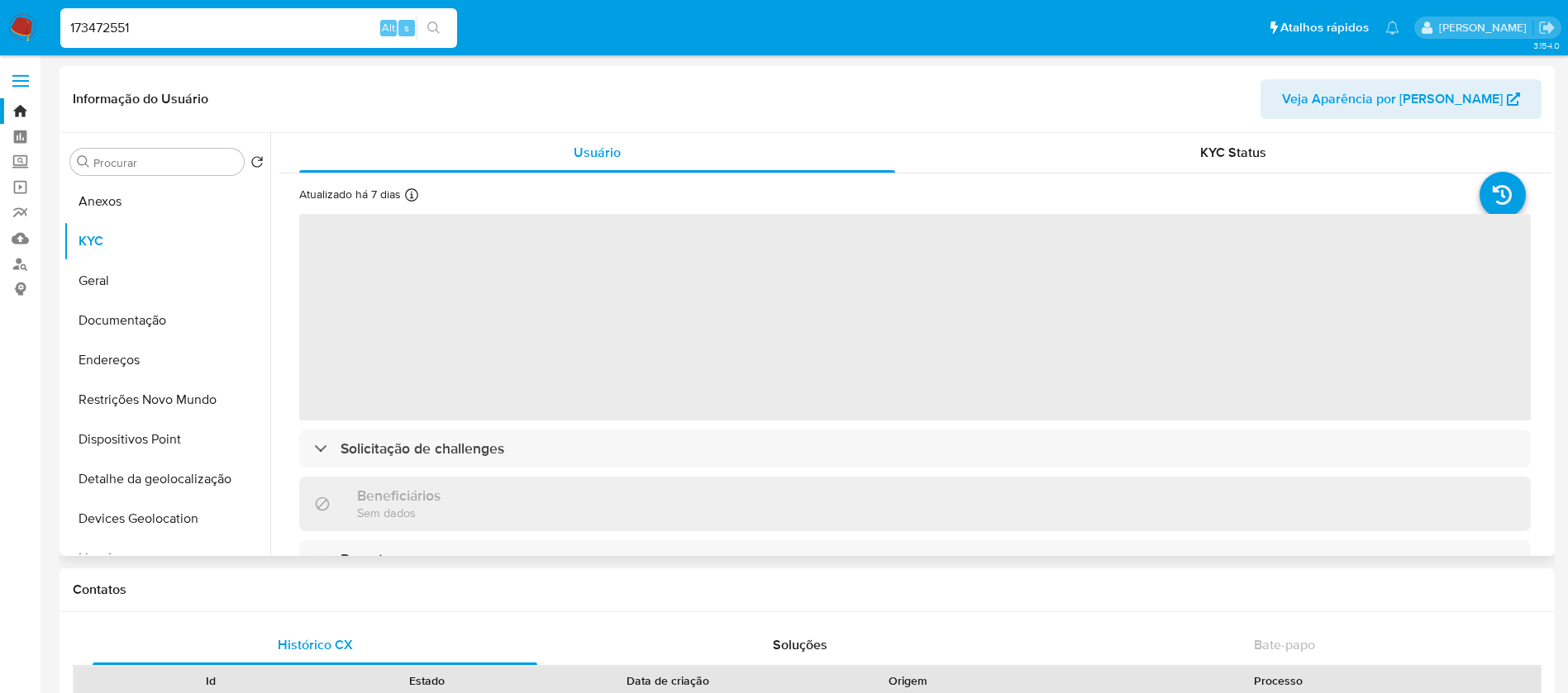
select select "10"
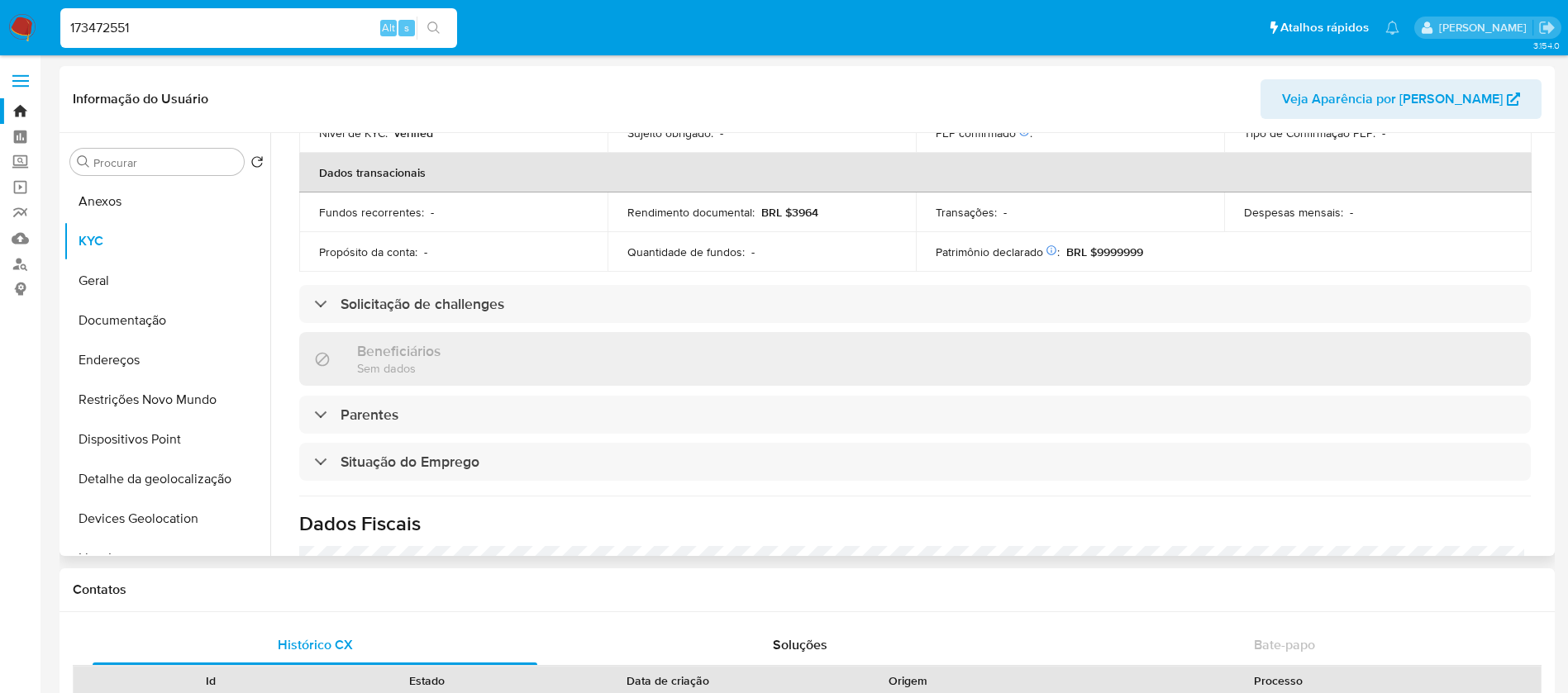
scroll to position [689, 0]
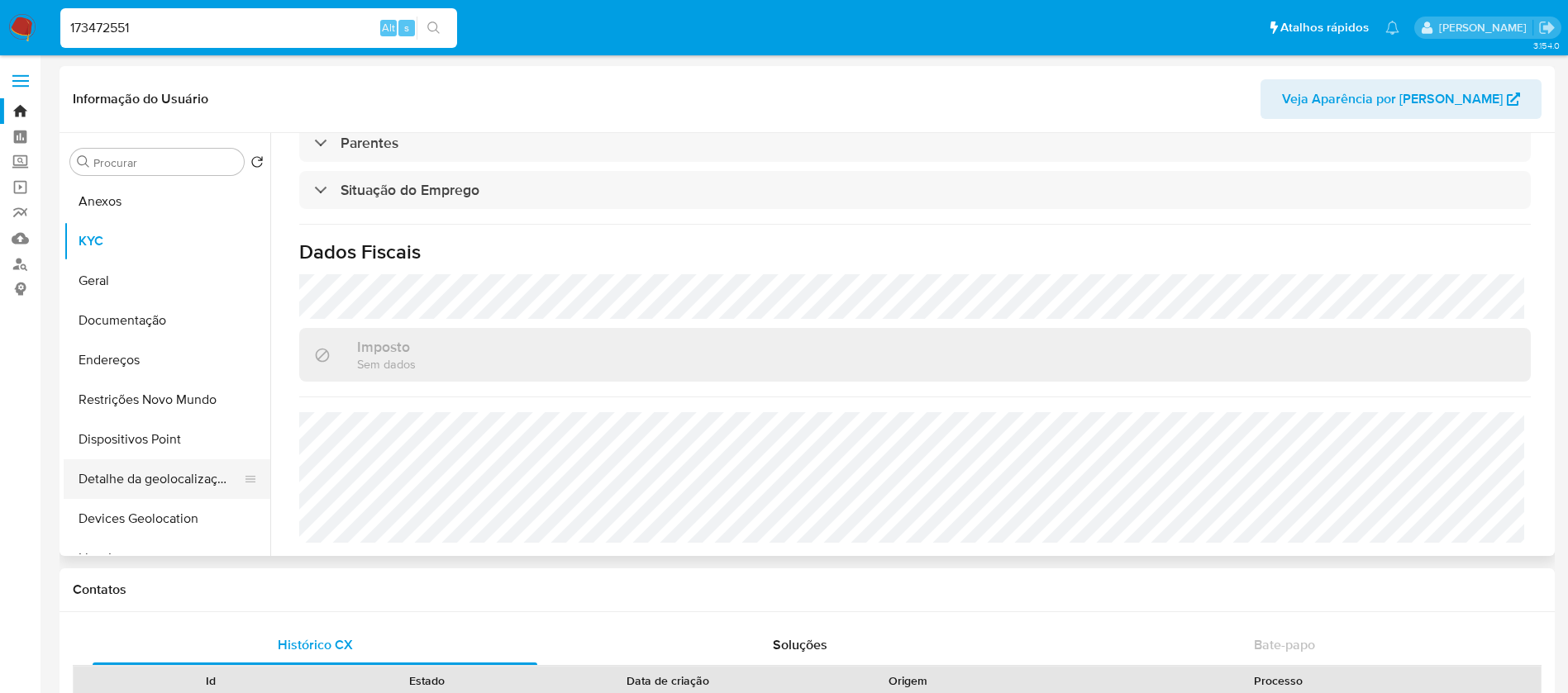
click at [117, 488] on button "Detalhe da geolocalização" at bounding box center [160, 479] width 193 height 40
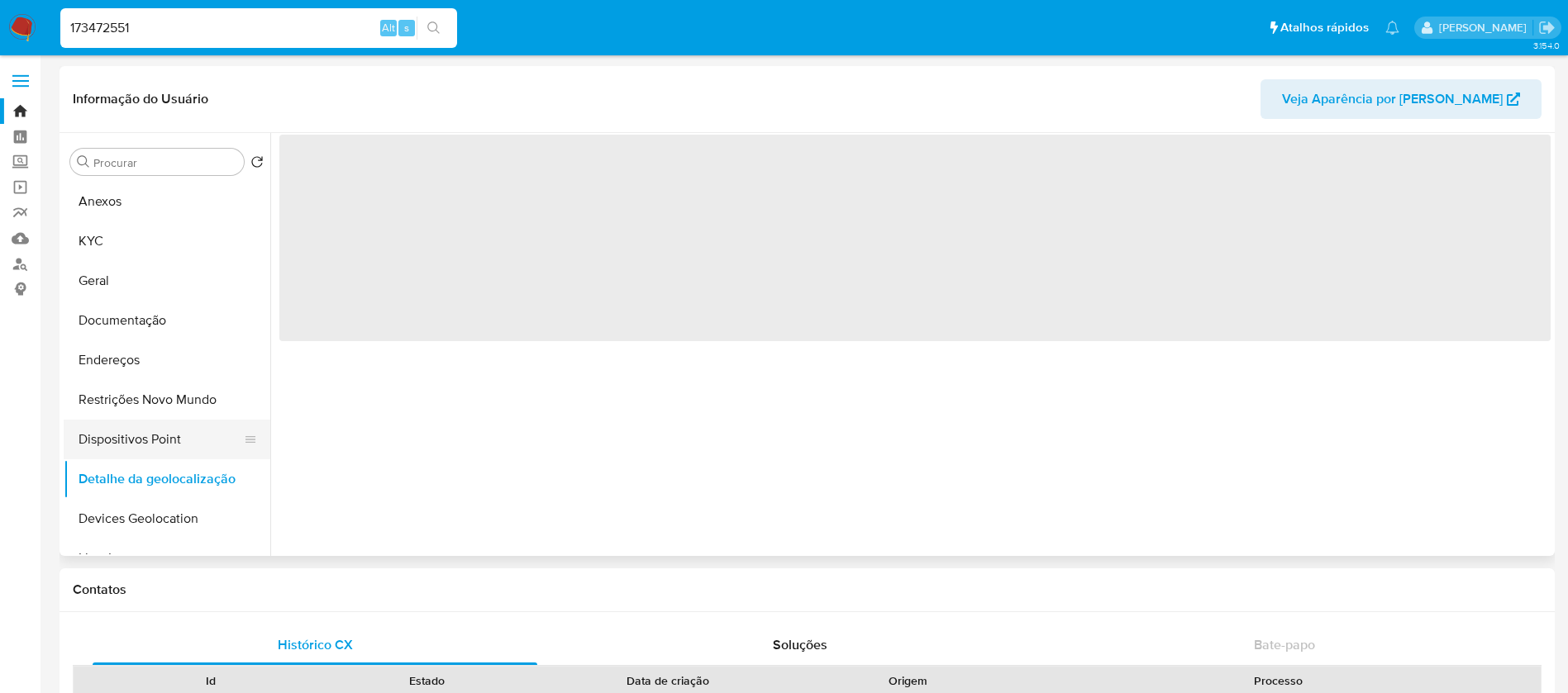
click at [104, 441] on button "Dispositivos Point" at bounding box center [160, 439] width 193 height 40
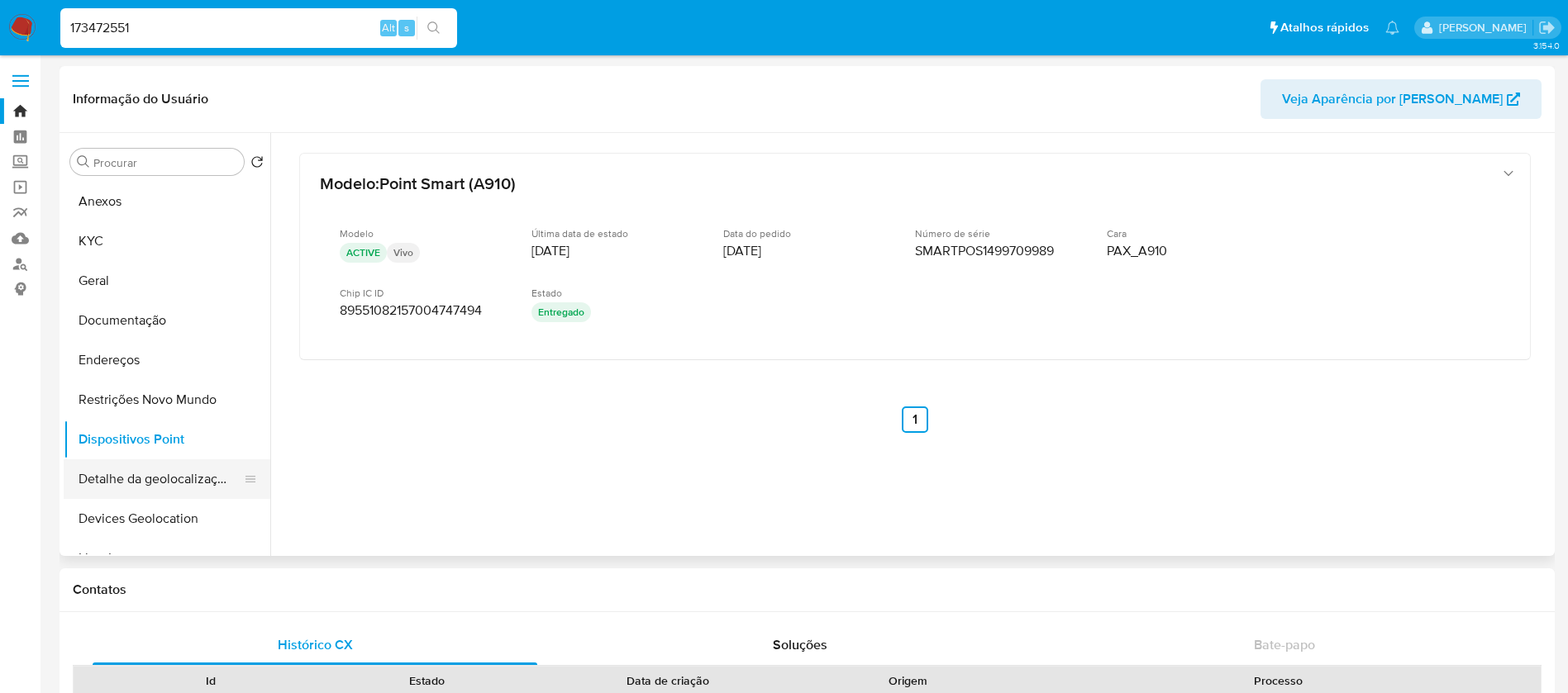
click at [129, 468] on button "Detalhe da geolocalização" at bounding box center [160, 479] width 193 height 40
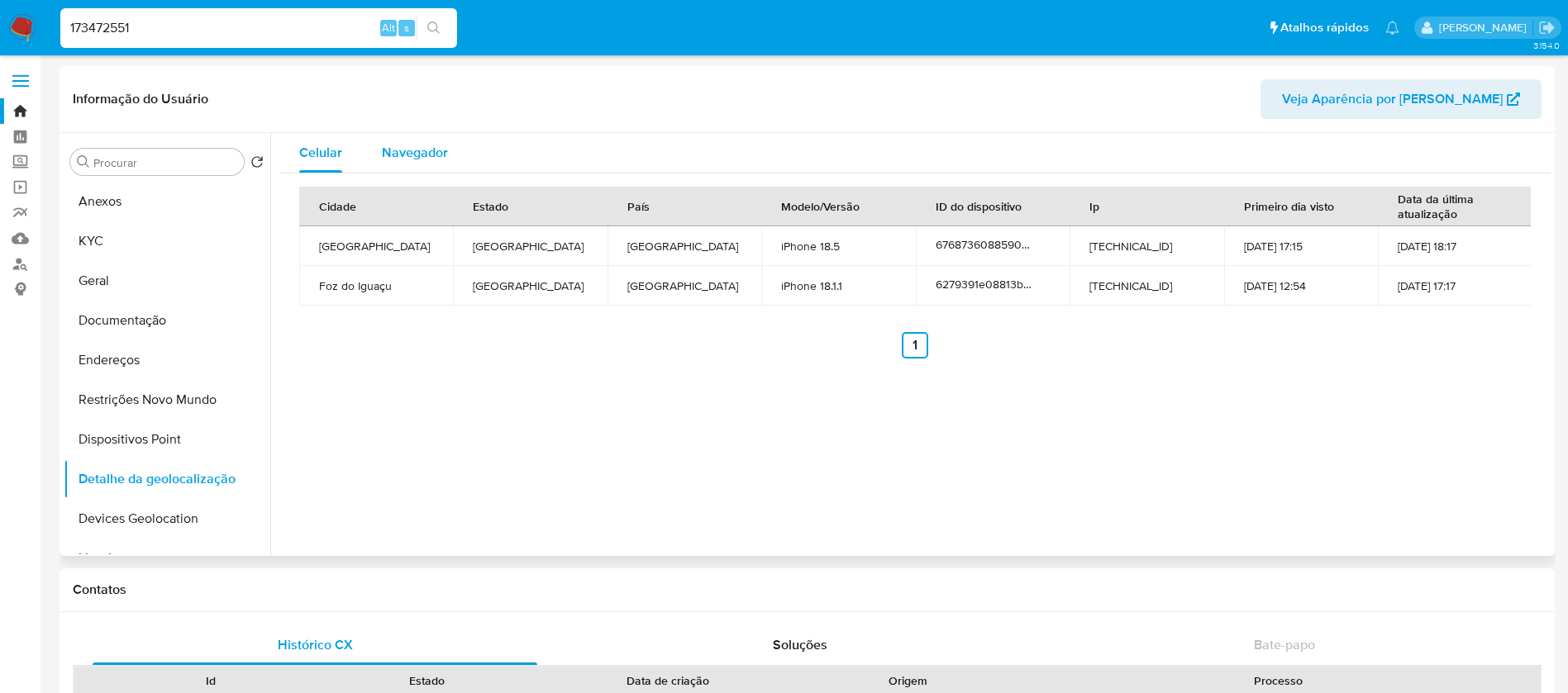
click at [402, 157] on span "Navegador" at bounding box center [414, 153] width 66 height 19
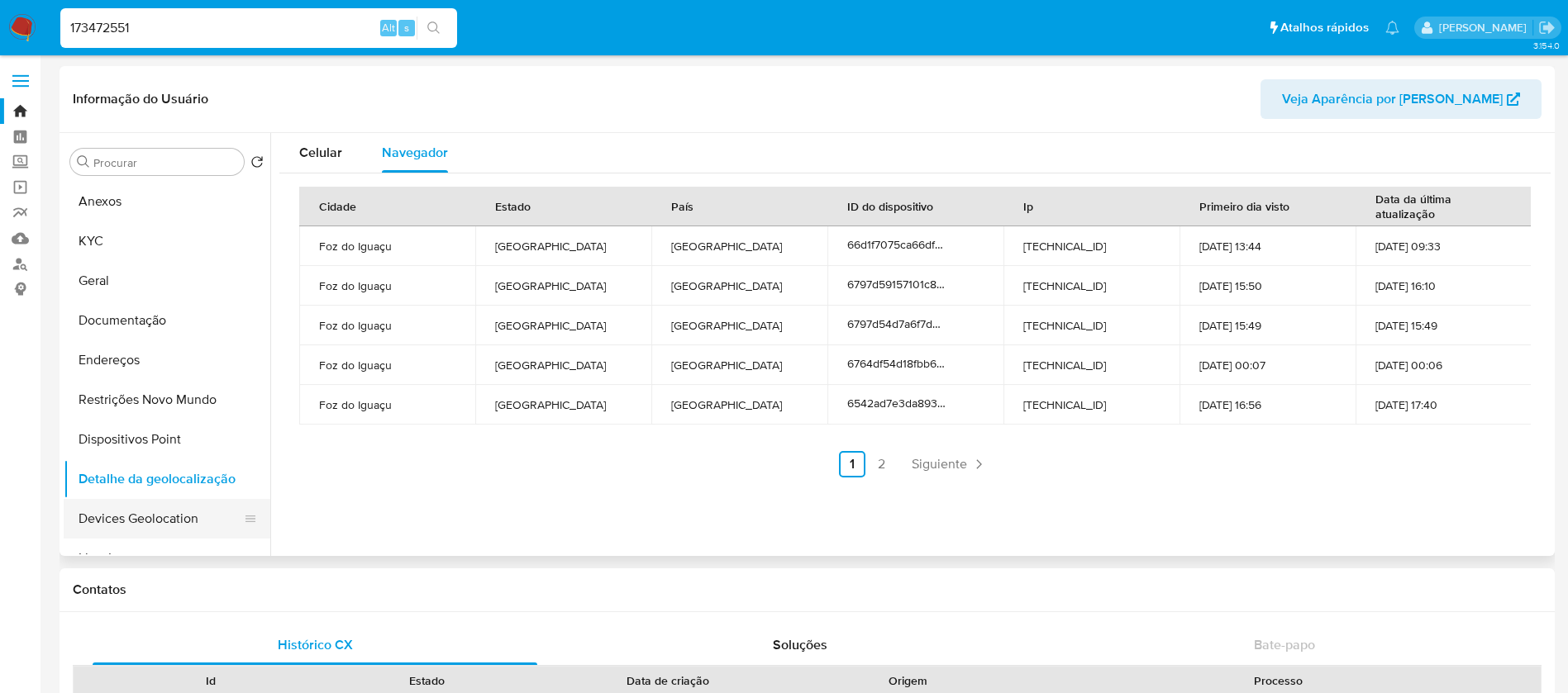
click at [143, 536] on button "Devices Geolocation" at bounding box center [160, 518] width 193 height 40
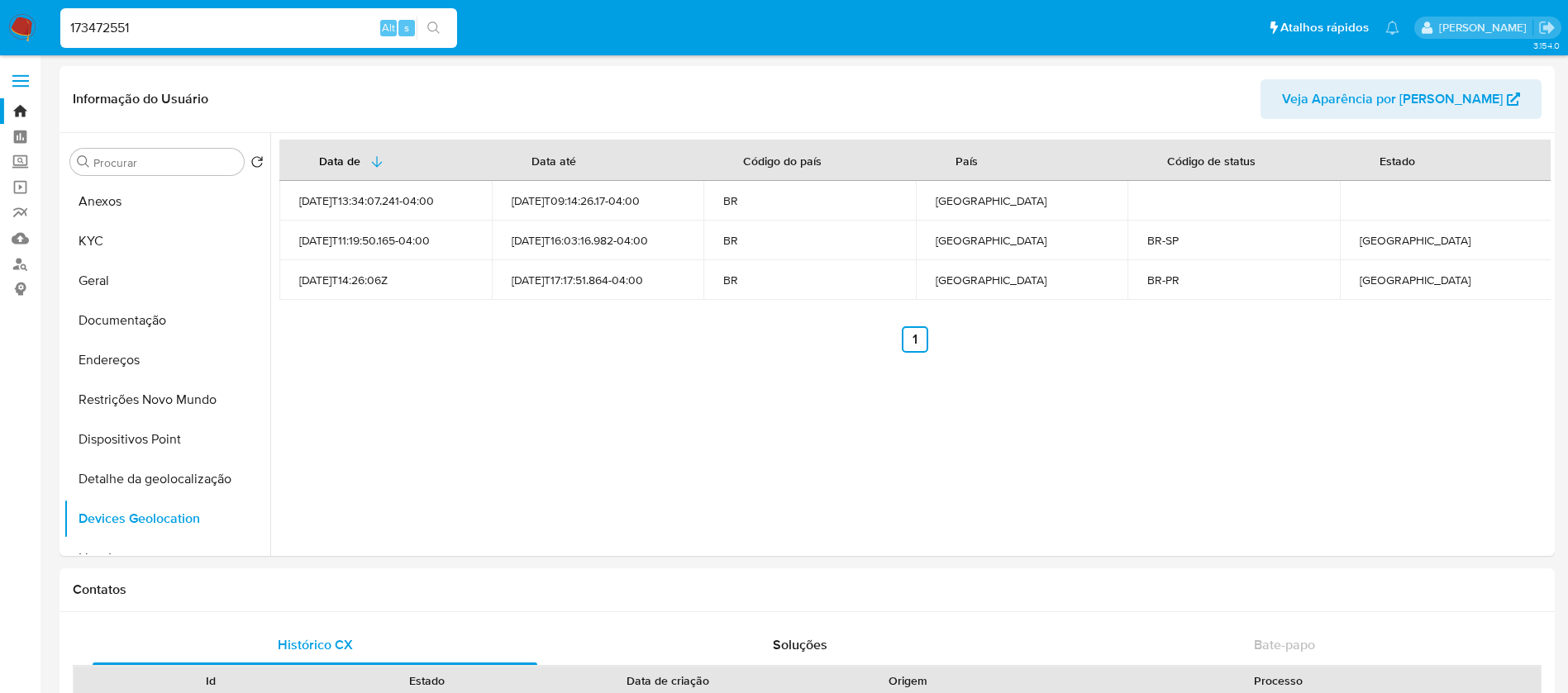
click at [190, 22] on input "173472551" at bounding box center [258, 28] width 397 height 21
paste input "211321654"
type input "211321654"
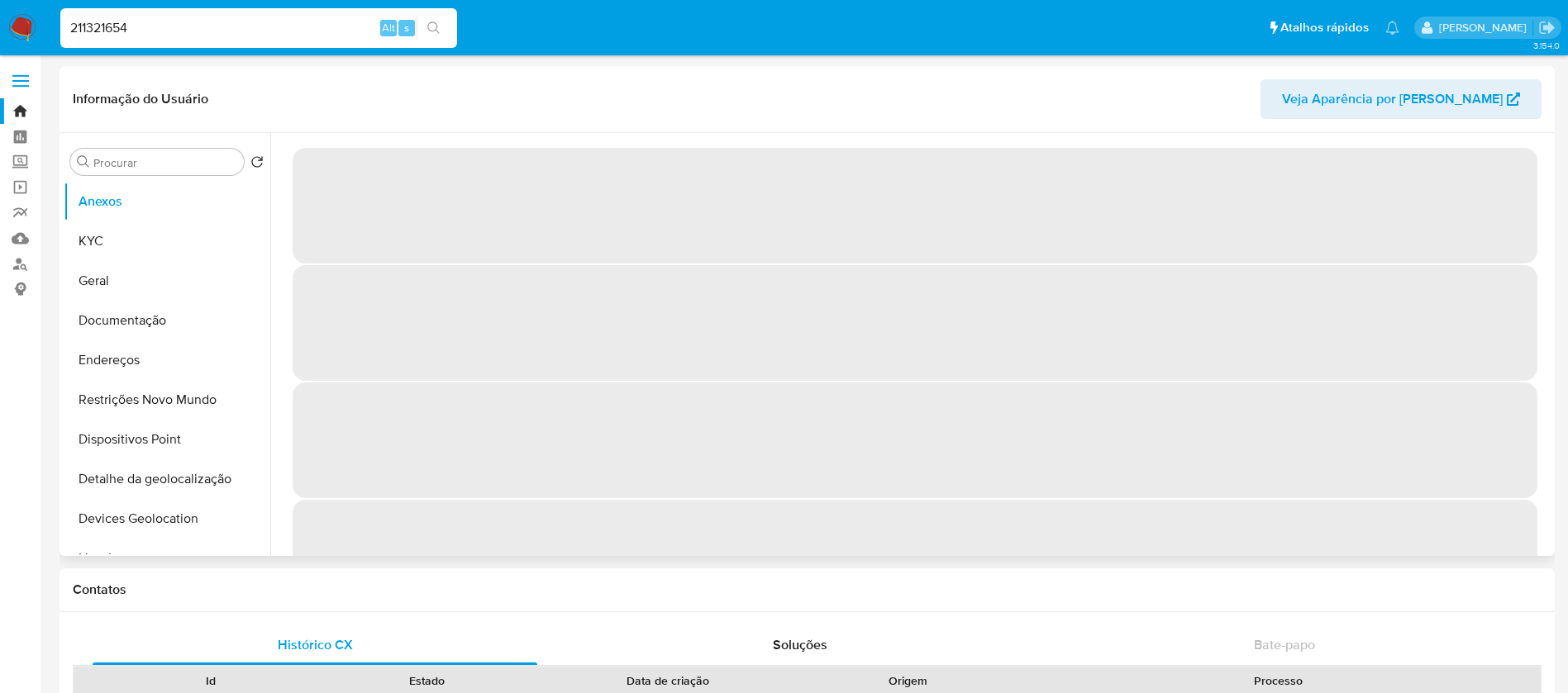
select select "10"
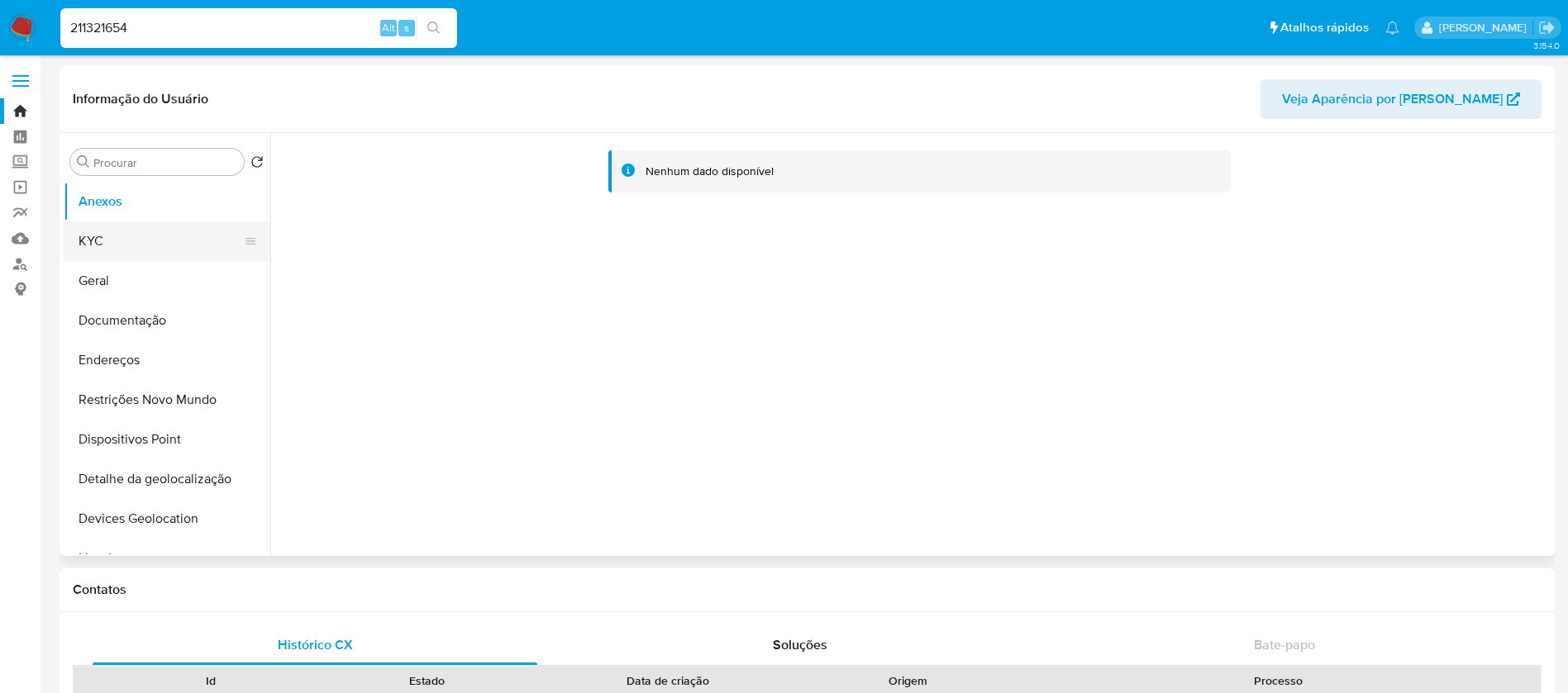
click at [127, 254] on button "KYC" at bounding box center [160, 241] width 193 height 40
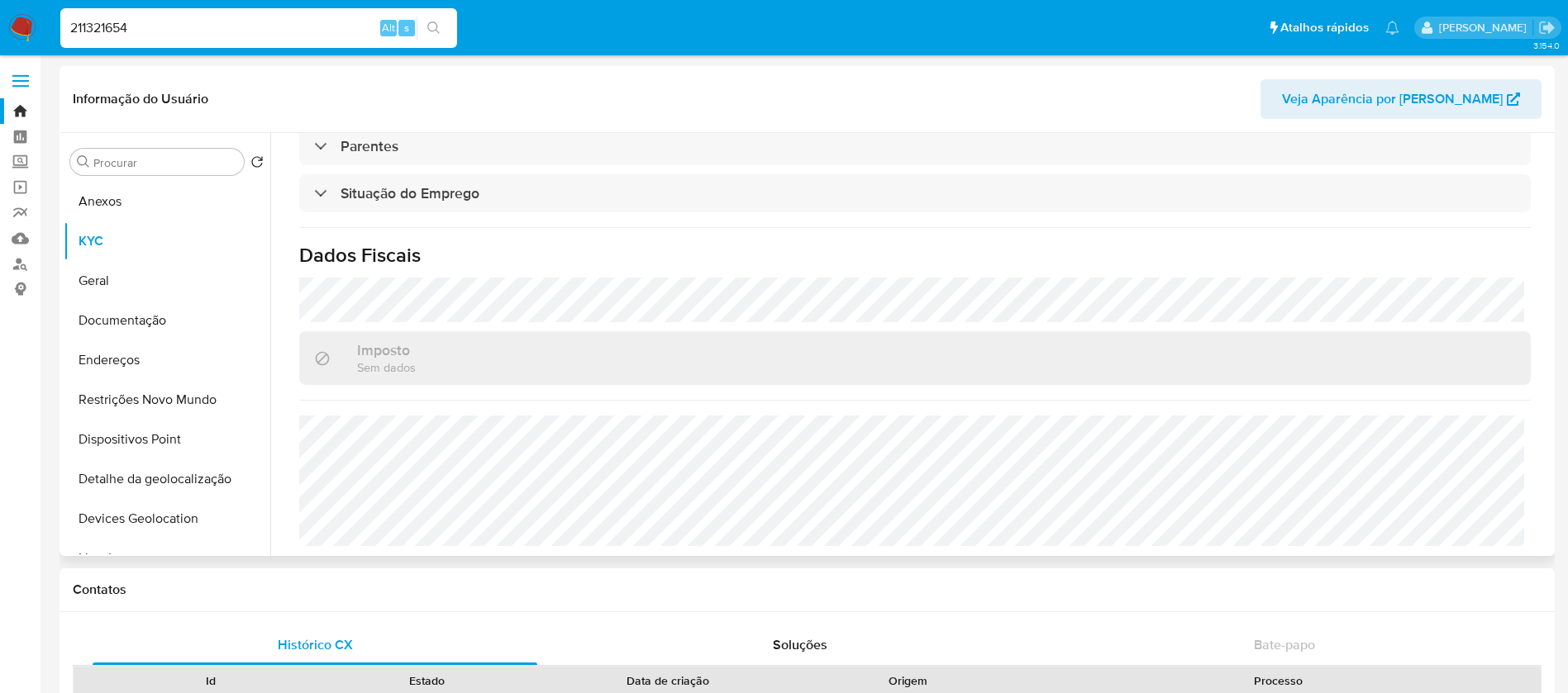
scroll to position [689, 0]
click at [118, 439] on button "Dispositivos Point" at bounding box center [160, 439] width 193 height 40
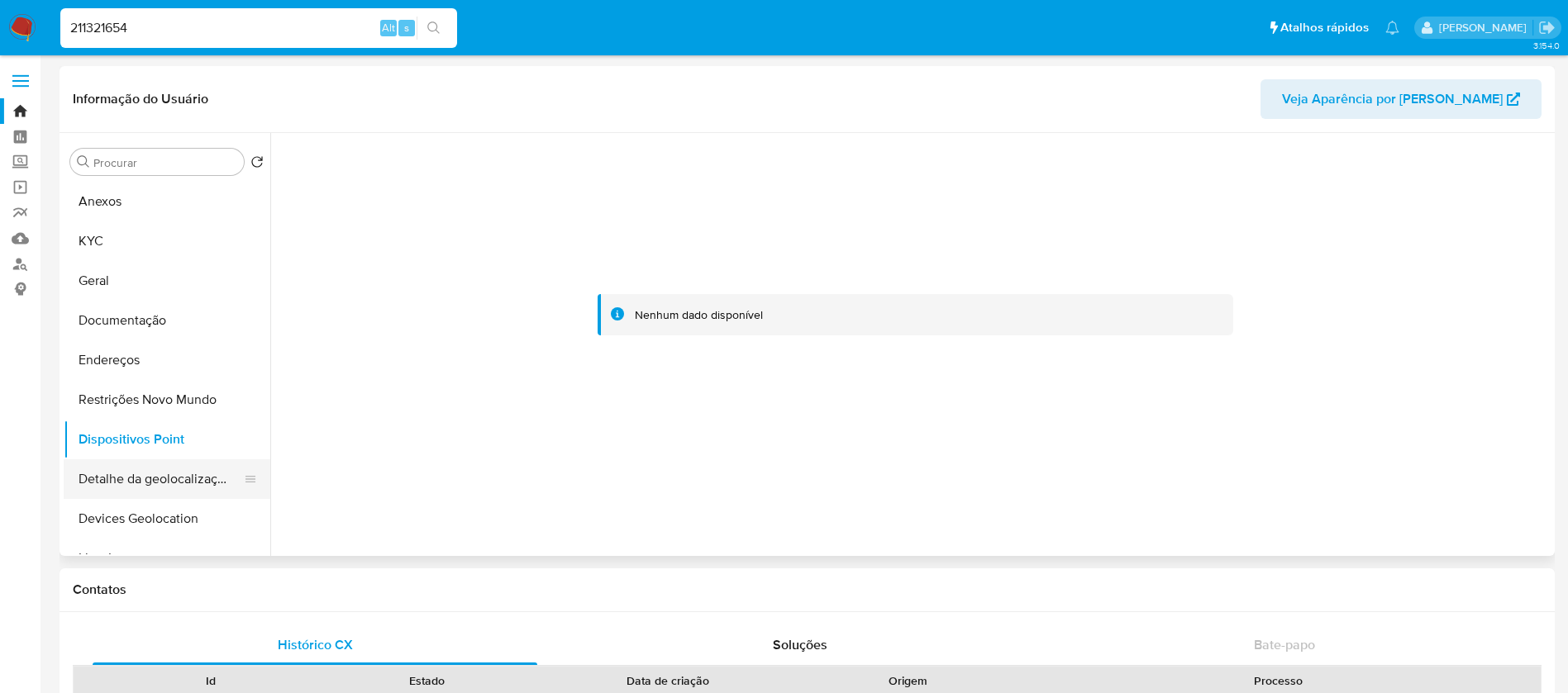
click at [121, 469] on button "Detalhe da geolocalização" at bounding box center [160, 479] width 193 height 40
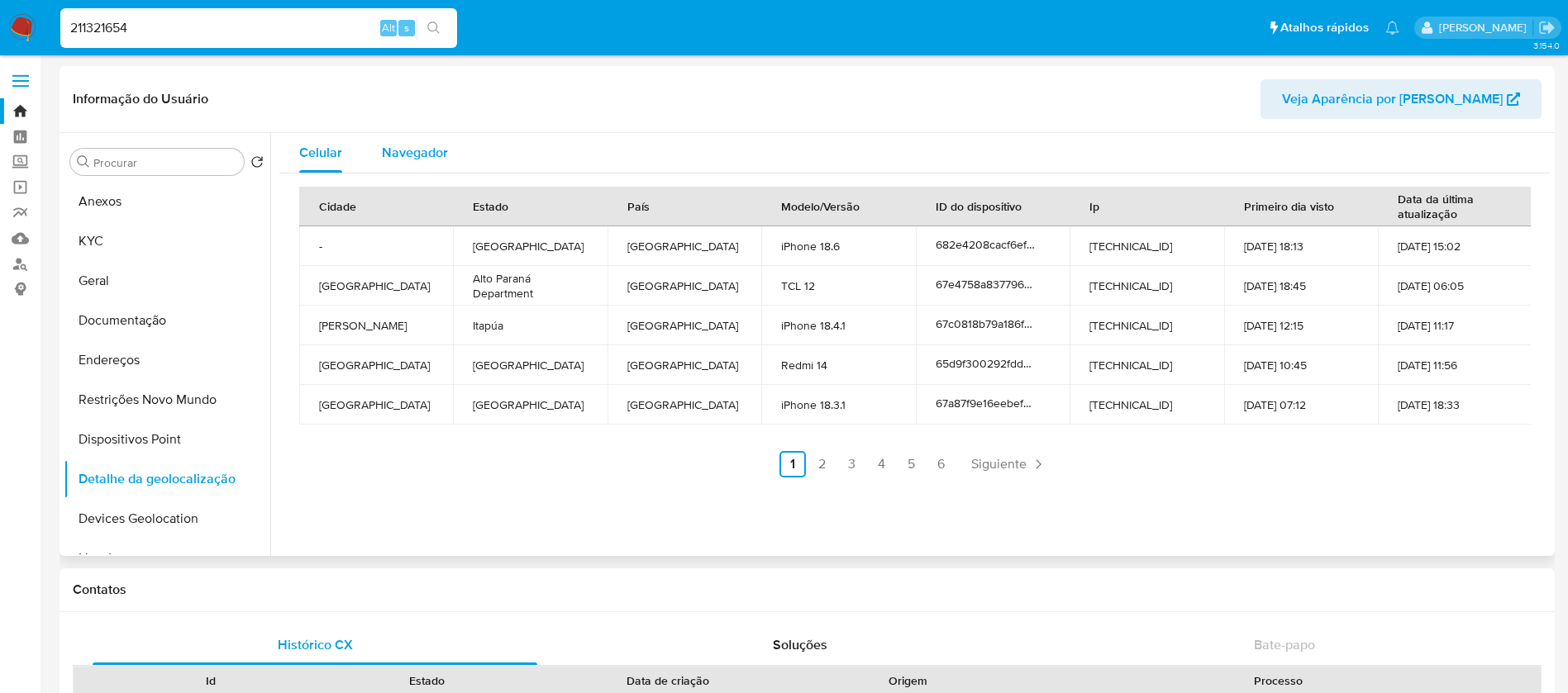
click at [388, 154] on span "Navegador" at bounding box center [414, 153] width 66 height 19
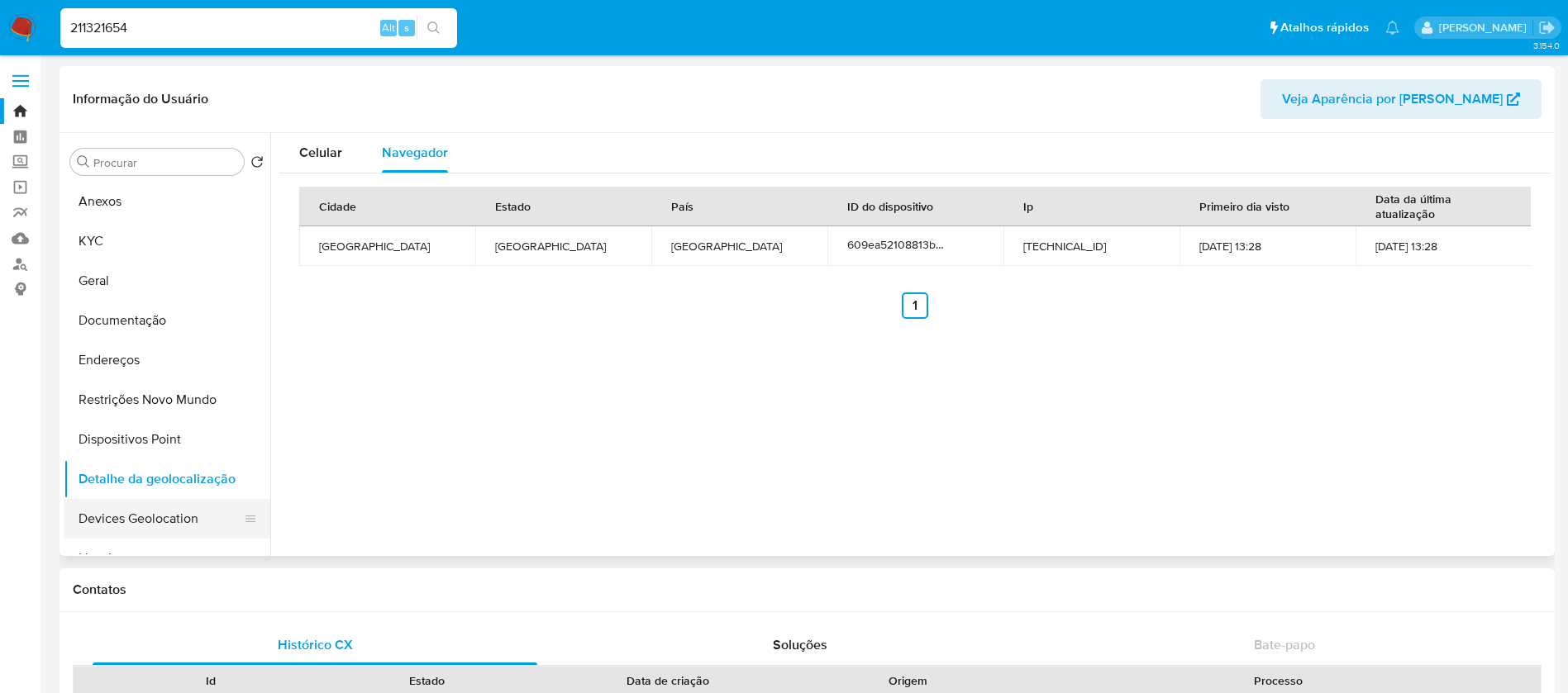
click at [151, 523] on button "Devices Geolocation" at bounding box center [160, 518] width 193 height 40
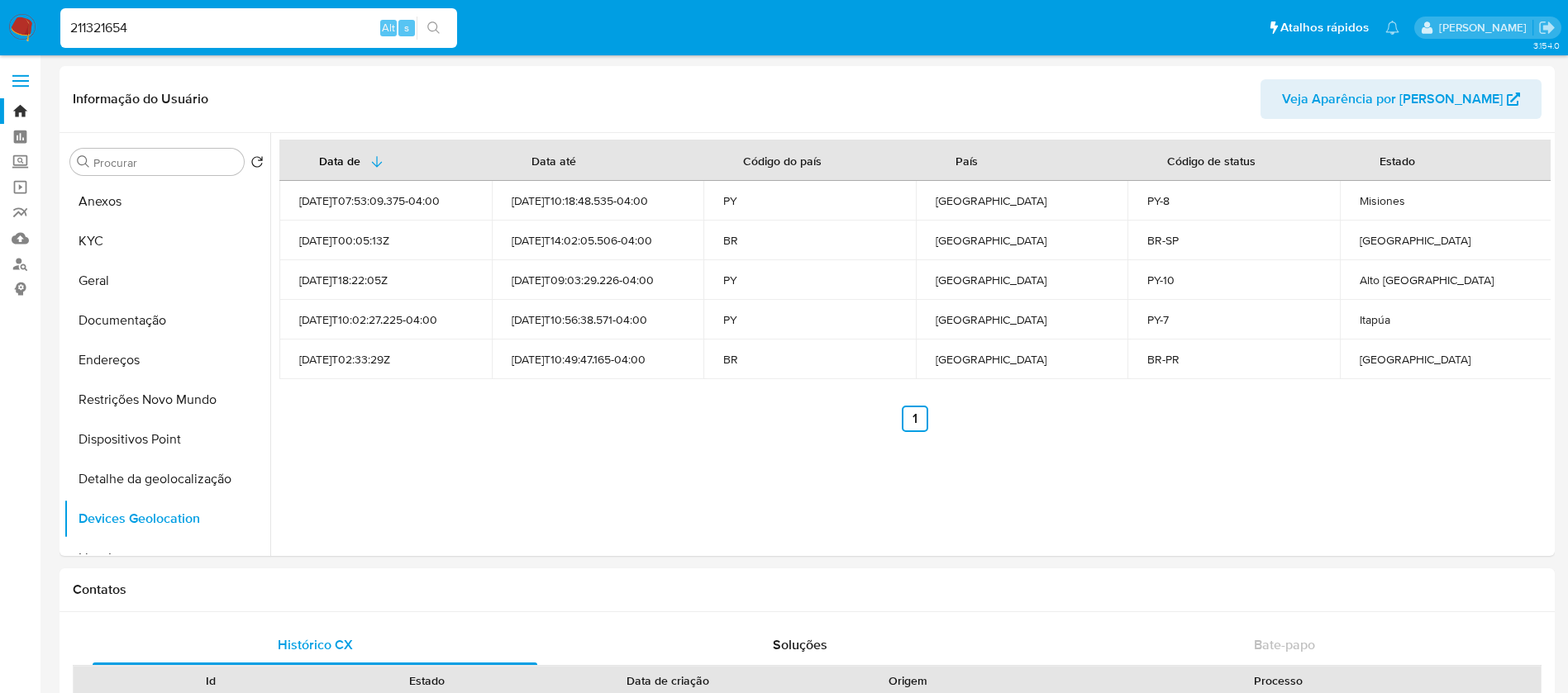
click at [168, 23] on input "211321654" at bounding box center [258, 28] width 397 height 21
paste input "312958565"
type input "312958565"
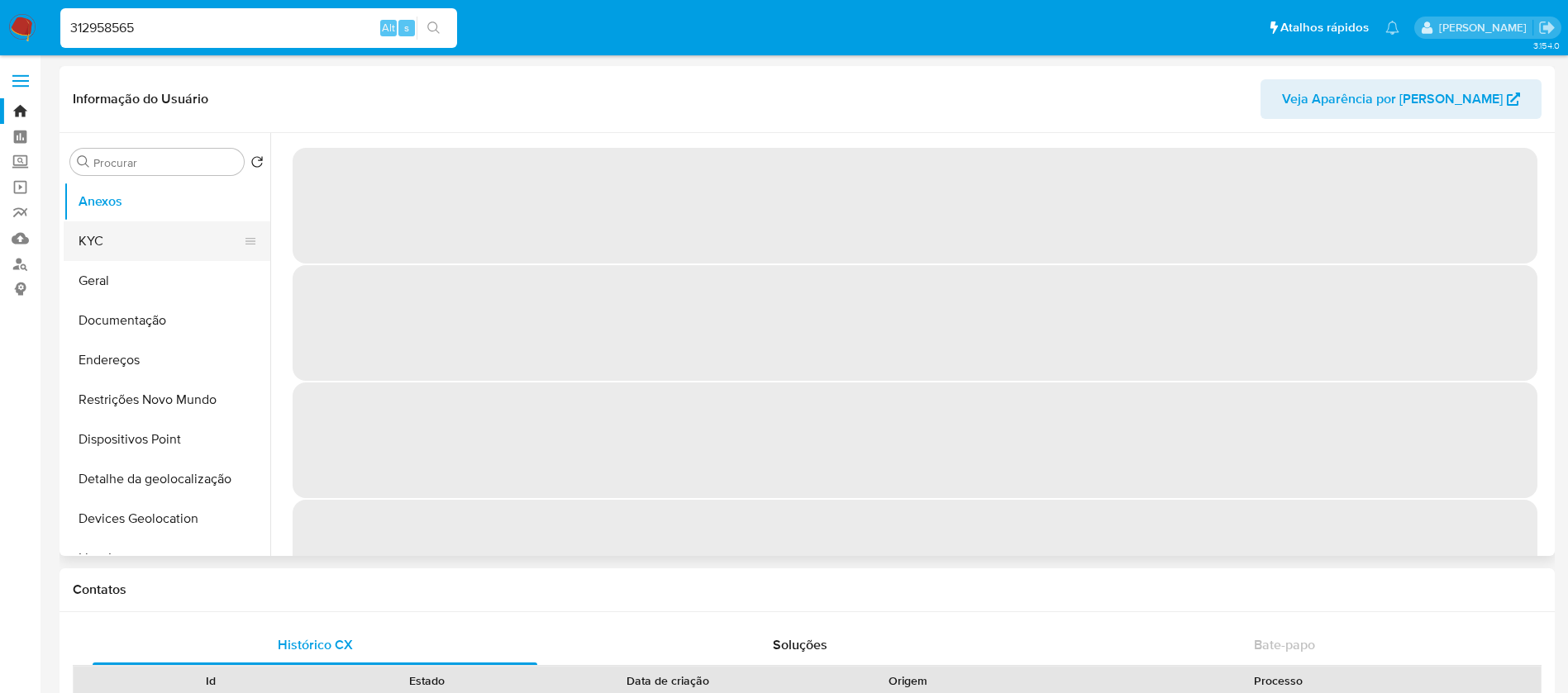
click at [123, 251] on button "KYC" at bounding box center [160, 241] width 193 height 40
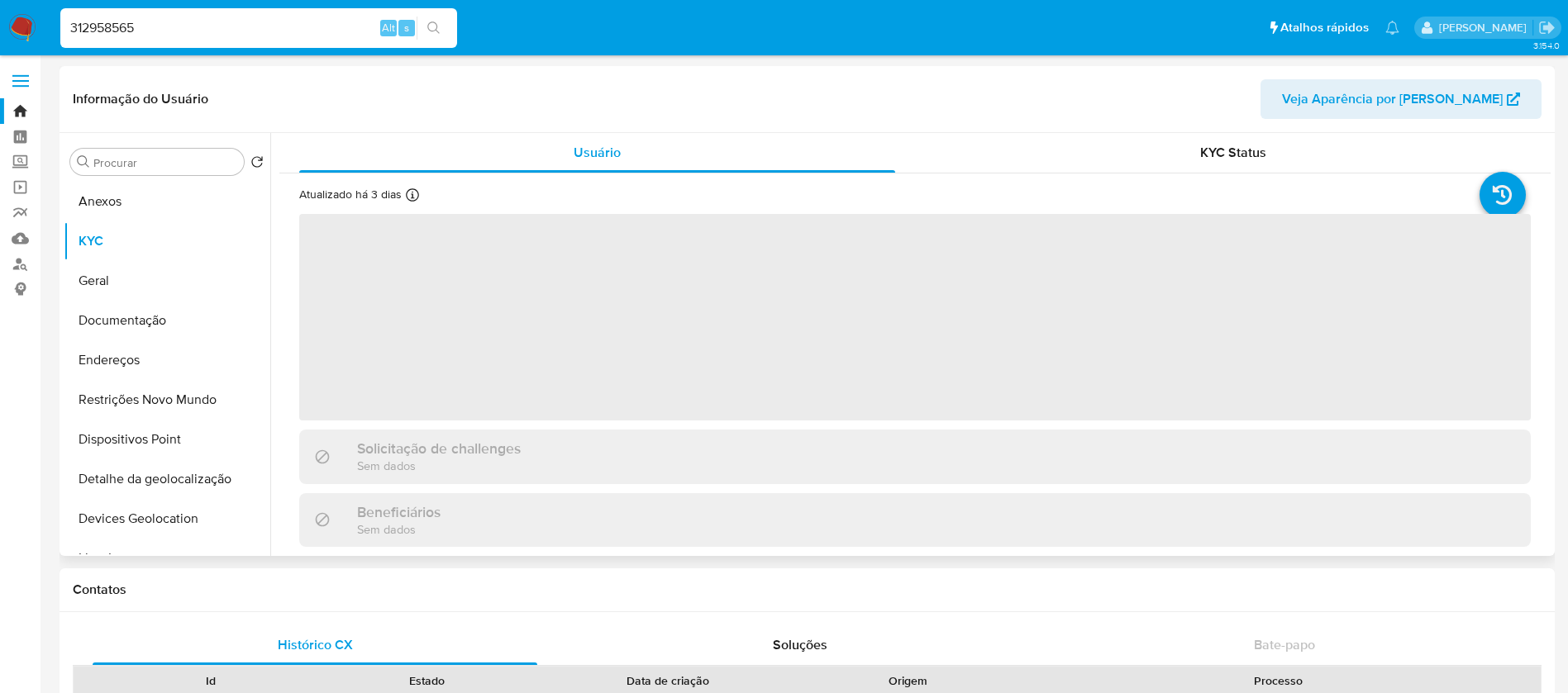
select select "10"
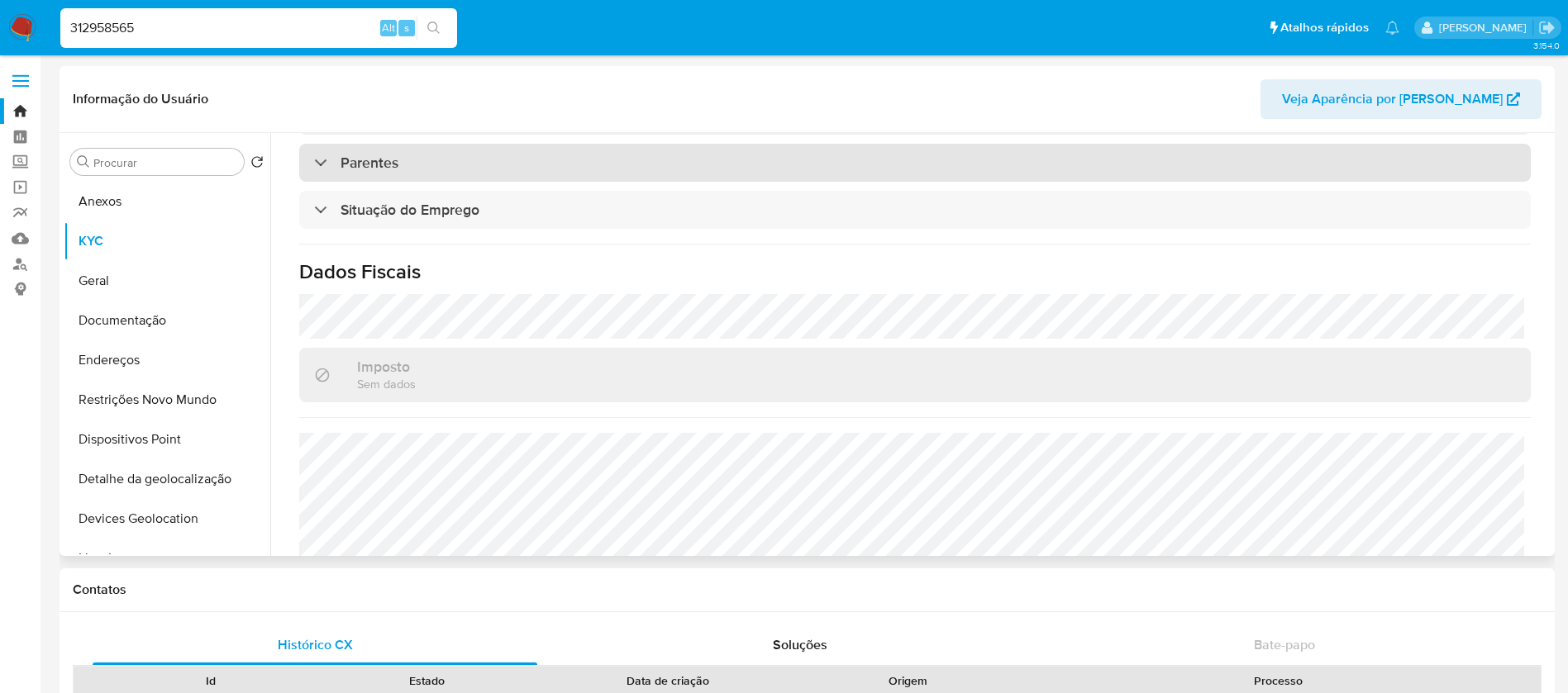
scroll to position [704, 0]
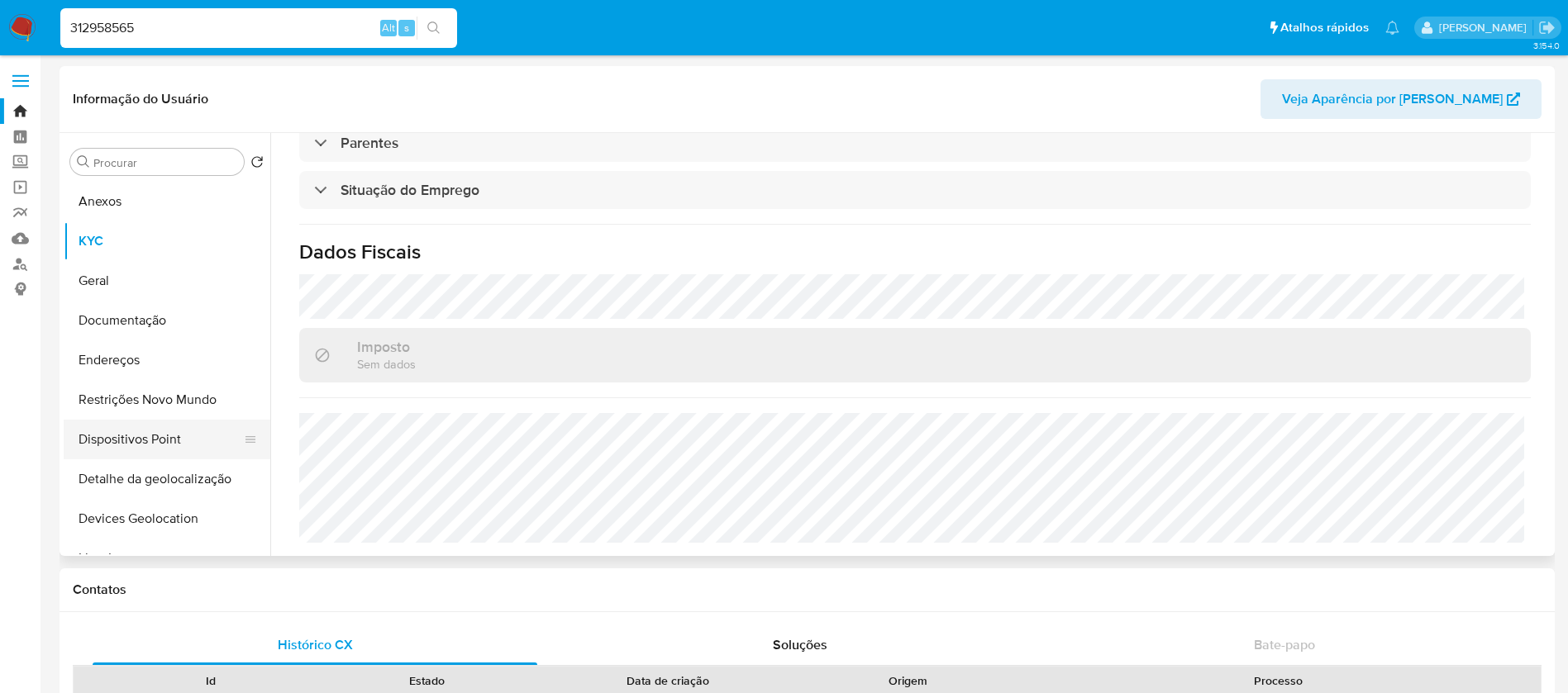
click at [136, 449] on button "Dispositivos Point" at bounding box center [160, 439] width 193 height 40
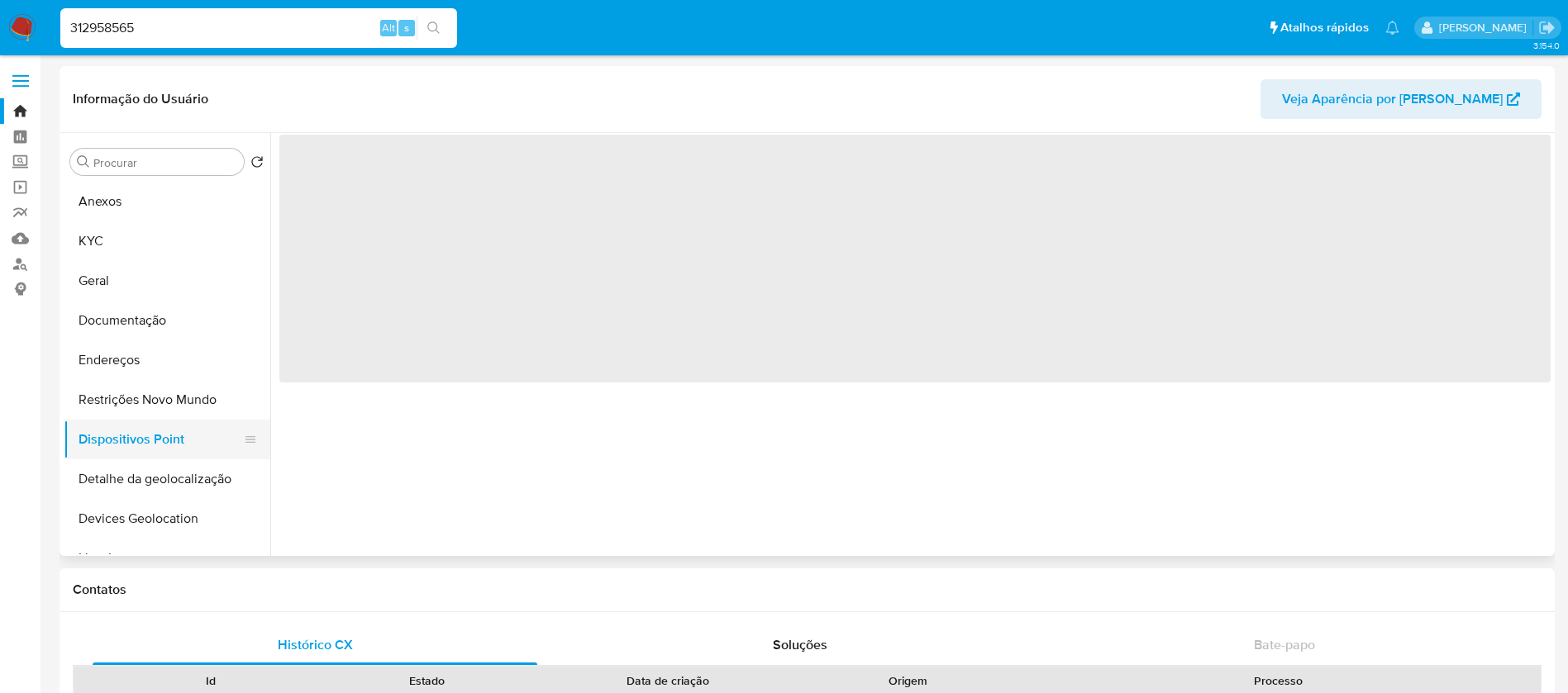
scroll to position [0, 0]
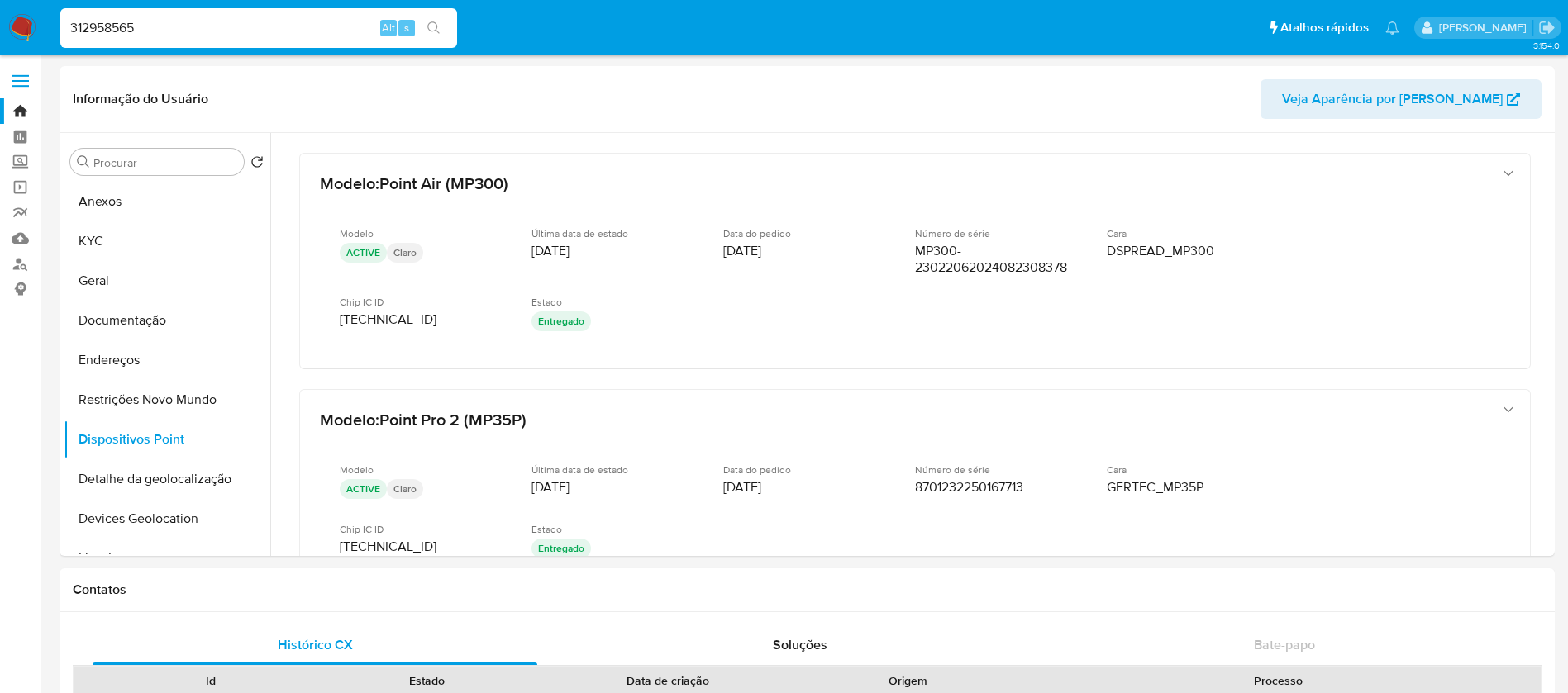
select select "10"
click at [130, 476] on button "Detalhe da geolocalização" at bounding box center [160, 479] width 193 height 40
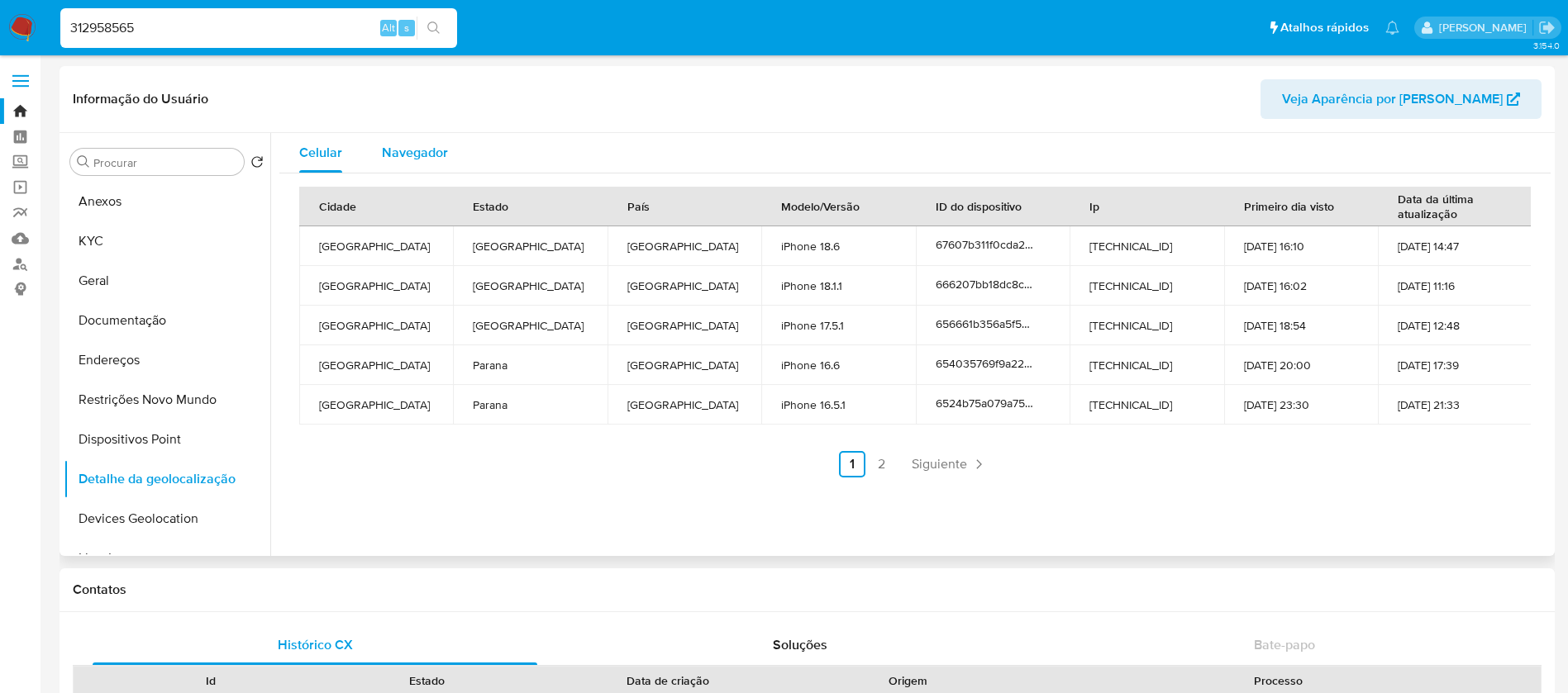
click at [405, 156] on span "Navegador" at bounding box center [414, 153] width 66 height 19
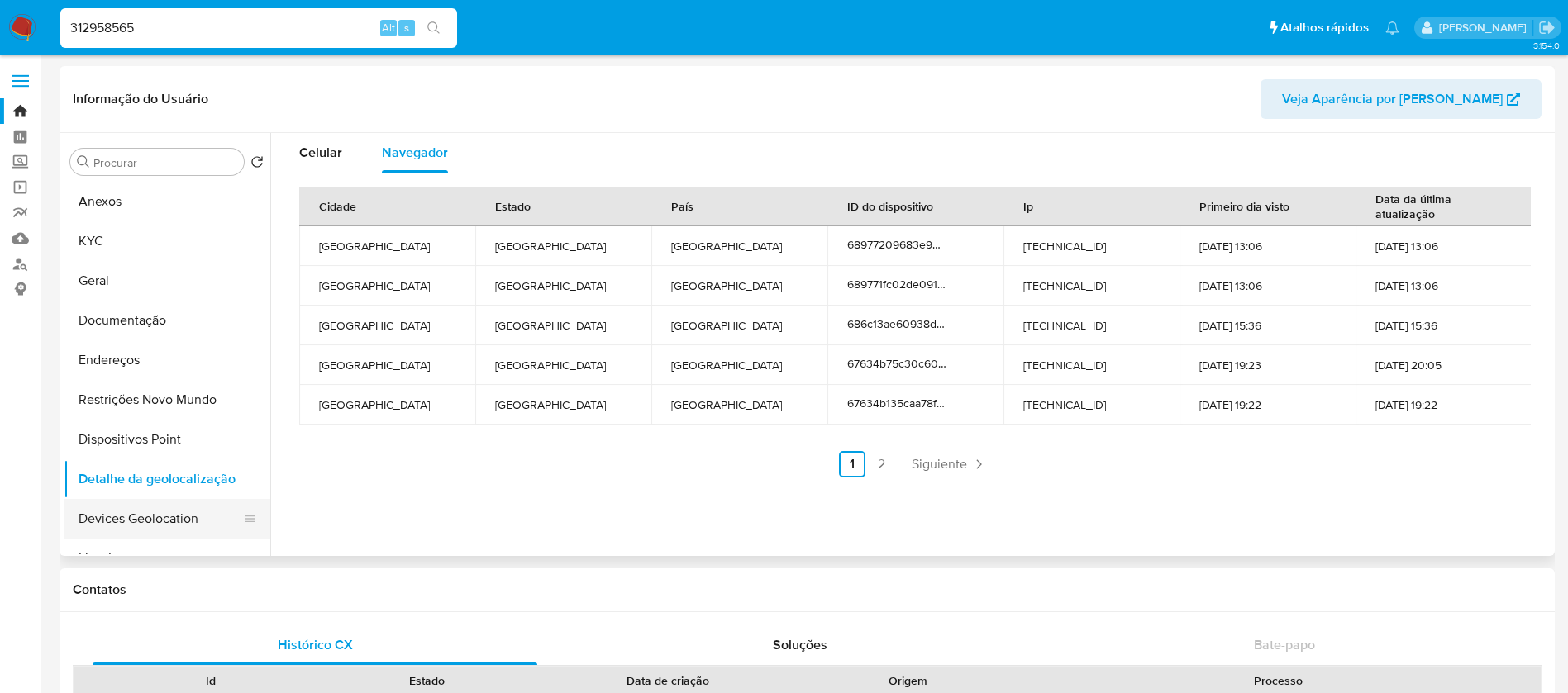
click at [151, 507] on button "Devices Geolocation" at bounding box center [160, 518] width 193 height 40
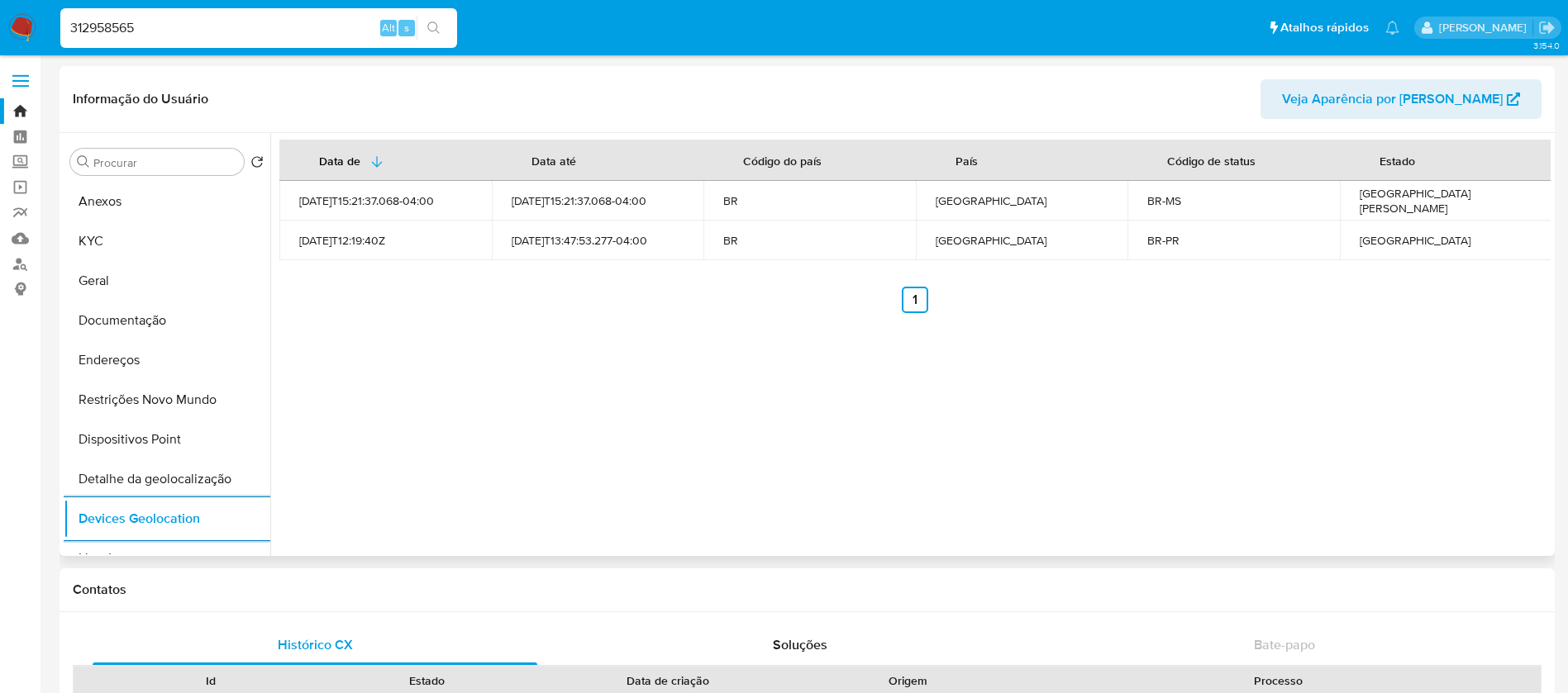
click at [63, 499] on button "Devices Geolocation" at bounding box center [167, 518] width 206 height 40
click at [189, 26] on input "312958565" at bounding box center [258, 28] width 397 height 21
paste input "75454660"
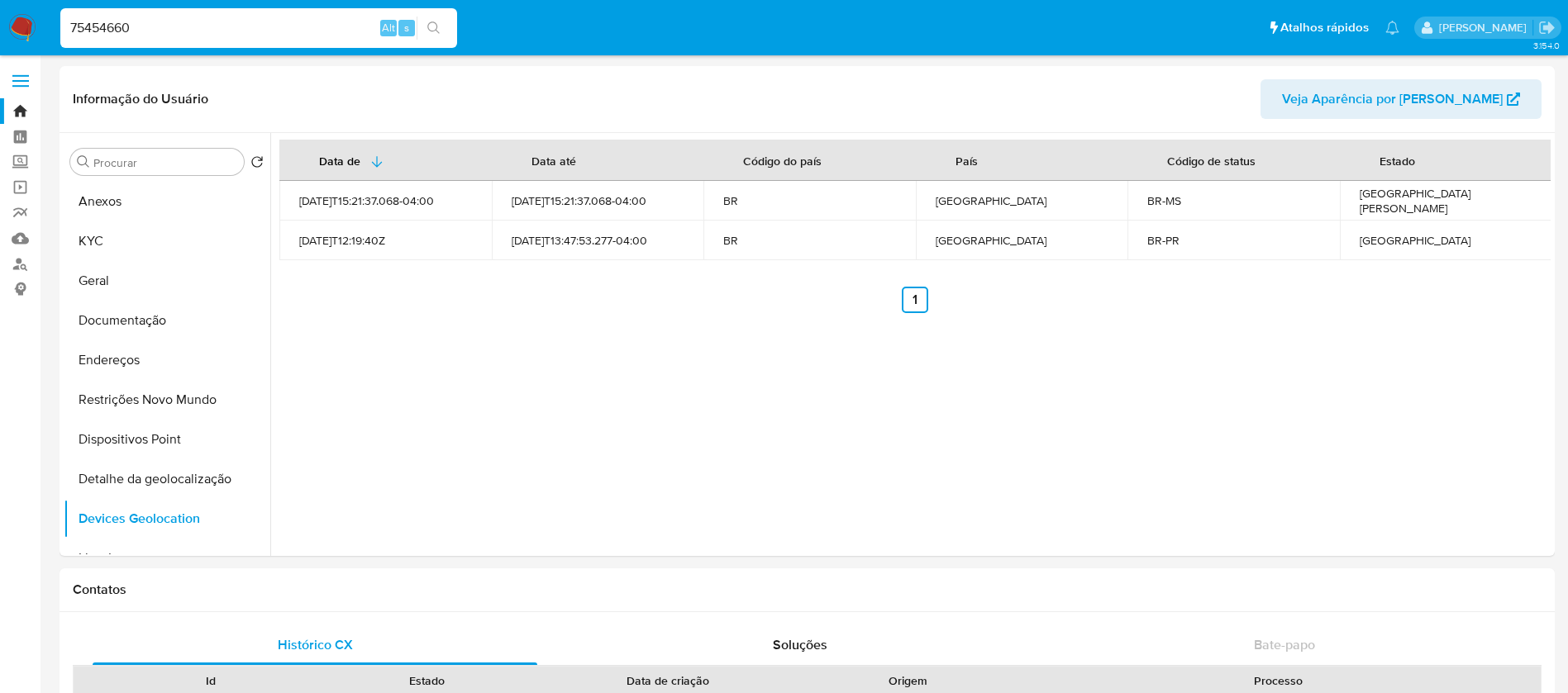
type input "75454660"
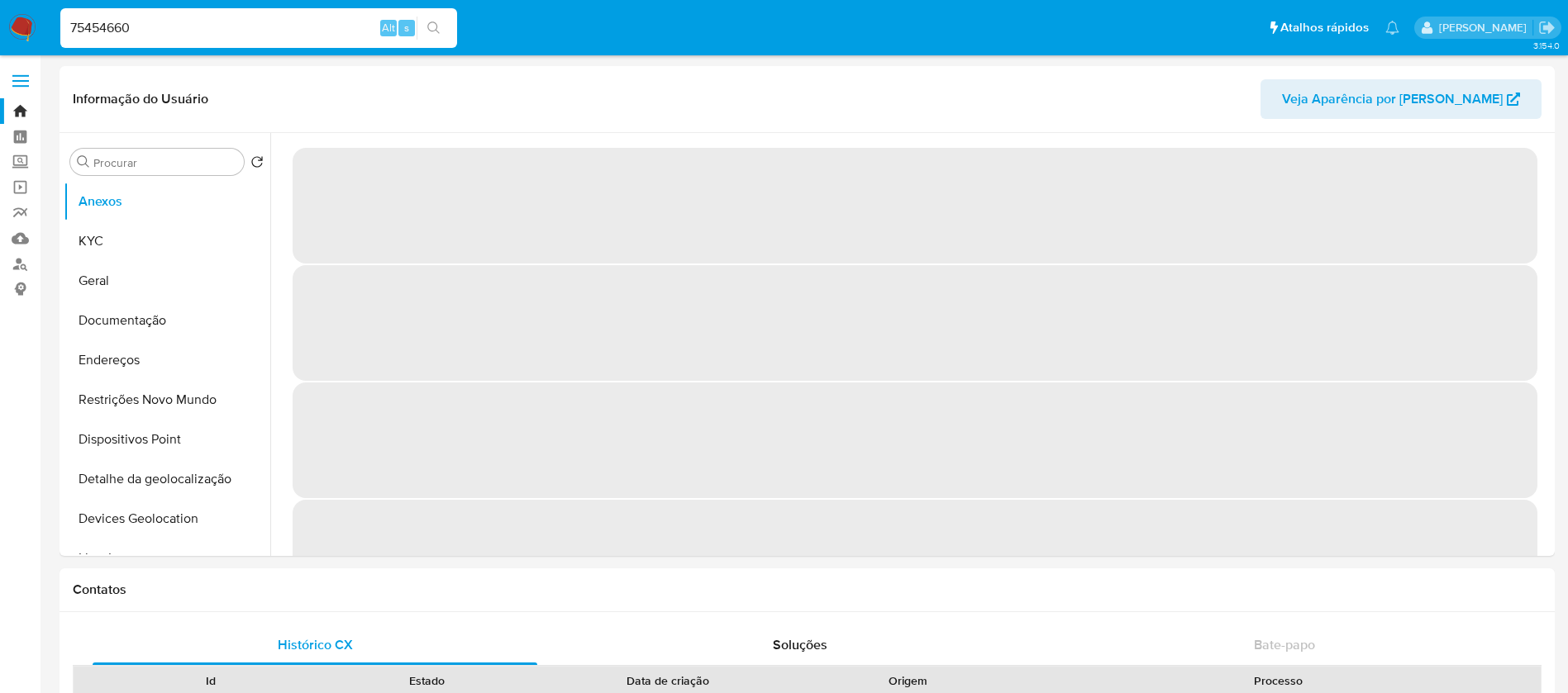
select select "10"
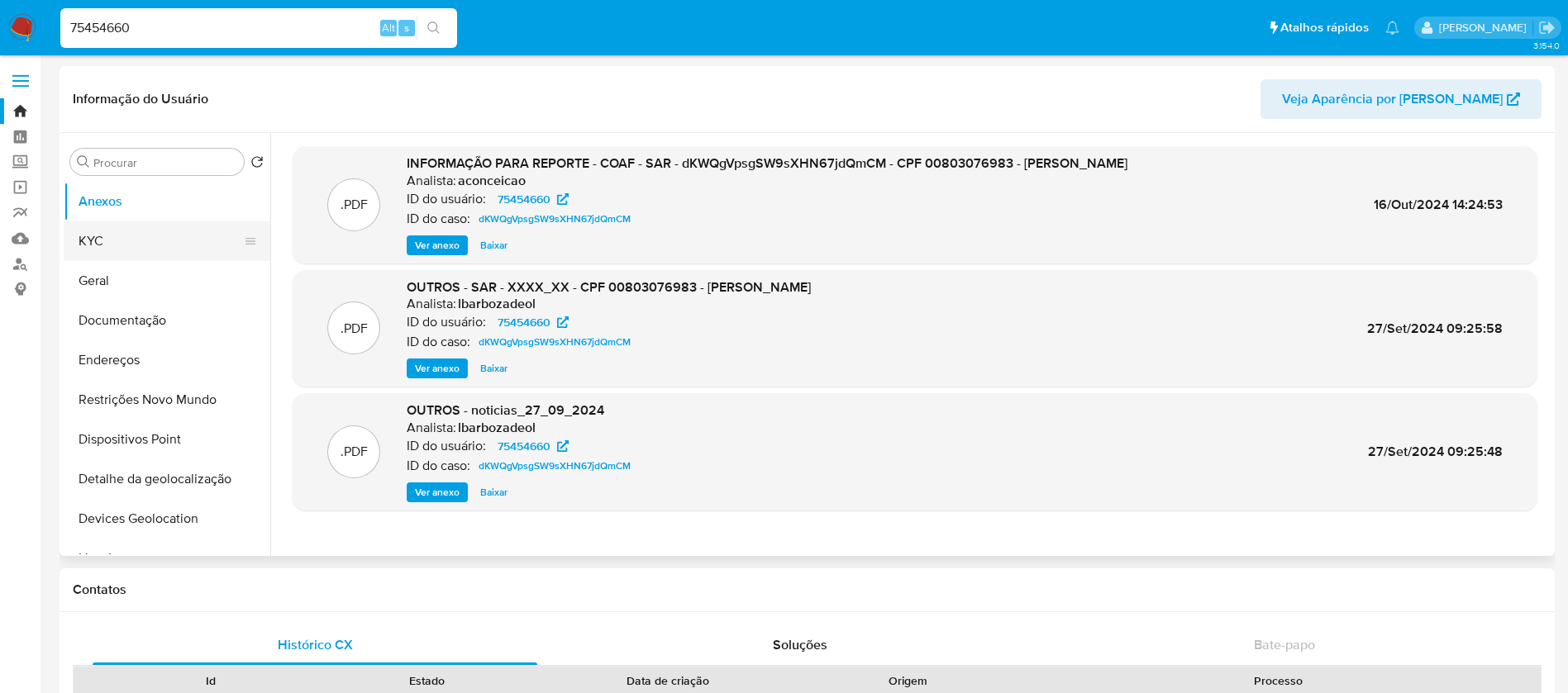
click at [124, 242] on button "KYC" at bounding box center [160, 241] width 193 height 40
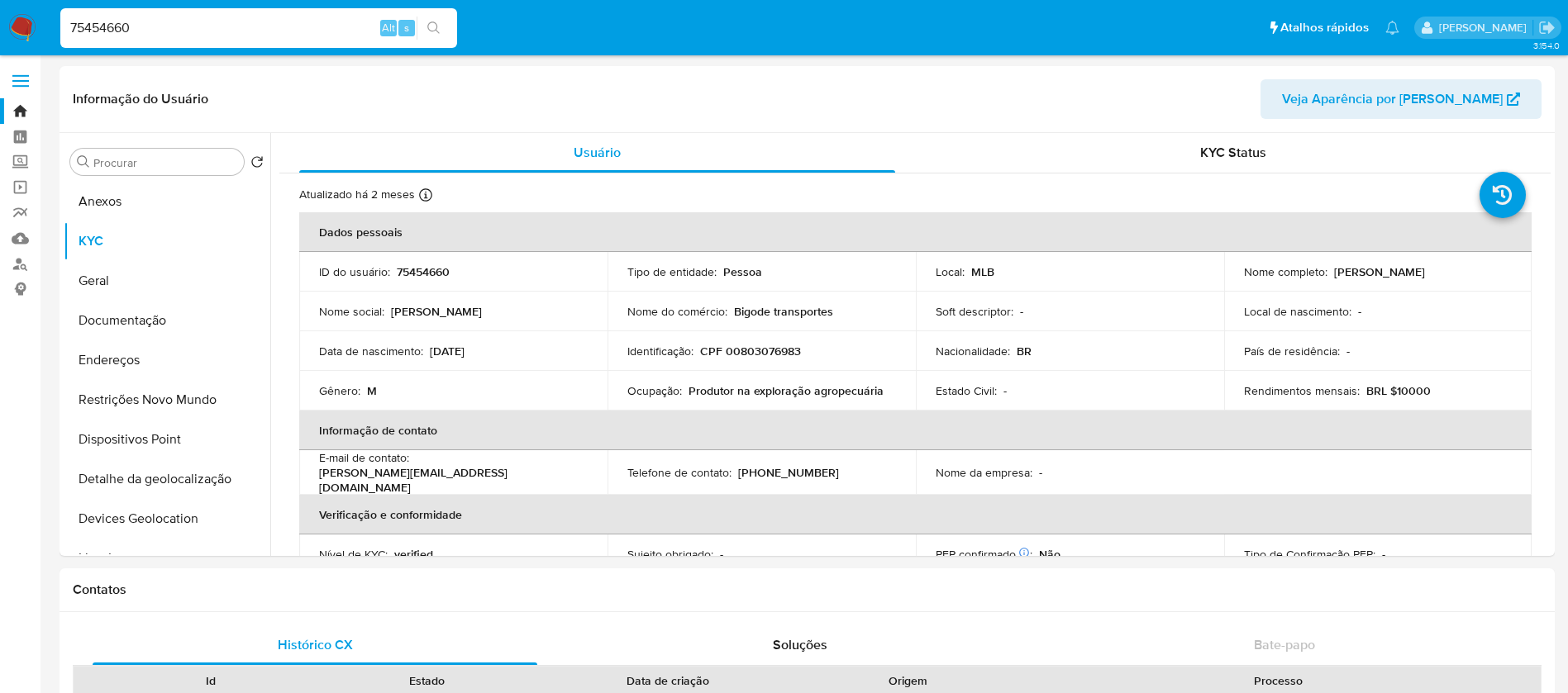
click at [143, 22] on input "75454660" at bounding box center [258, 28] width 397 height 21
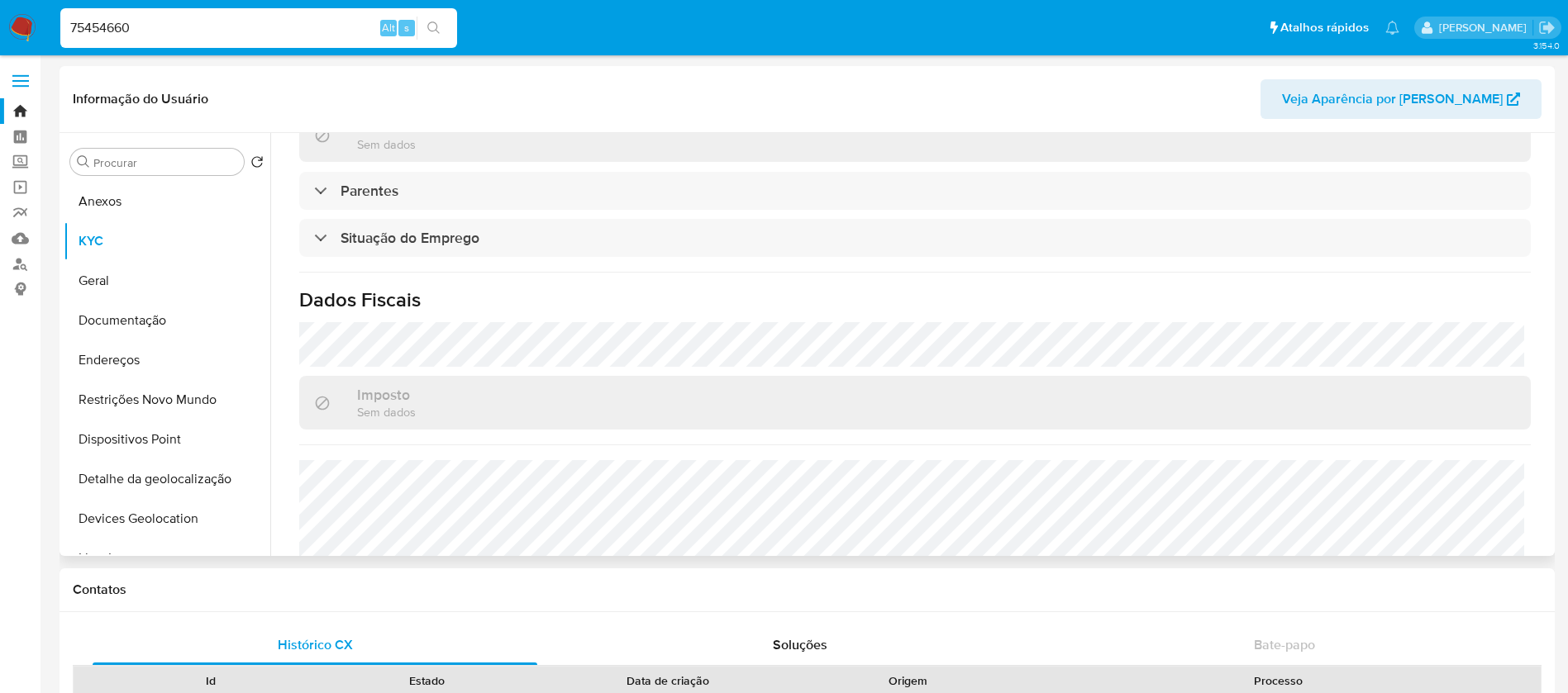
scroll to position [661, 0]
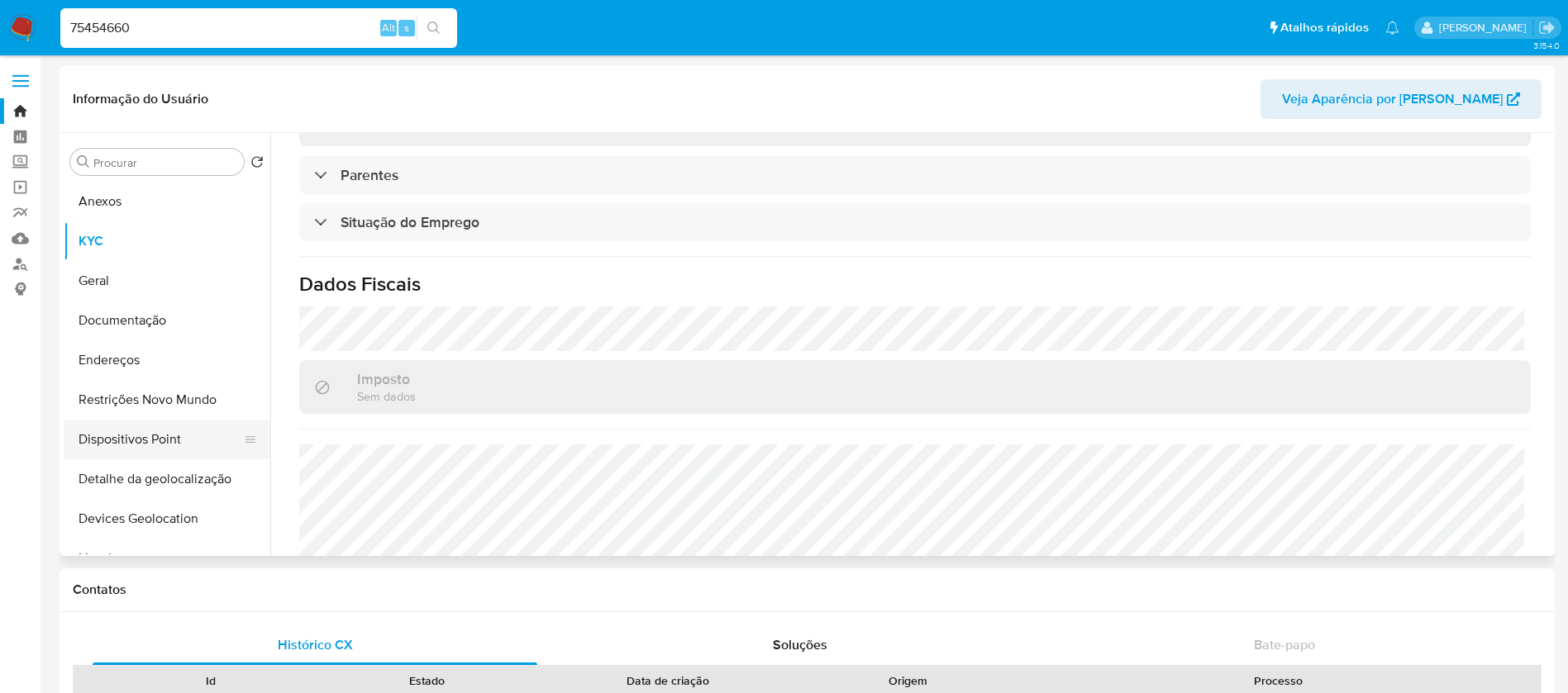
click at [108, 436] on button "Dispositivos Point" at bounding box center [160, 439] width 193 height 40
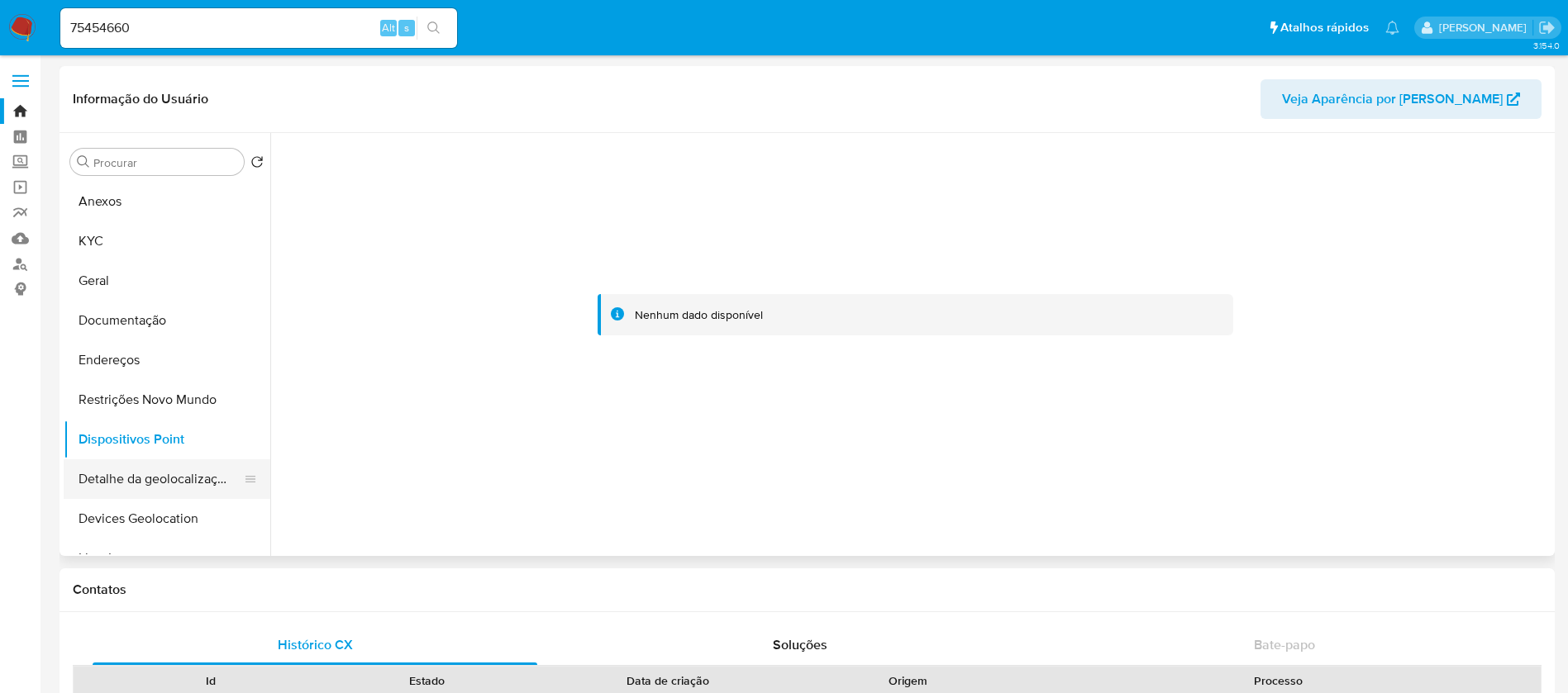
click at [112, 476] on button "Detalhe da geolocalização" at bounding box center [160, 479] width 193 height 40
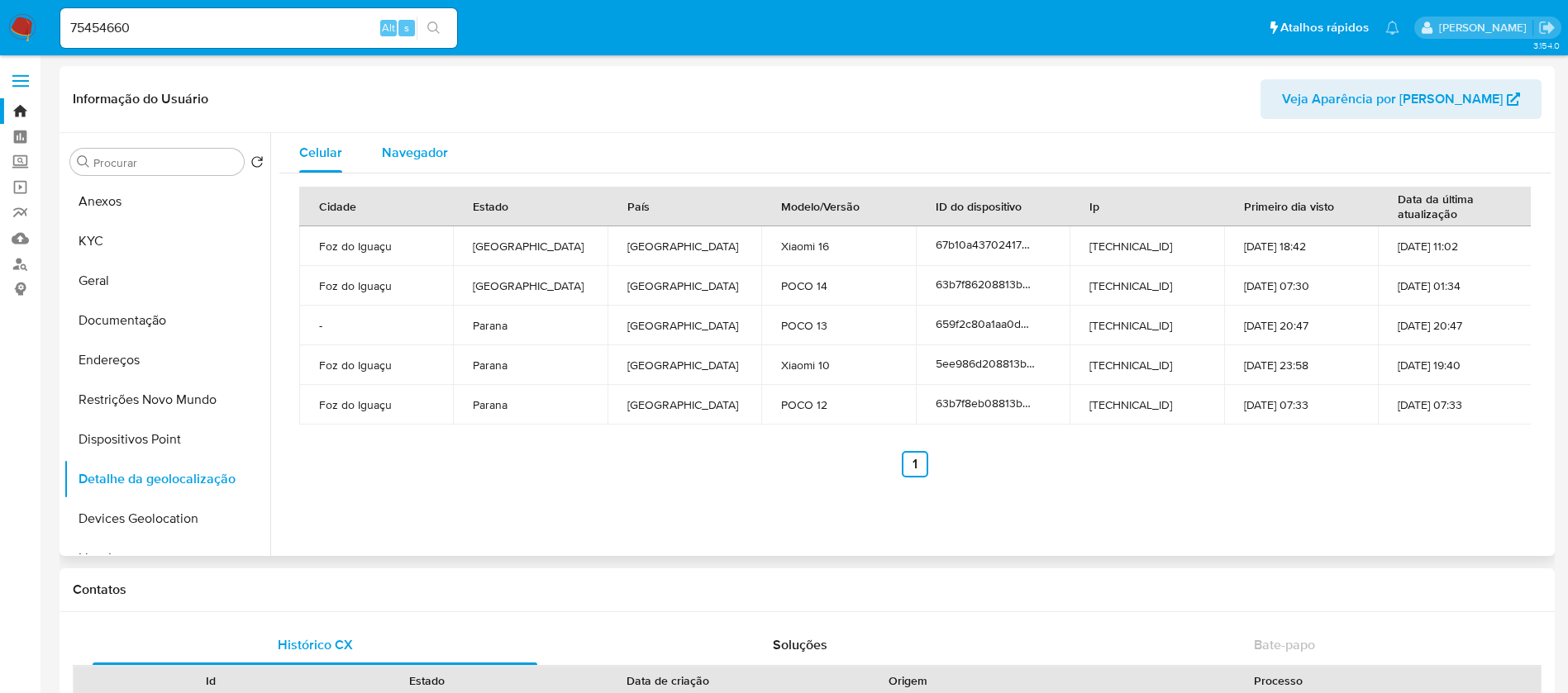
click at [414, 160] on span "Navegador" at bounding box center [414, 153] width 66 height 19
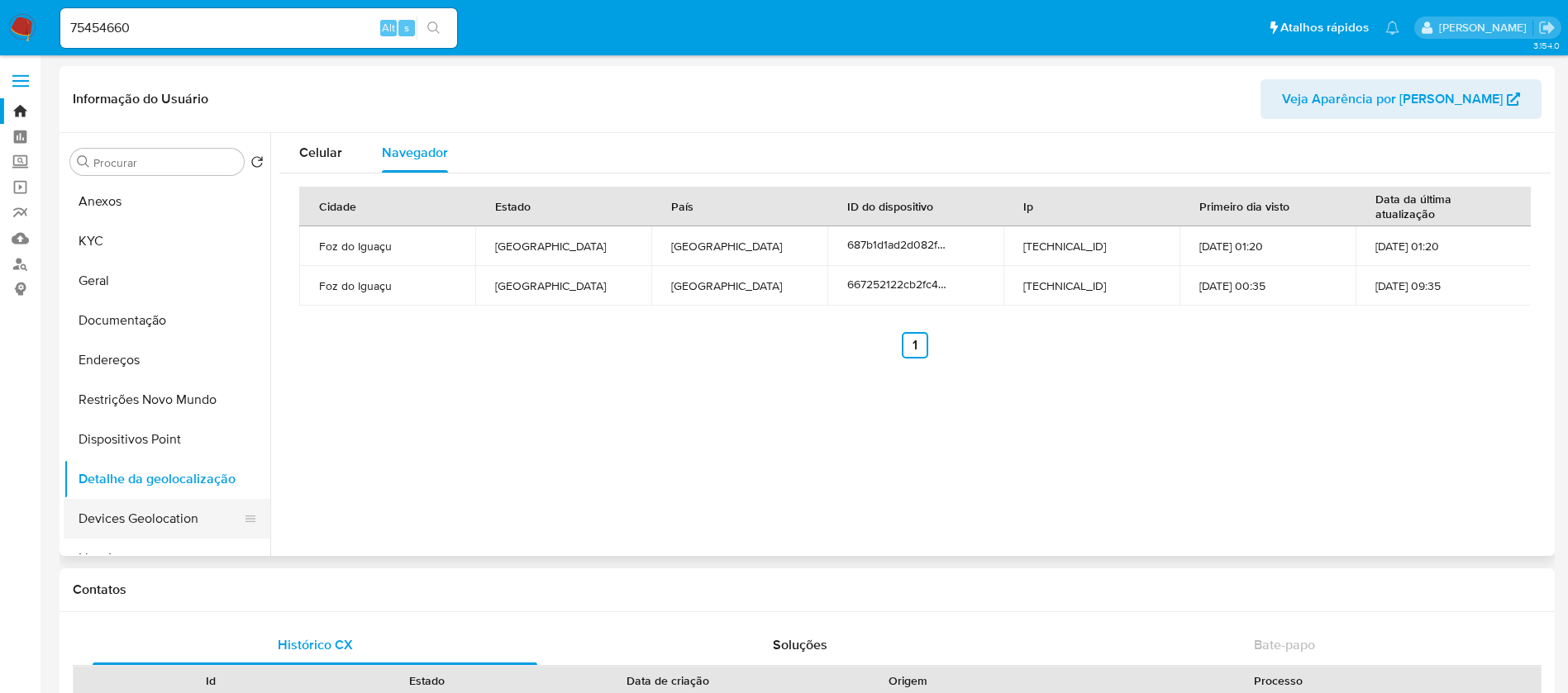
click at [143, 521] on button "Devices Geolocation" at bounding box center [160, 518] width 193 height 40
